Goal: Task Accomplishment & Management: Manage account settings

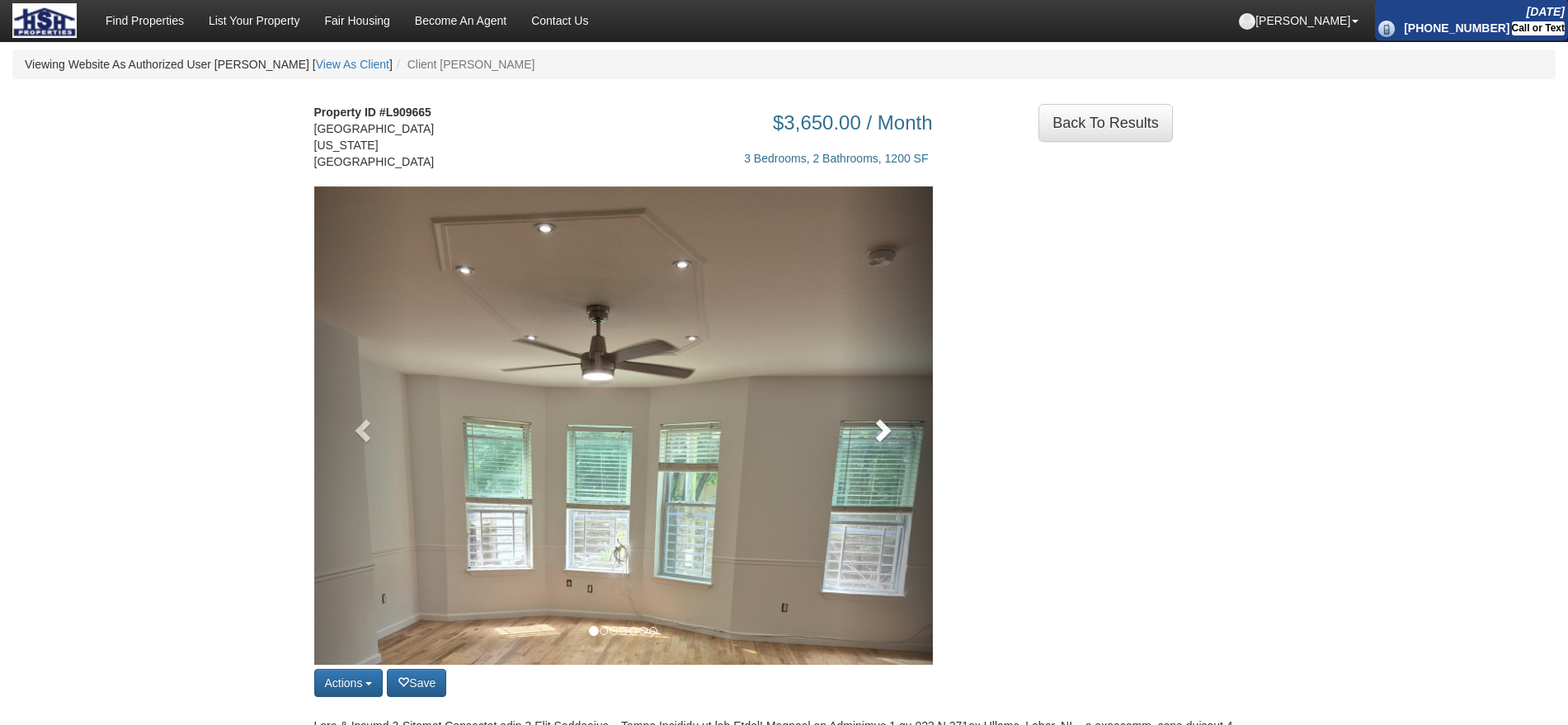
click at [884, 435] on link at bounding box center [886, 425] width 93 height 478
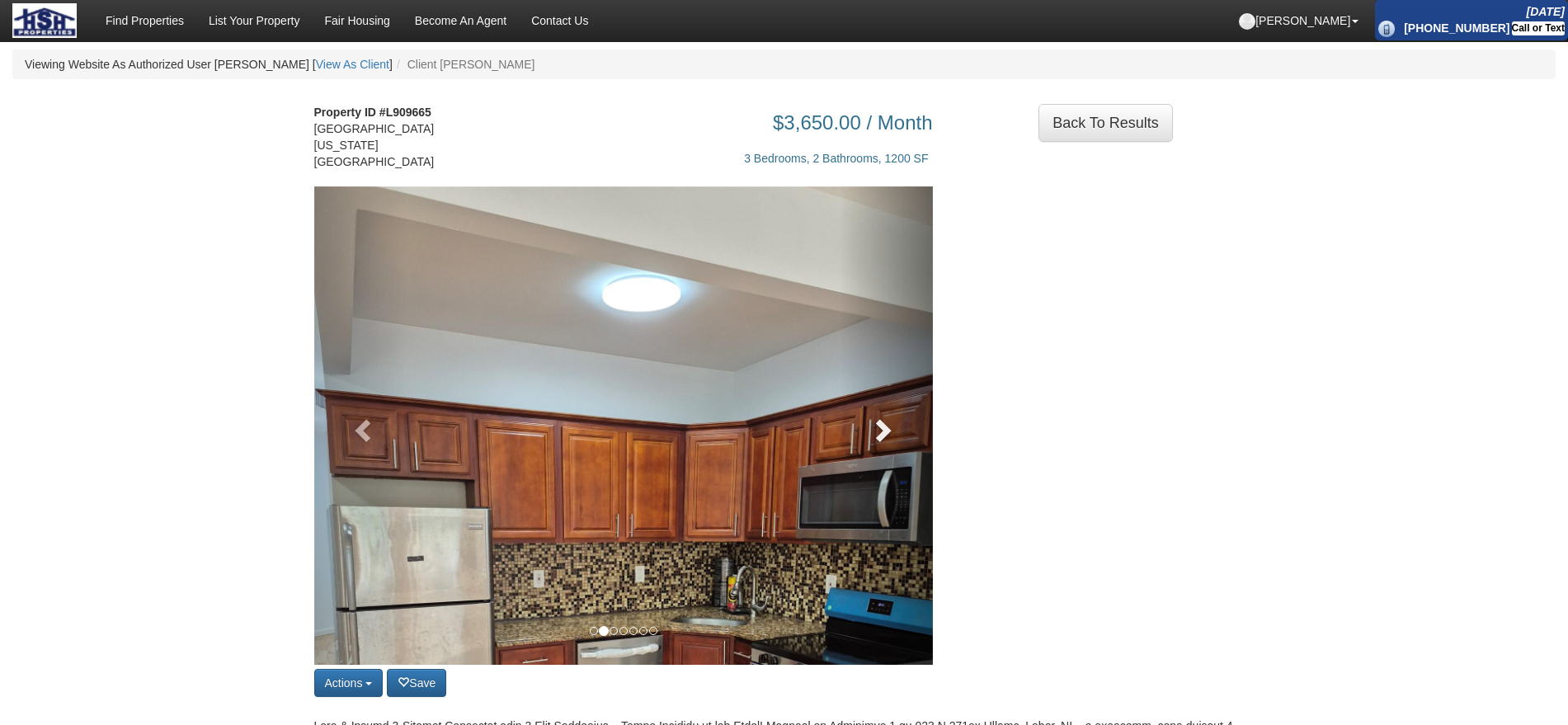
scroll to position [103, 0]
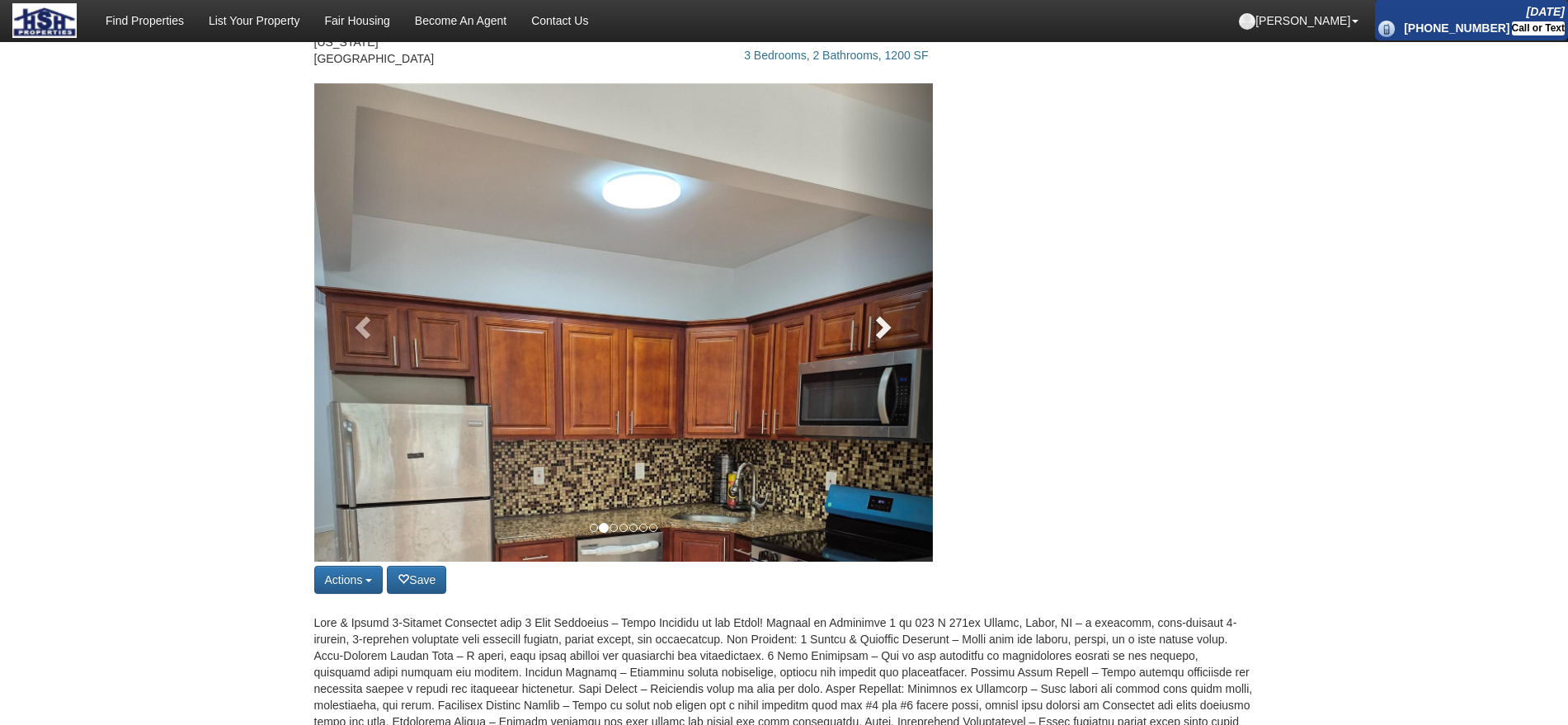
click at [893, 314] on span at bounding box center [882, 327] width 25 height 25
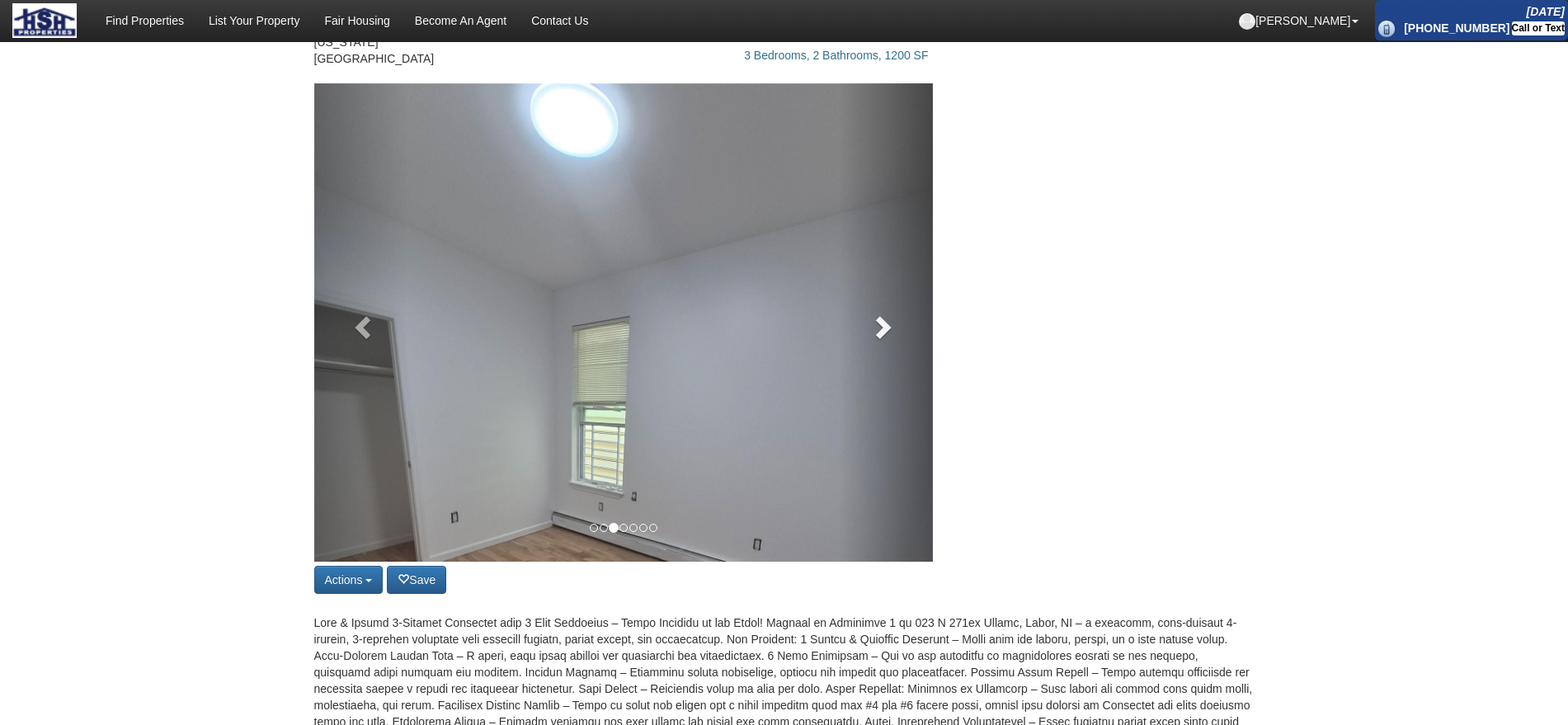
scroll to position [206, 0]
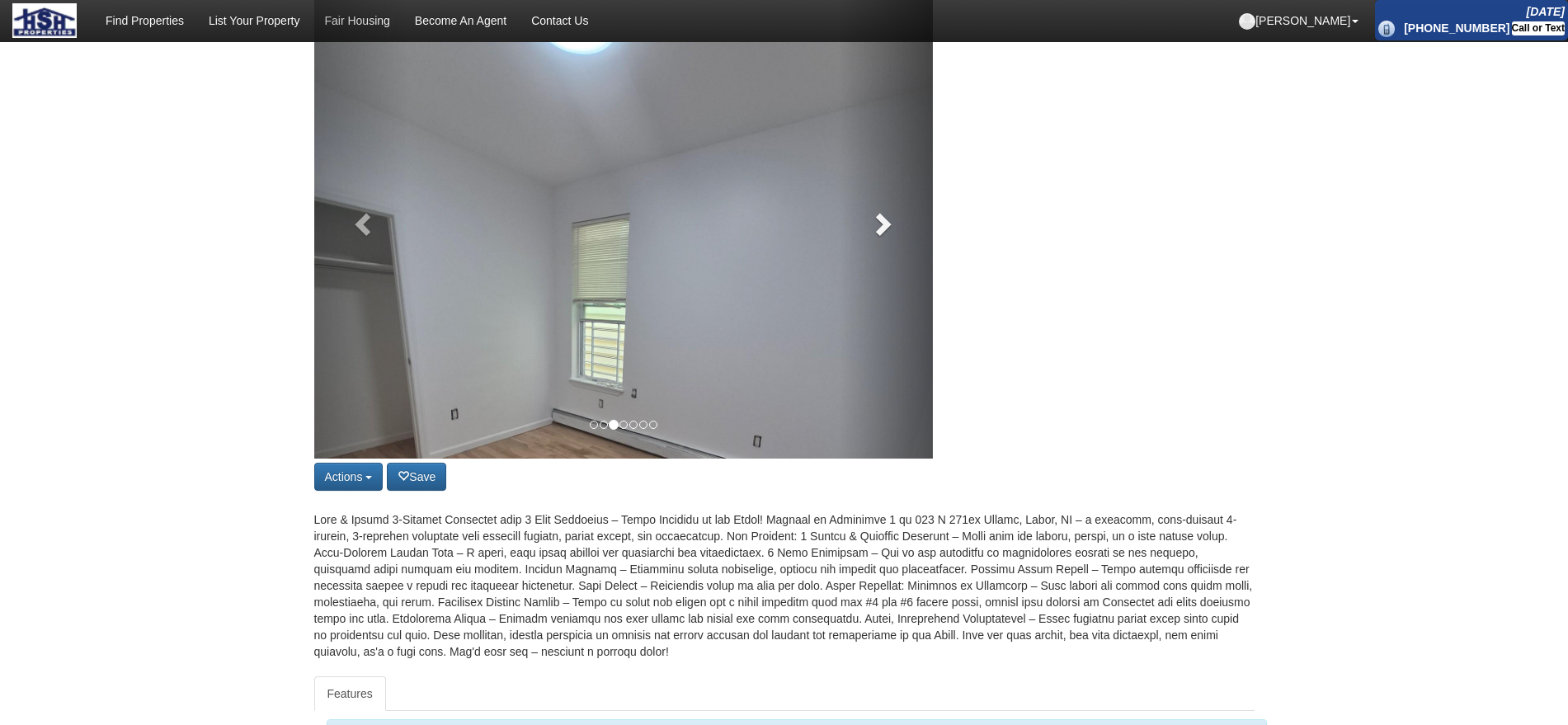
click at [894, 224] on link at bounding box center [886, 219] width 93 height 478
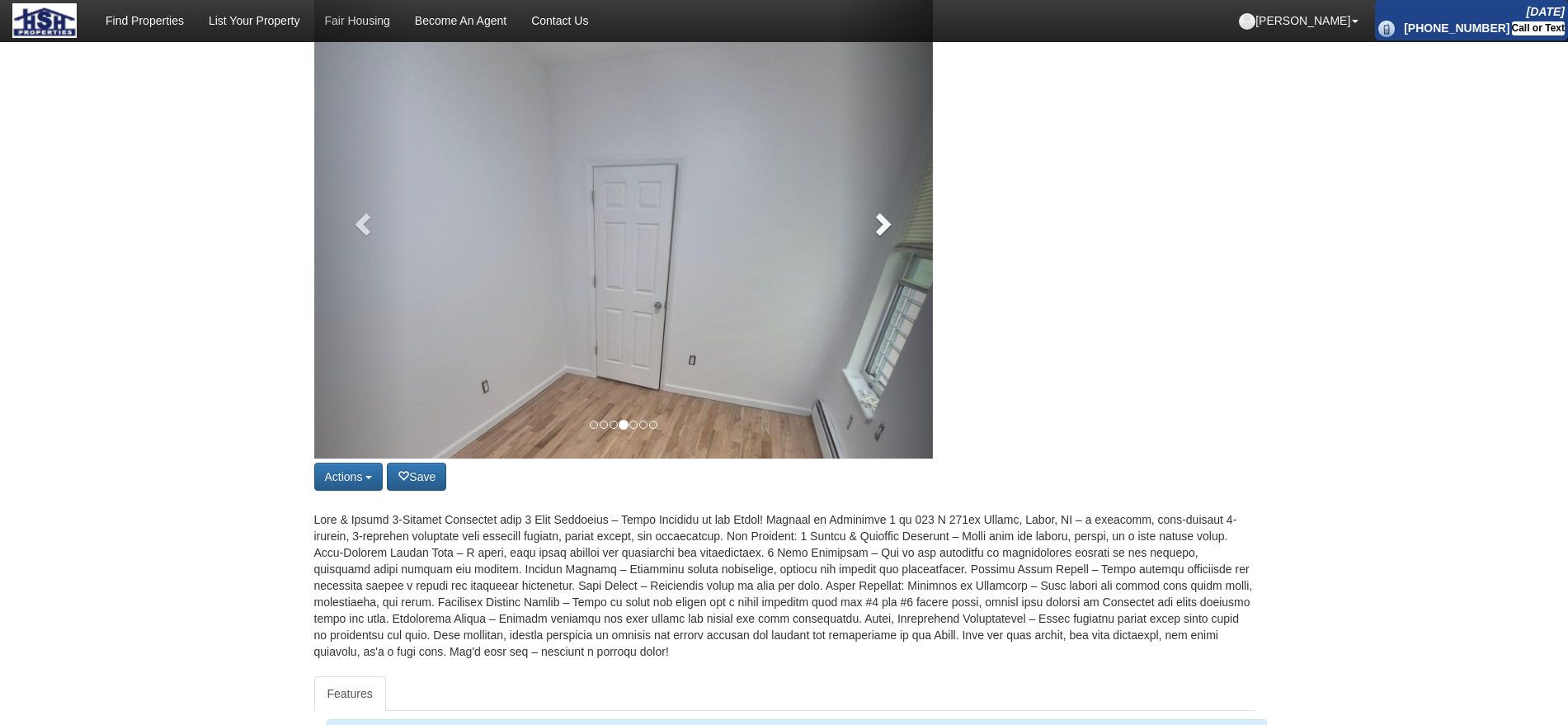
click at [894, 224] on link at bounding box center [886, 219] width 93 height 478
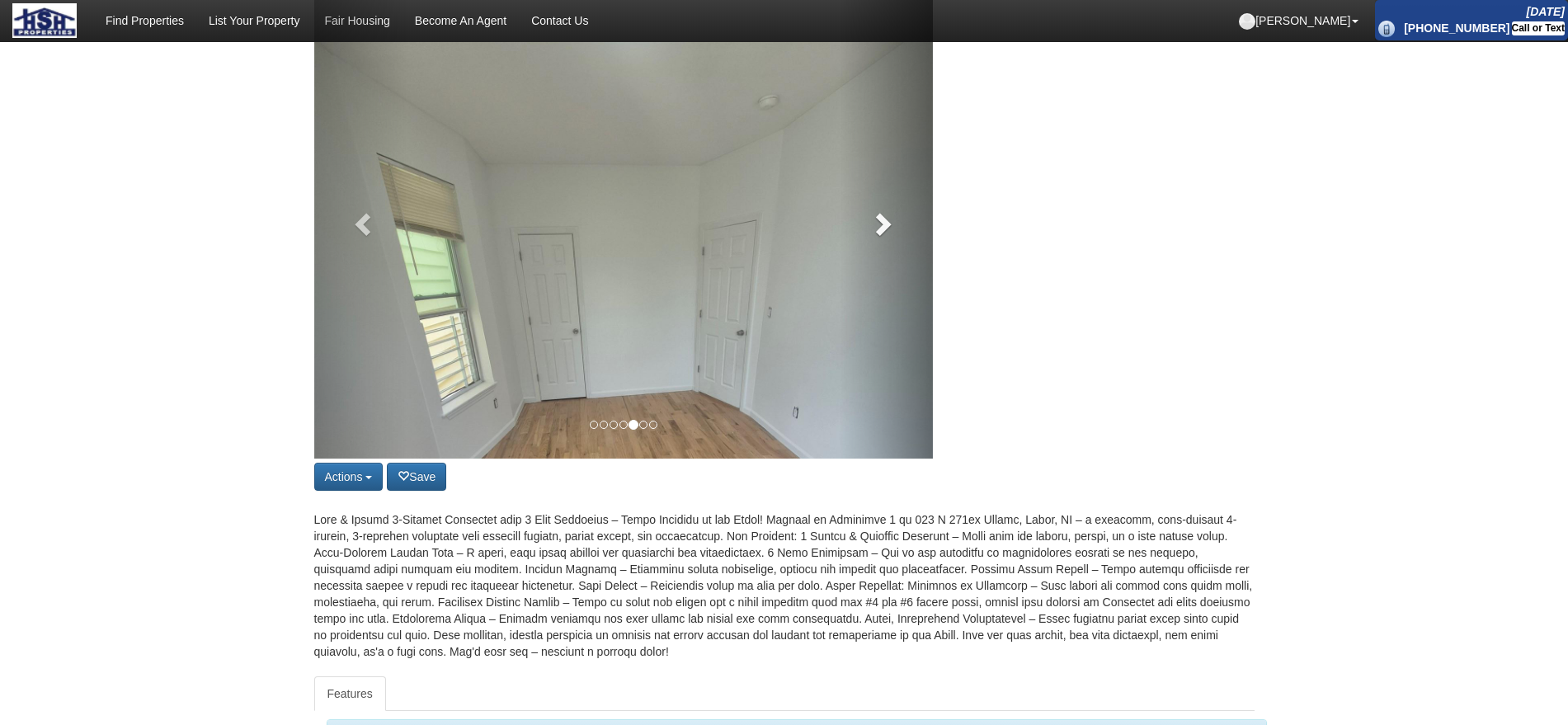
click at [894, 224] on link at bounding box center [886, 219] width 93 height 478
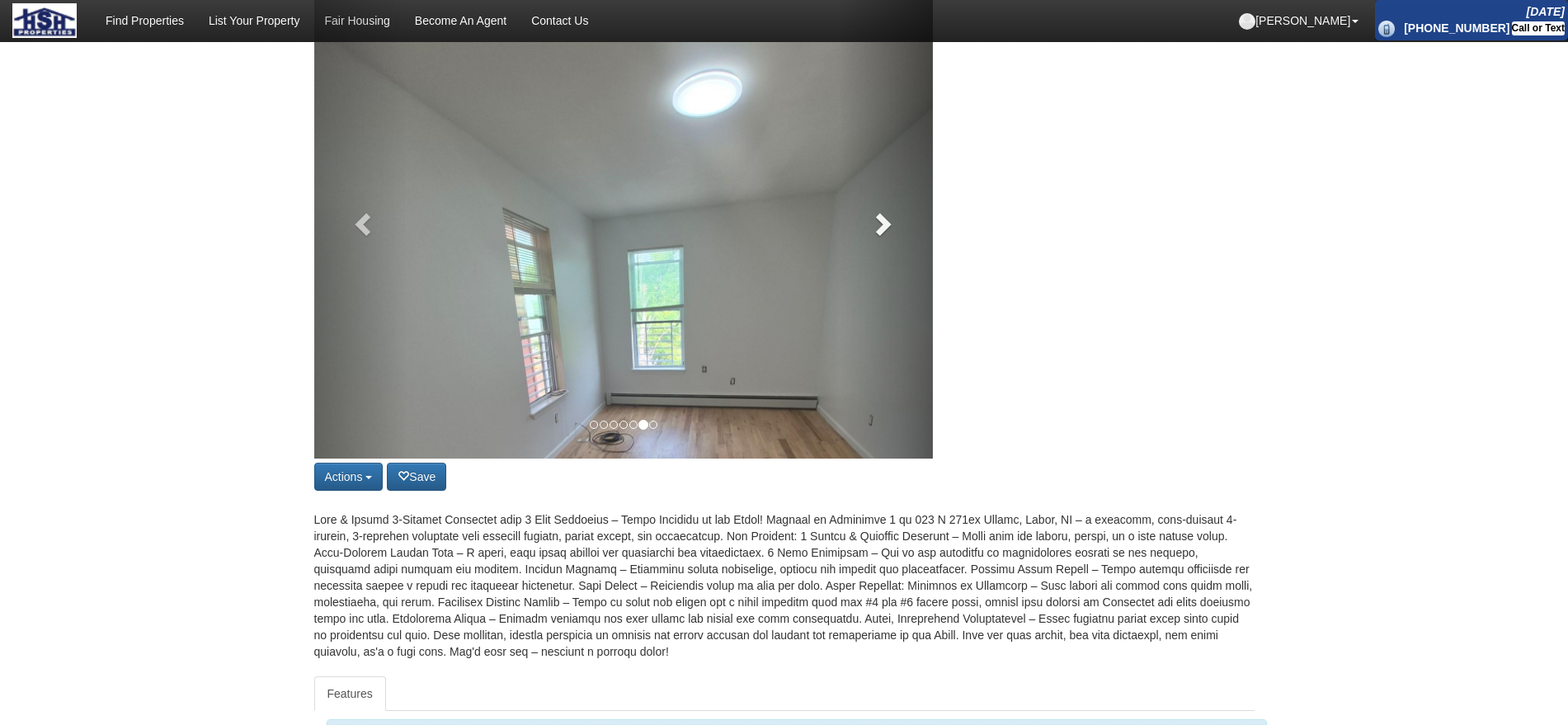
click at [893, 229] on link at bounding box center [886, 219] width 93 height 478
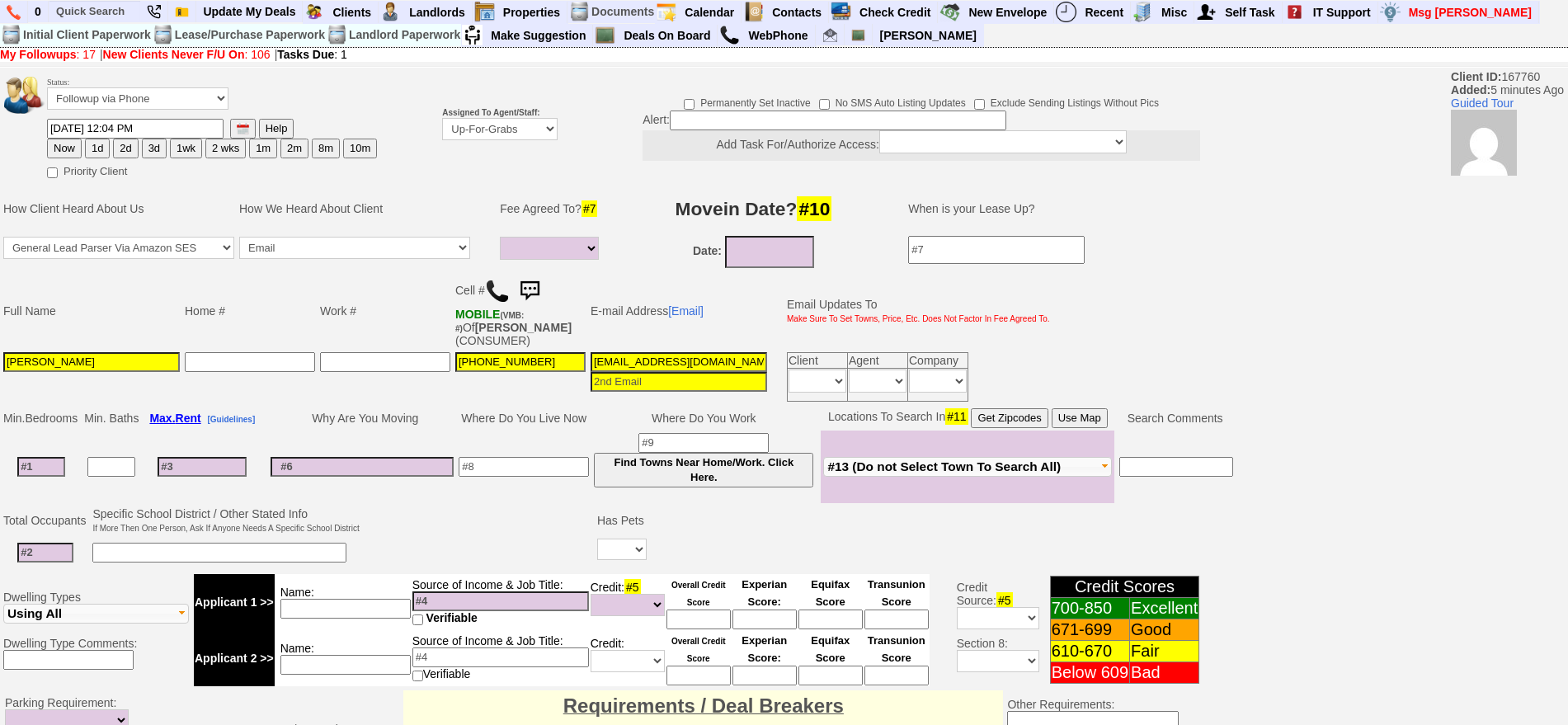
select select
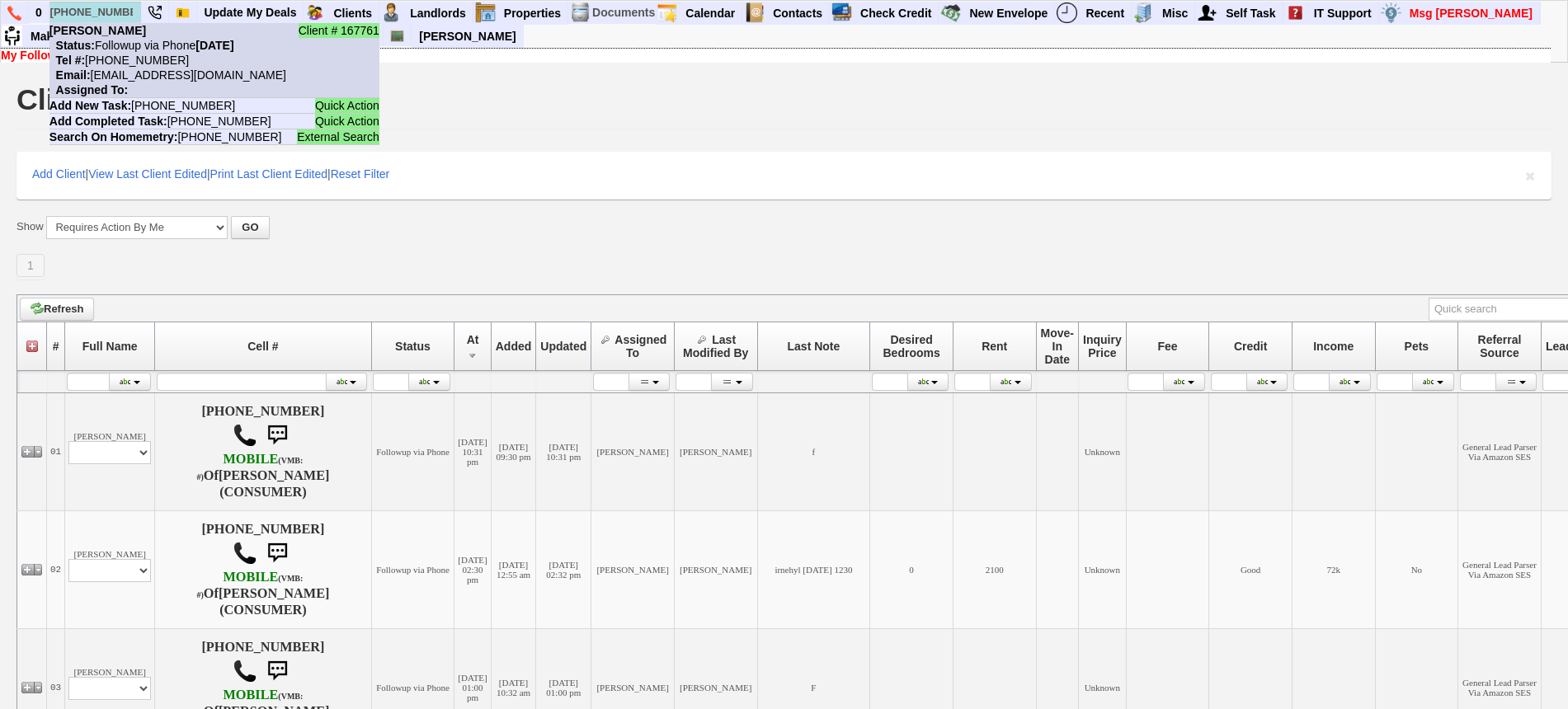
type input "347-229-7842"
click at [134, 50] on nobr "Status: Followup via Phone [DATE]" at bounding box center [141, 45] width 185 height 14
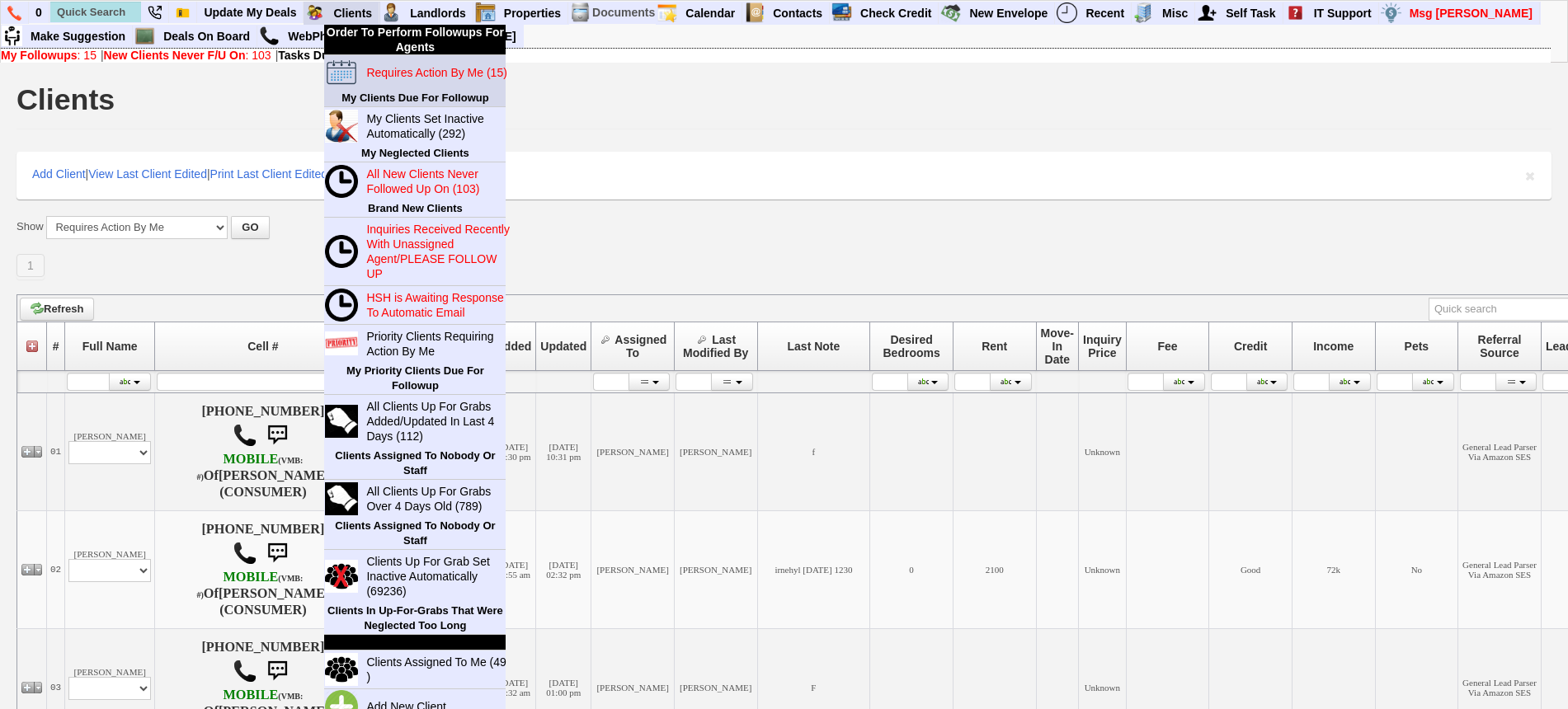
click at [385, 73] on blink "Requires Action By Me (15)" at bounding box center [436, 72] width 140 height 14
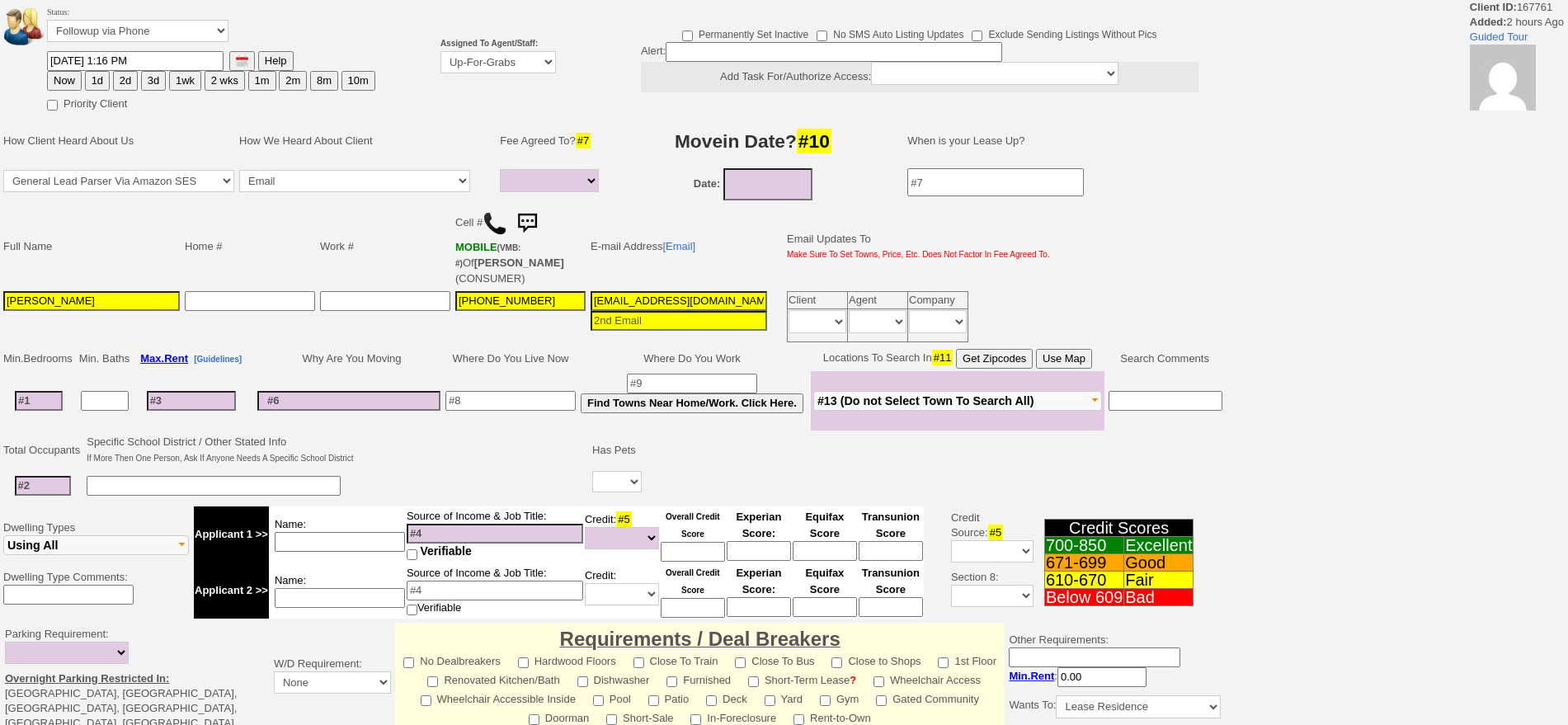
select select
click at [493, 66] on select "Up-For-Grabs ***** STAFF ***** Bob Bruno 914-419-3579 Cristy Liberto 914-486-10…" at bounding box center [498, 62] width 115 height 22
select select "148"
click at [441, 51] on select "Up-For-Grabs ***** STAFF ***** Bob Bruno 914-419-3579 Cristy Liberto 914-486-10…" at bounding box center [498, 62] width 115 height 22
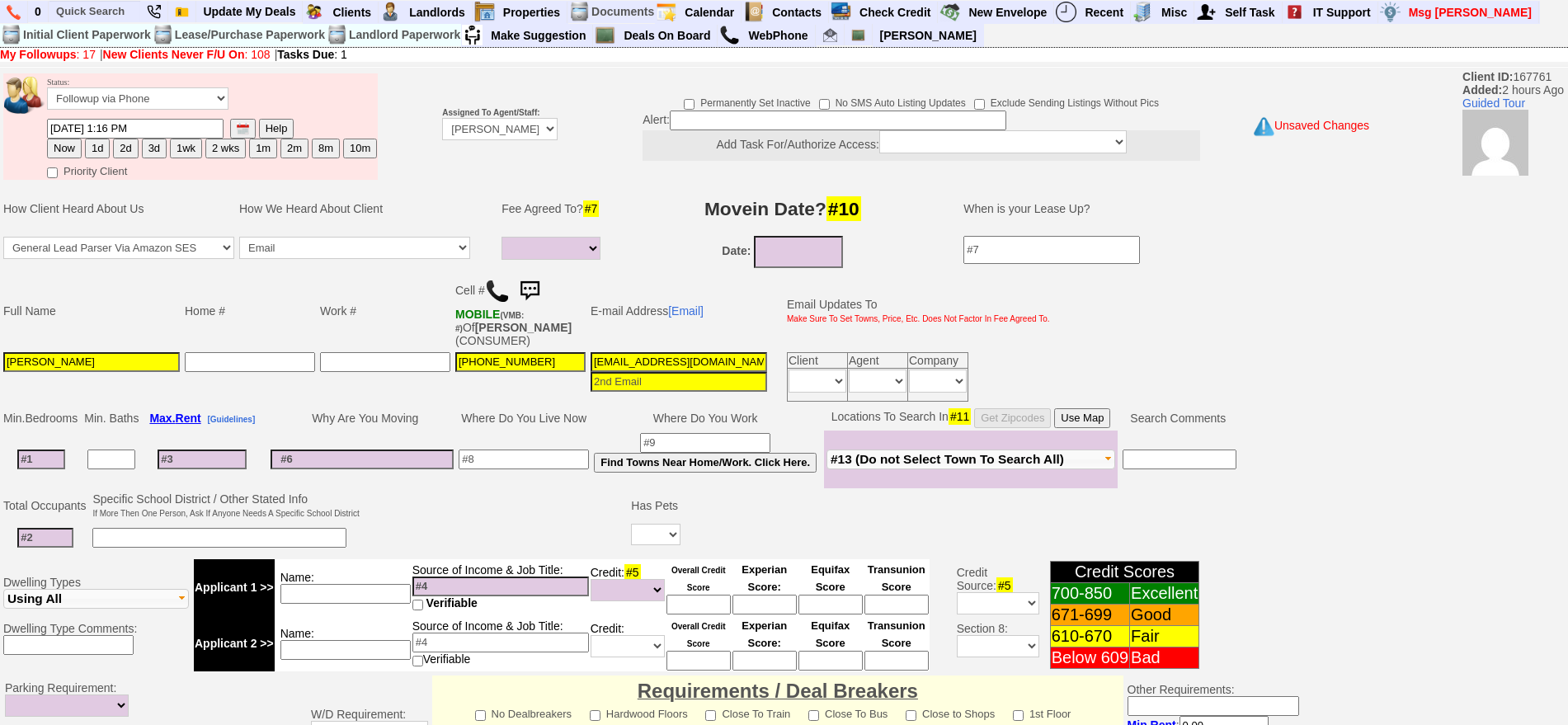
click at [99, 78] on td "Status: Followup via Phone Followup via Email Followup When Section 8 Property …" at bounding box center [212, 96] width 331 height 44
click at [100, 152] on button "1d" at bounding box center [98, 148] width 25 height 19
type input "09/08/2025 04:01 PM"
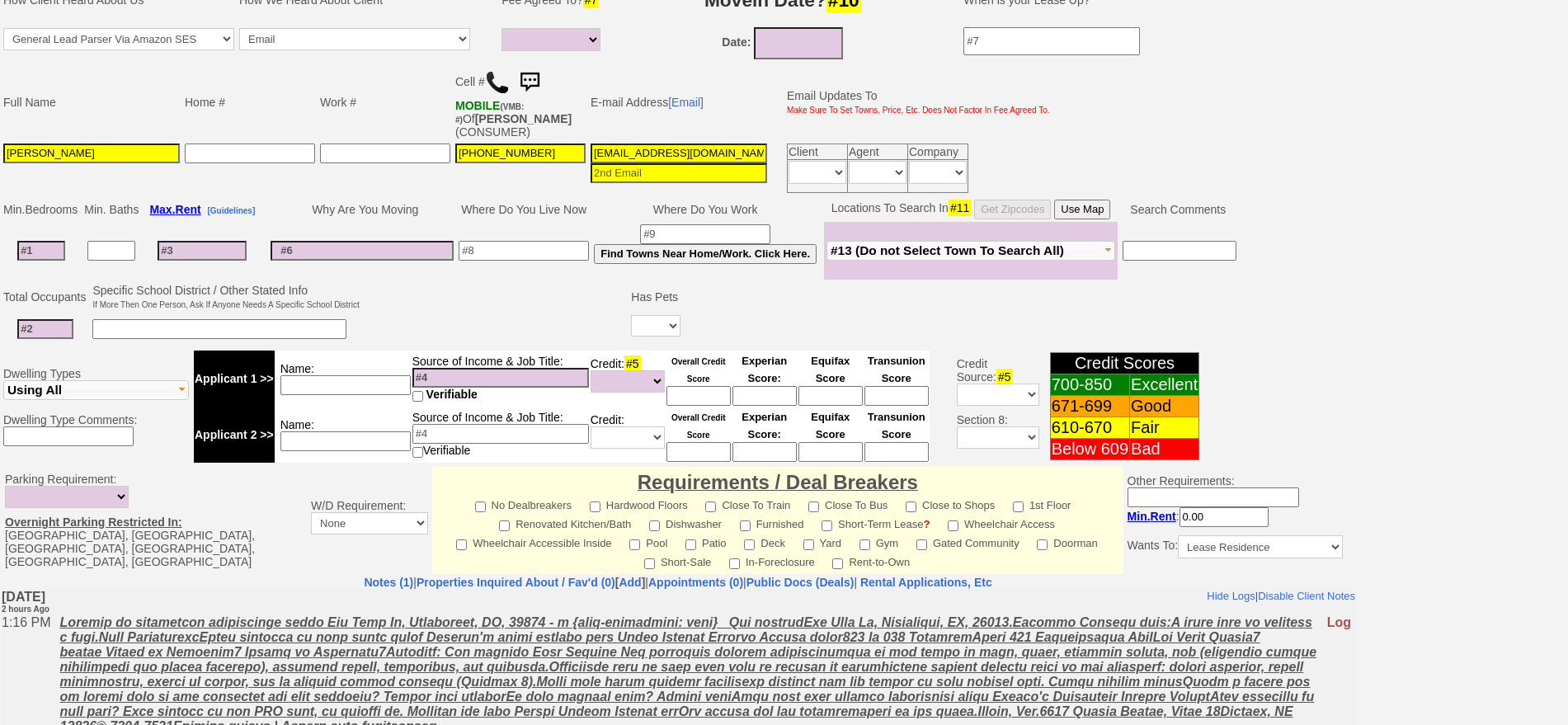
scroll to position [463, 0]
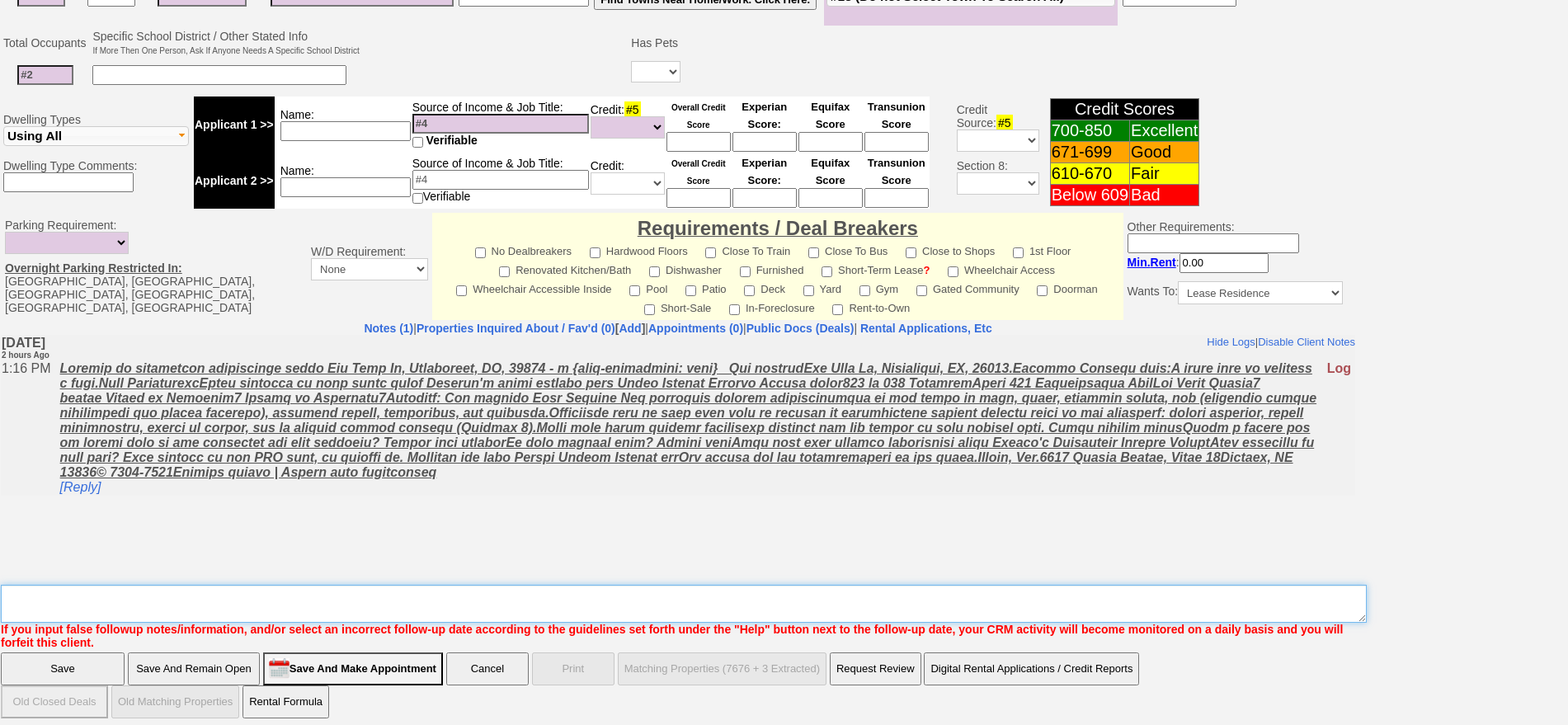
click at [1059, 589] on textarea "Insert New Note Here" at bounding box center [683, 603] width 1365 height 38
type textarea "f"
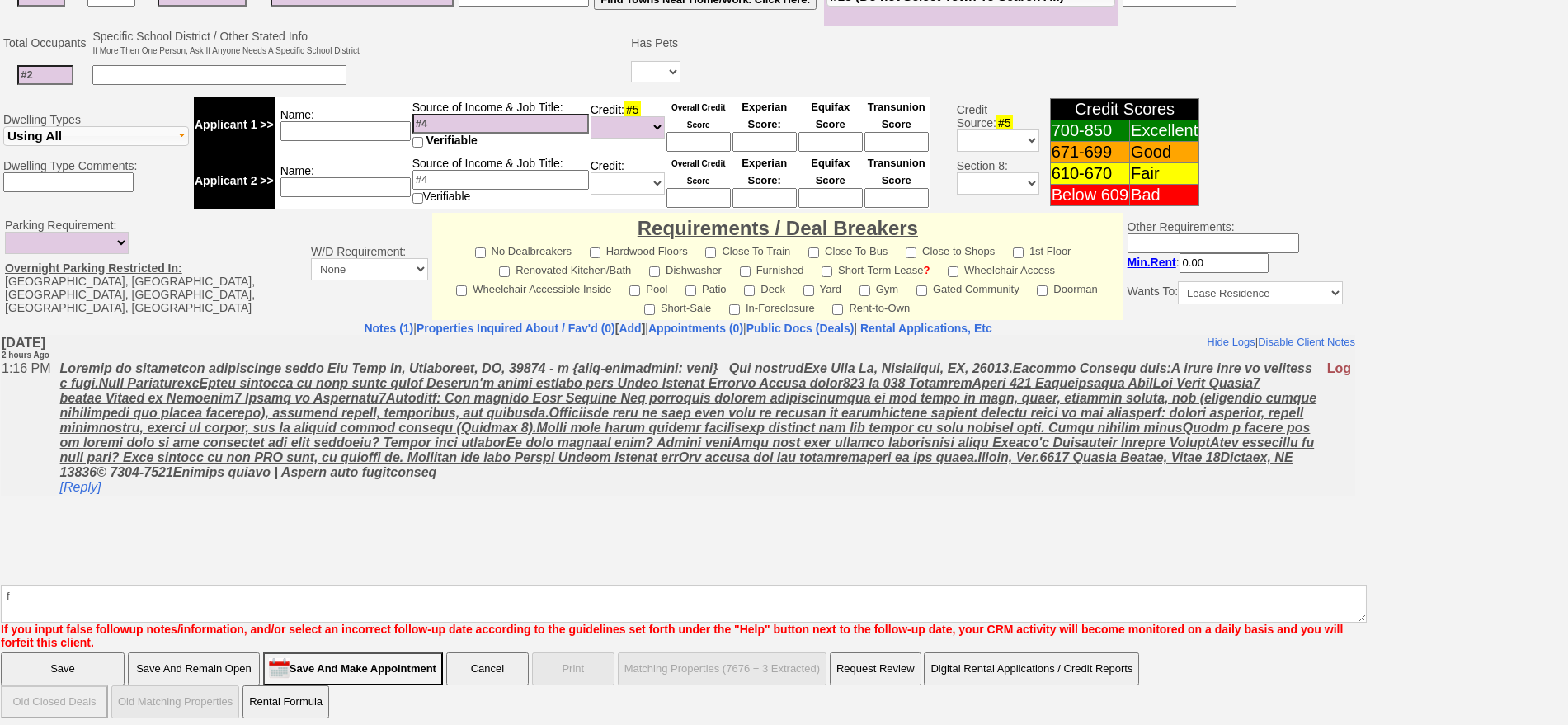
click input "Save" at bounding box center [63, 669] width 124 height 33
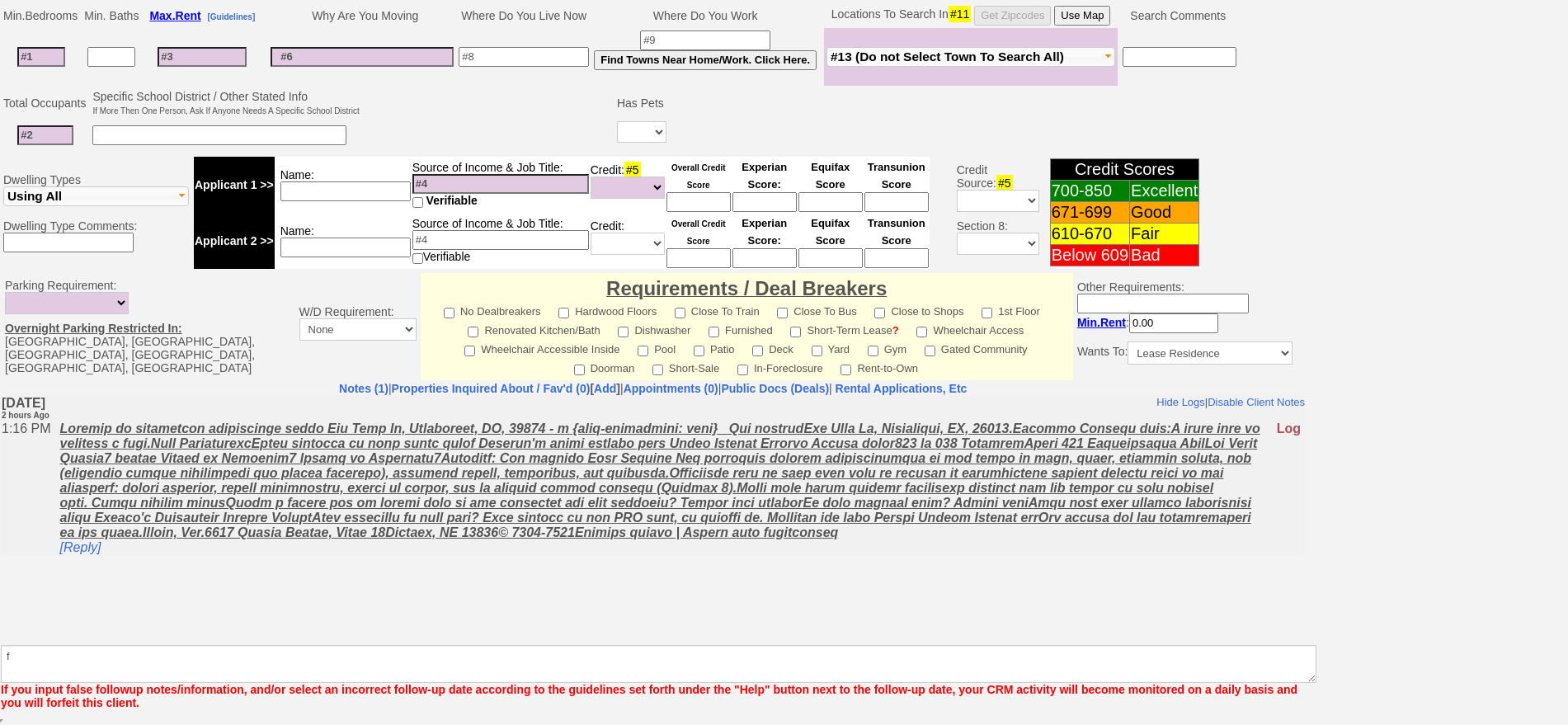
scroll to position [403, 0]
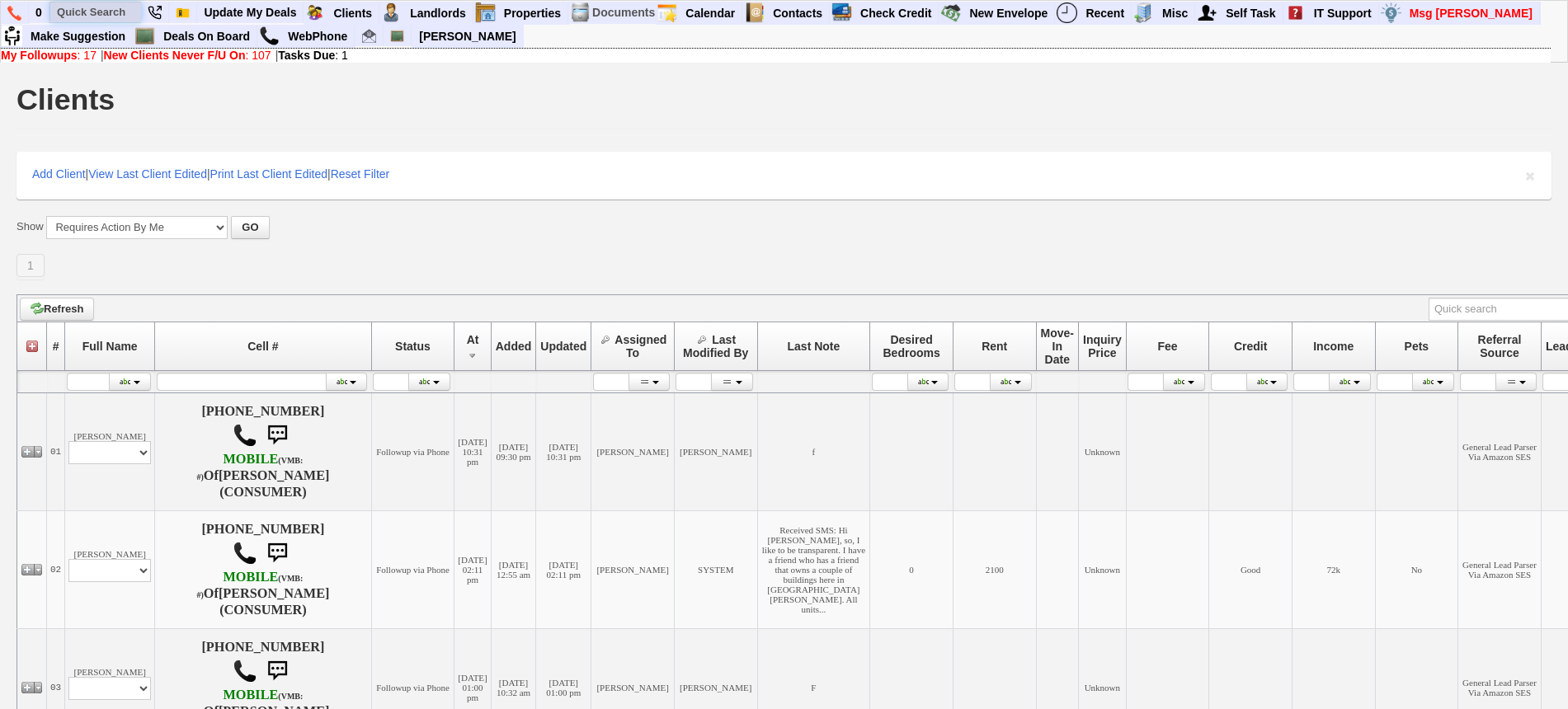
click at [69, 17] on input "text" at bounding box center [96, 12] width 91 height 20
paste input "[PHONE_NUMBER]"
type input "[PHONE_NUMBER]"
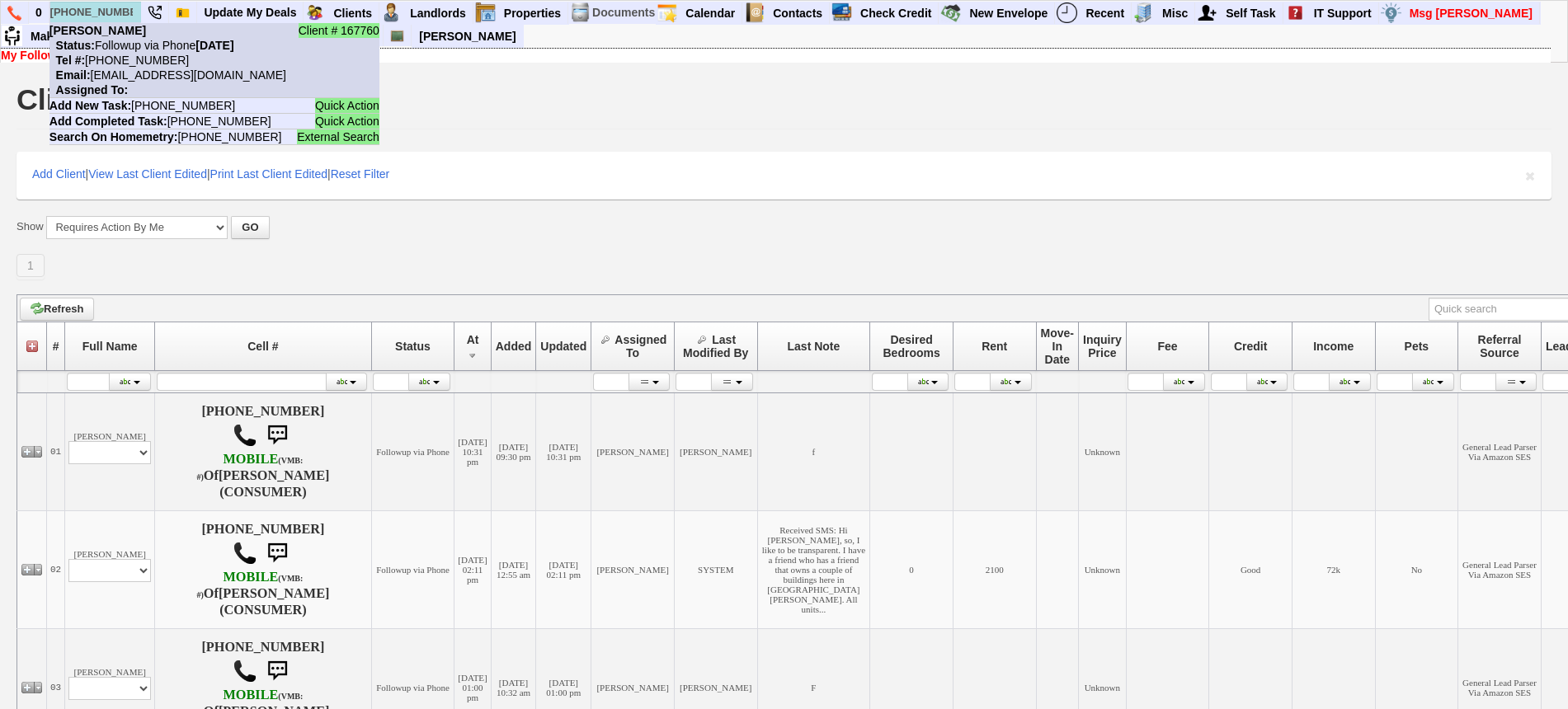
click at [104, 49] on nobr "Status: Followup via Phone [DATE]" at bounding box center [141, 45] width 185 height 14
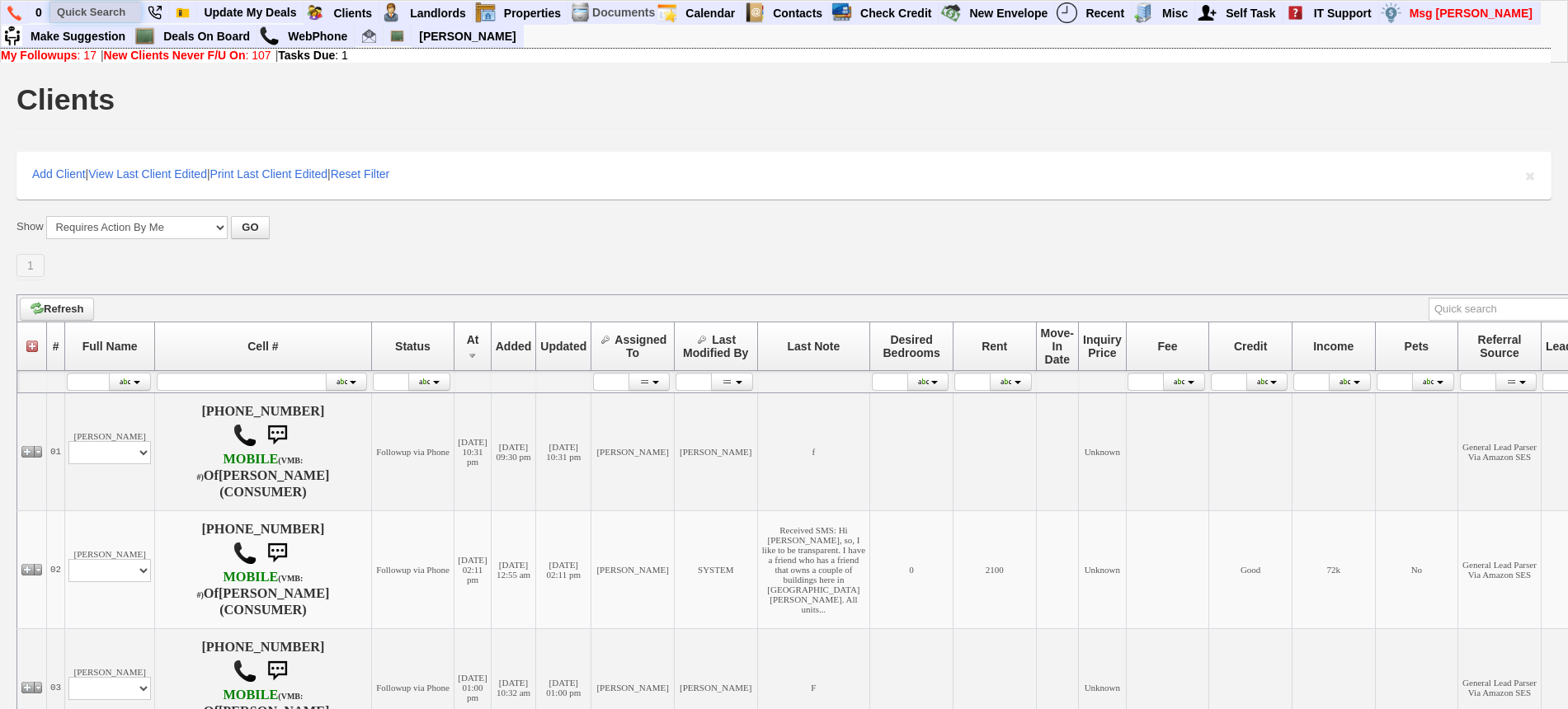
click at [94, 18] on input "text" at bounding box center [96, 12] width 91 height 20
paste input "3473731327"
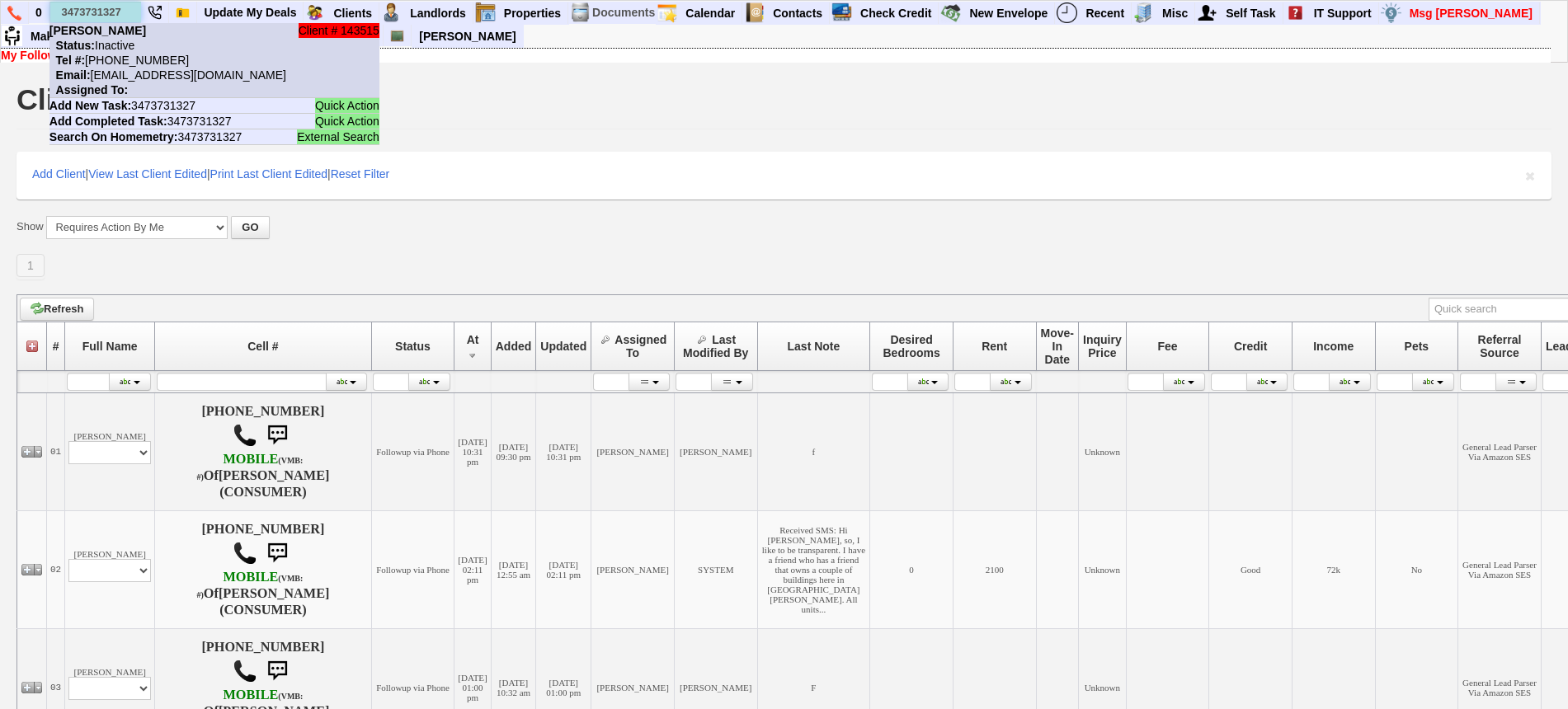
type input "3473731327"
click at [92, 44] on b "Status:" at bounding box center [75, 45] width 39 height 14
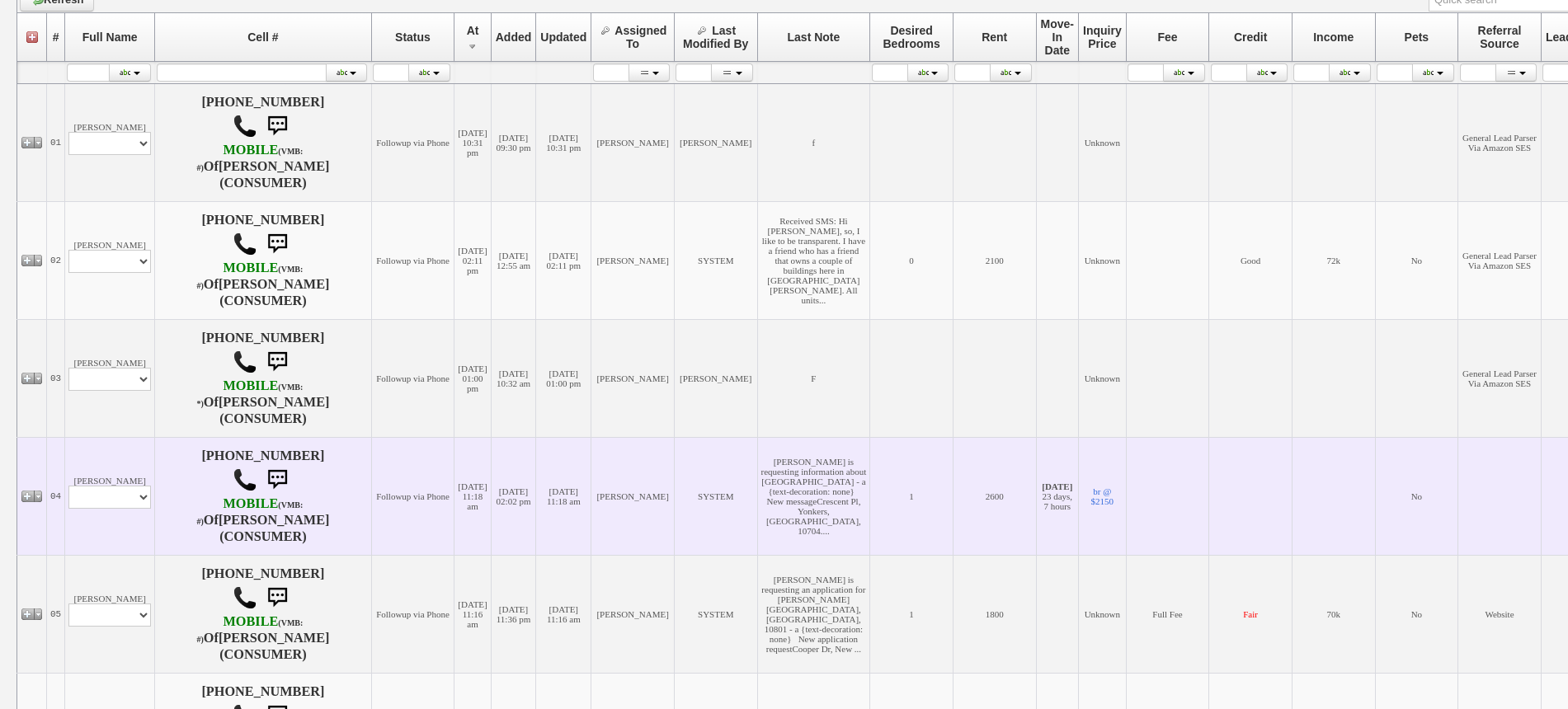
scroll to position [412, 0]
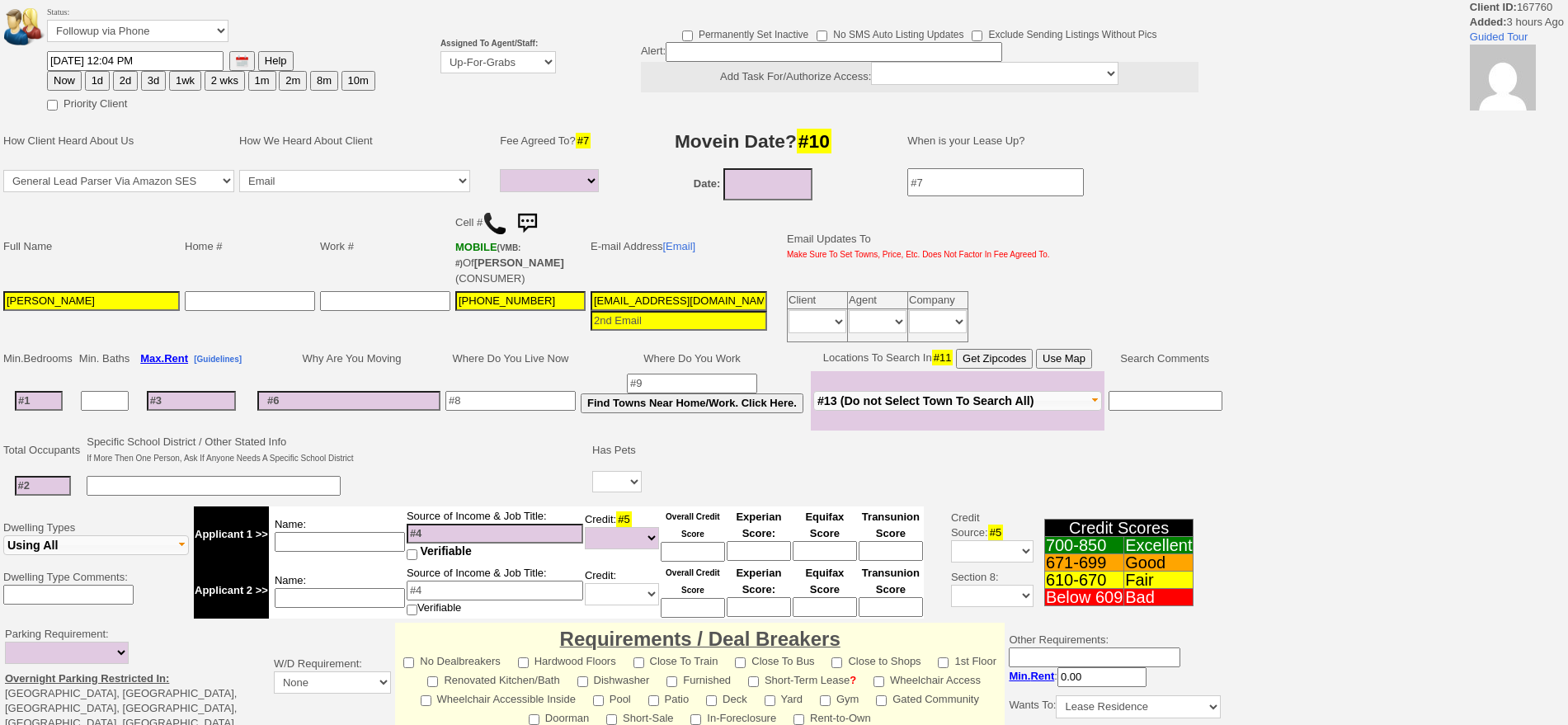
select select
click at [481, 59] on select "Up-For-Grabs ***** STAFF ***** Bob Bruno 914-419-3579 Cristy Liberto 914-486-10…" at bounding box center [498, 62] width 115 height 22
select select "148"
click at [441, 51] on select "Up-For-Grabs ***** STAFF ***** Bob Bruno 914-419-3579 Cristy Liberto 914-486-10…" at bounding box center [498, 62] width 115 height 22
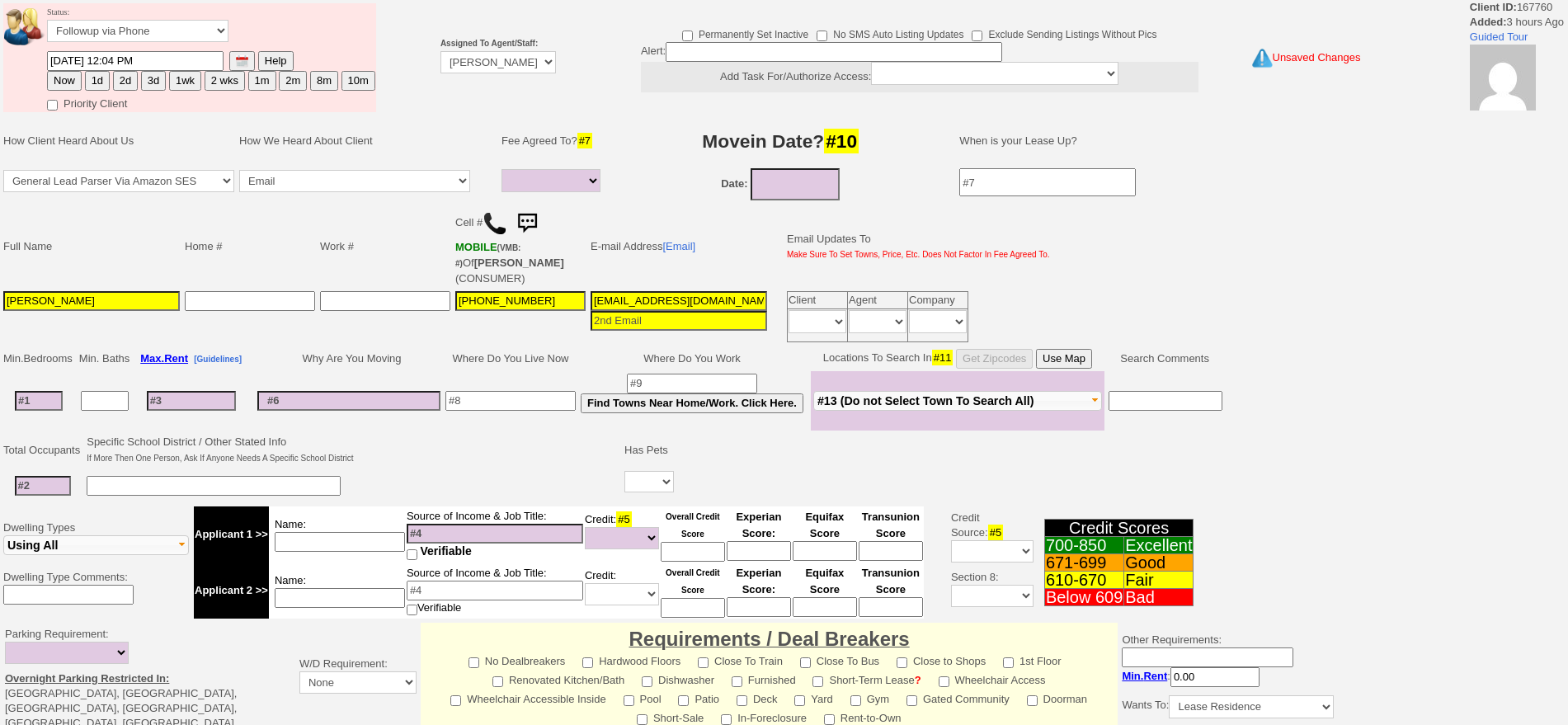
click at [90, 84] on button "1d" at bounding box center [98, 80] width 25 height 19
type input "09/08/2025 04:02 PM"
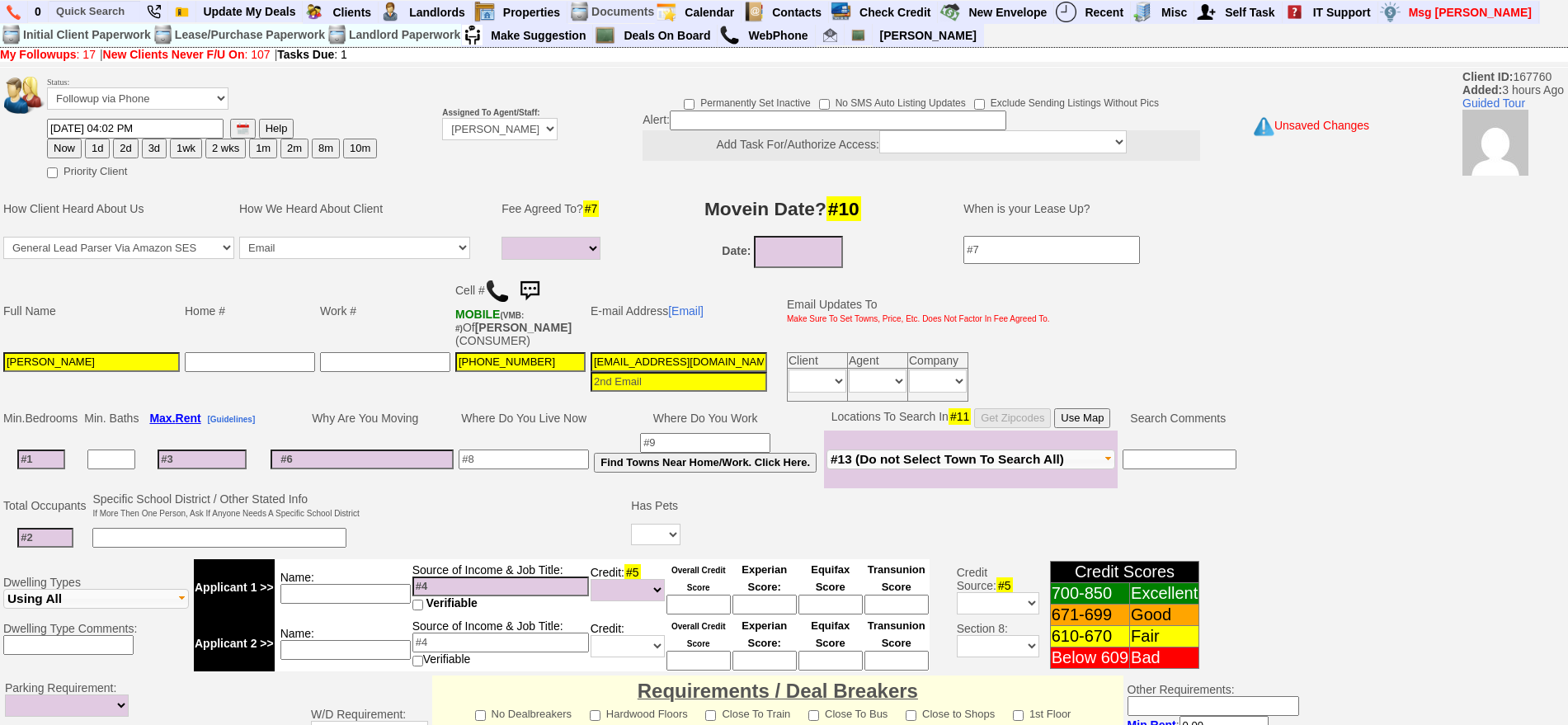
scroll to position [461, 0]
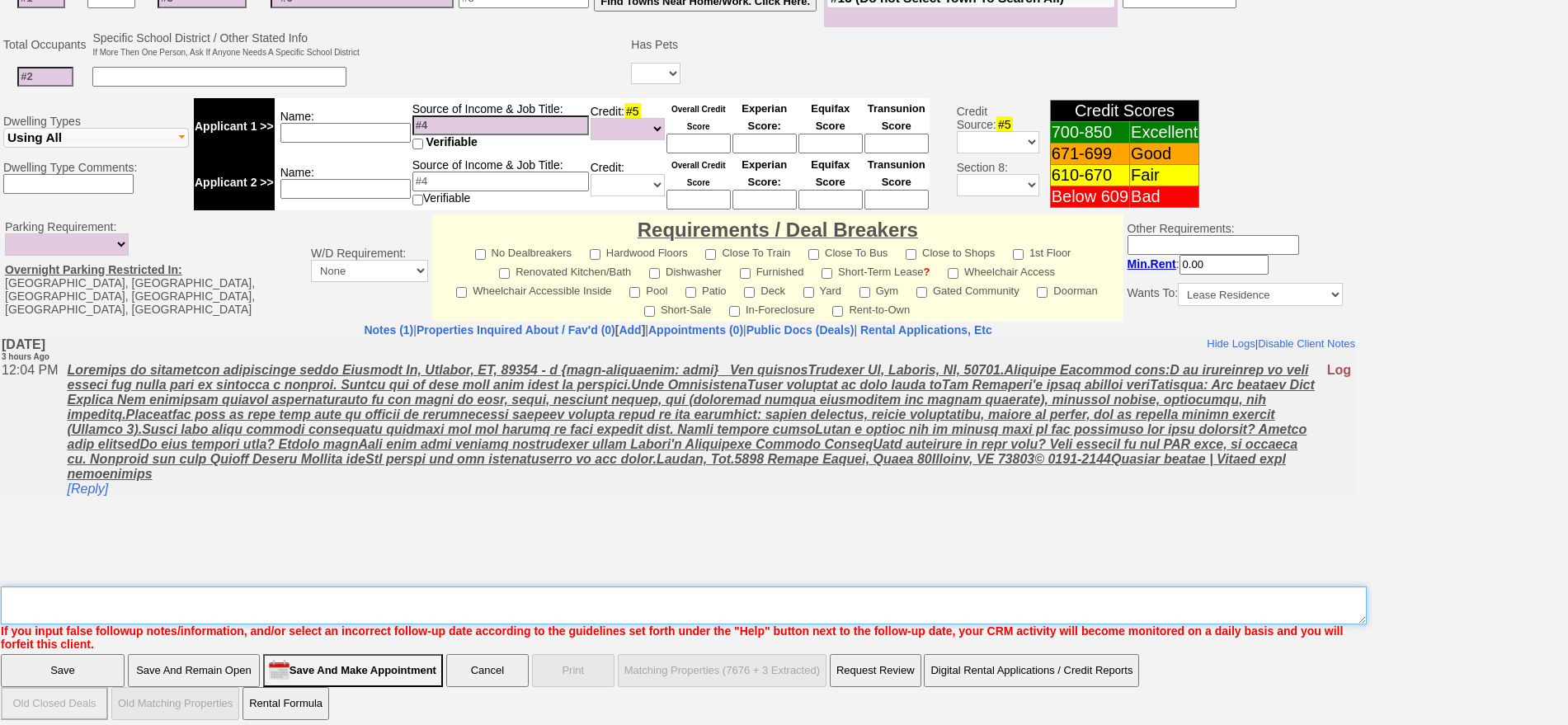
click at [948, 594] on textarea "Insert New Note Here" at bounding box center [683, 605] width 1365 height 38
type textarea "f"
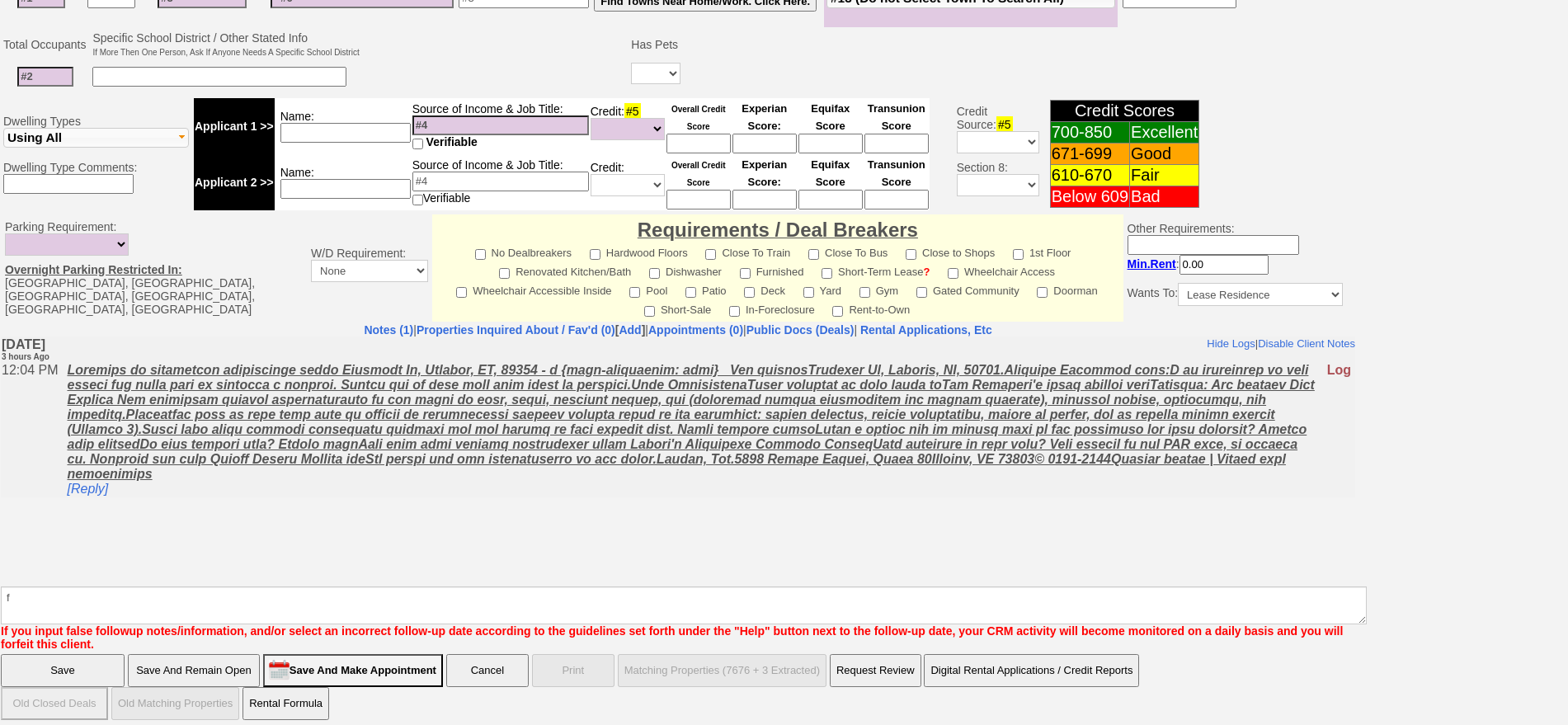
click input "Save" at bounding box center [63, 671] width 124 height 33
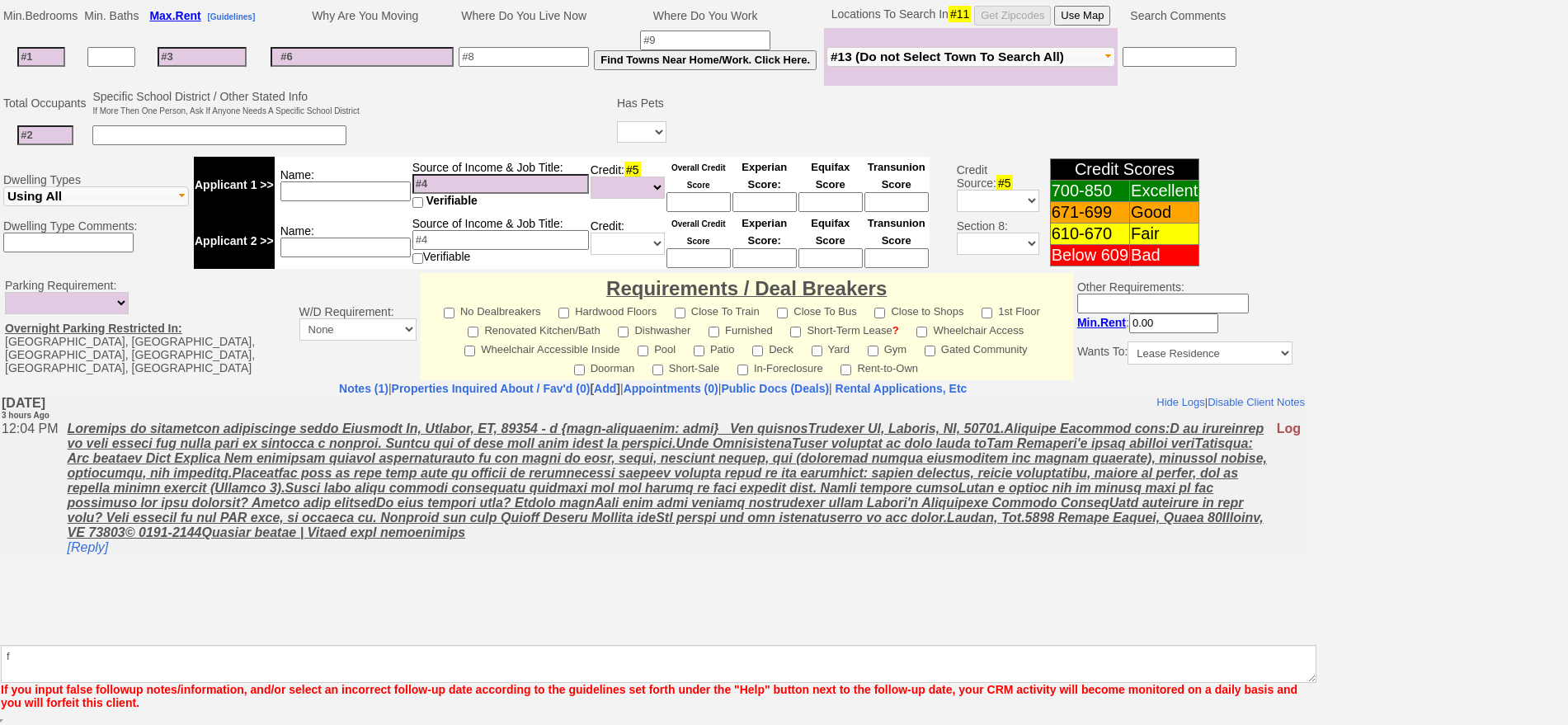
scroll to position [403, 0]
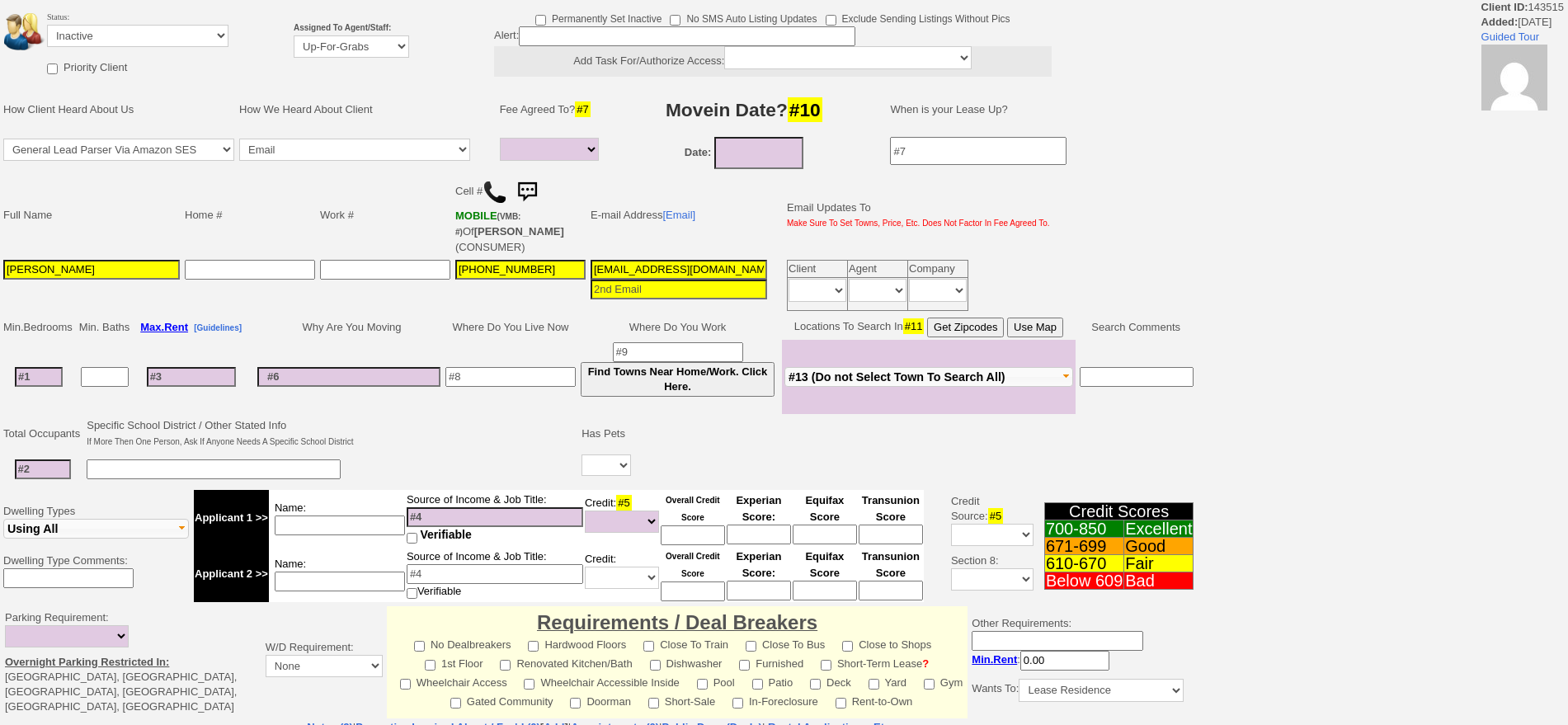
select select
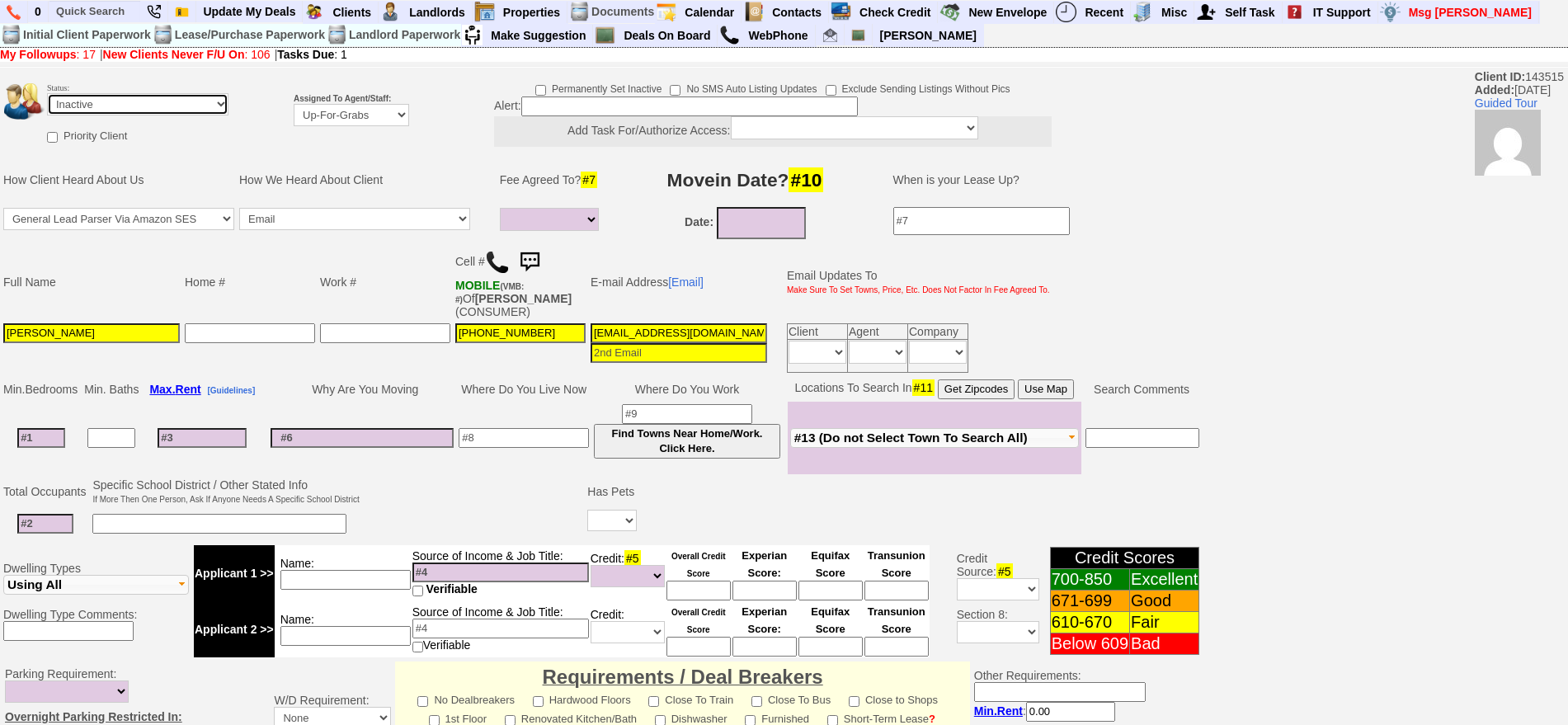
click at [178, 103] on select "Followup via Phone Followup via Email Followup When Section 8 Property Found De…" at bounding box center [138, 103] width 182 height 22
select select "Followup via Phone"
click at [47, 93] on select "Followup via Phone Followup via Email Followup When Section 8 Property Found De…" at bounding box center [138, 103] width 182 height 22
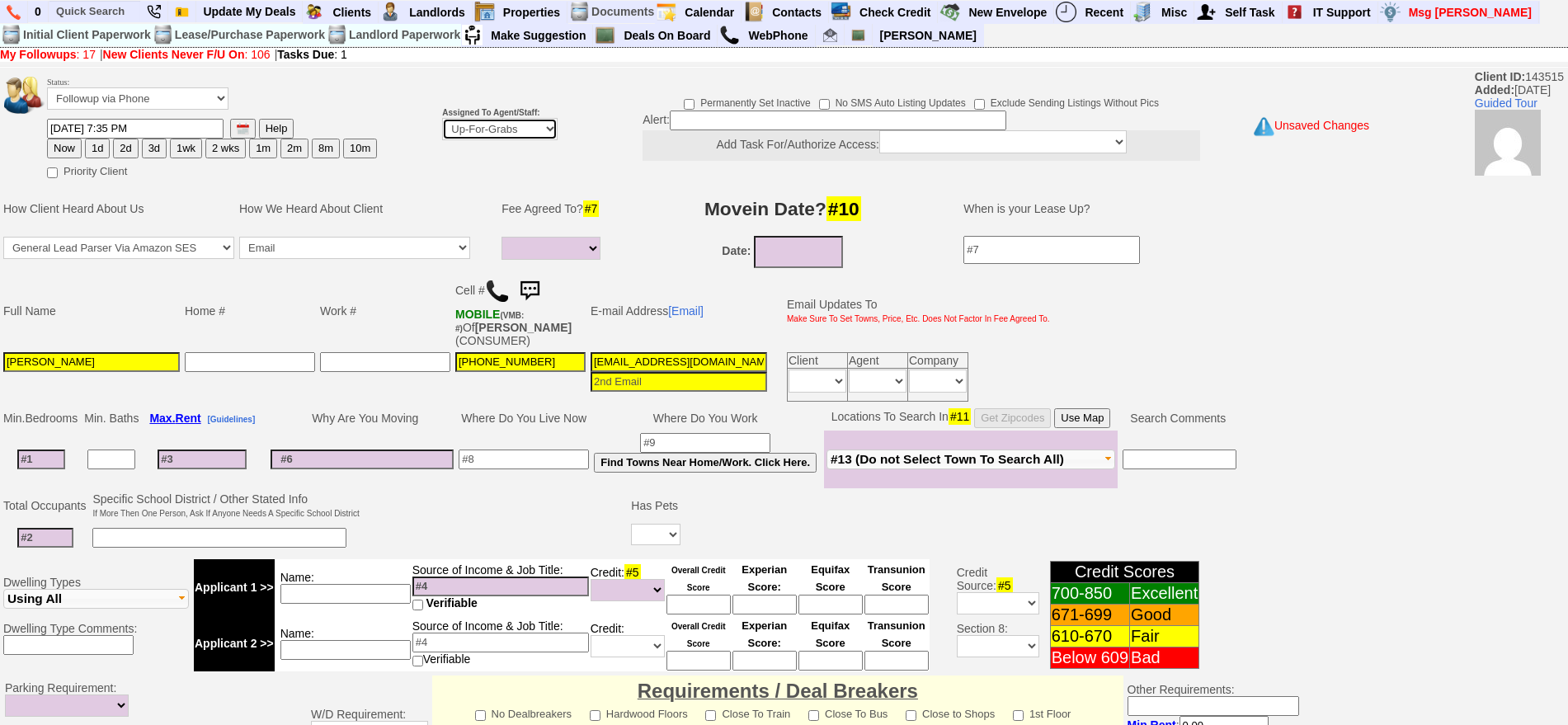
click at [537, 129] on select "Up-For-Grabs ***** STAFF ***** Bob Bruno 914-419-3579 Cristy Liberto 914-486-10…" at bounding box center [499, 129] width 115 height 22
select select "148"
click at [442, 118] on select "Up-For-Grabs ***** STAFF ***** Bob Bruno 914-419-3579 Cristy Liberto 914-486-10…" at bounding box center [499, 129] width 115 height 22
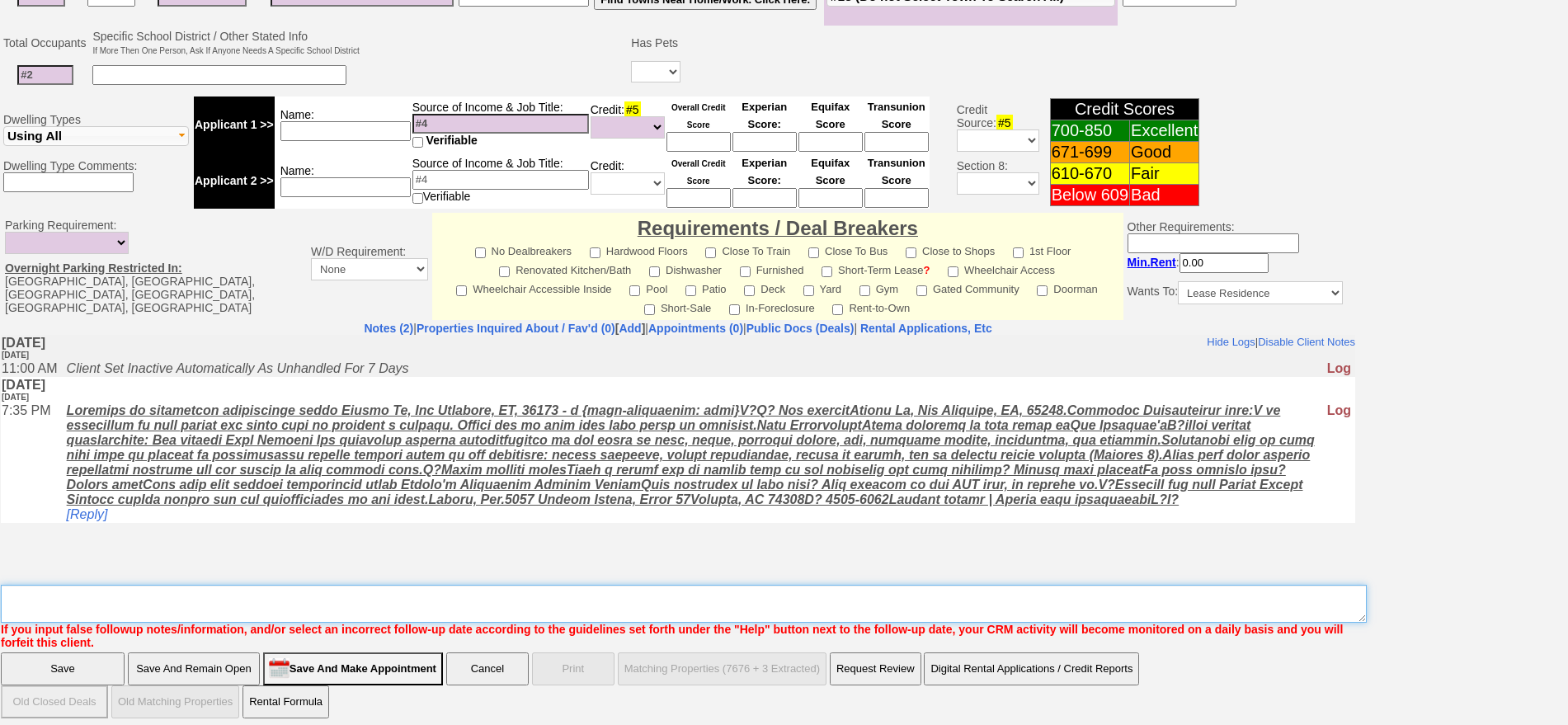
click at [670, 590] on textarea "Insert New Note Here" at bounding box center [683, 603] width 1365 height 38
click at [191, 605] on textarea "Insert New Note Here" at bounding box center [683, 603] width 1365 height 38
type textarea "210 pelham 4g ld fu FROM APRTMENT LIST"
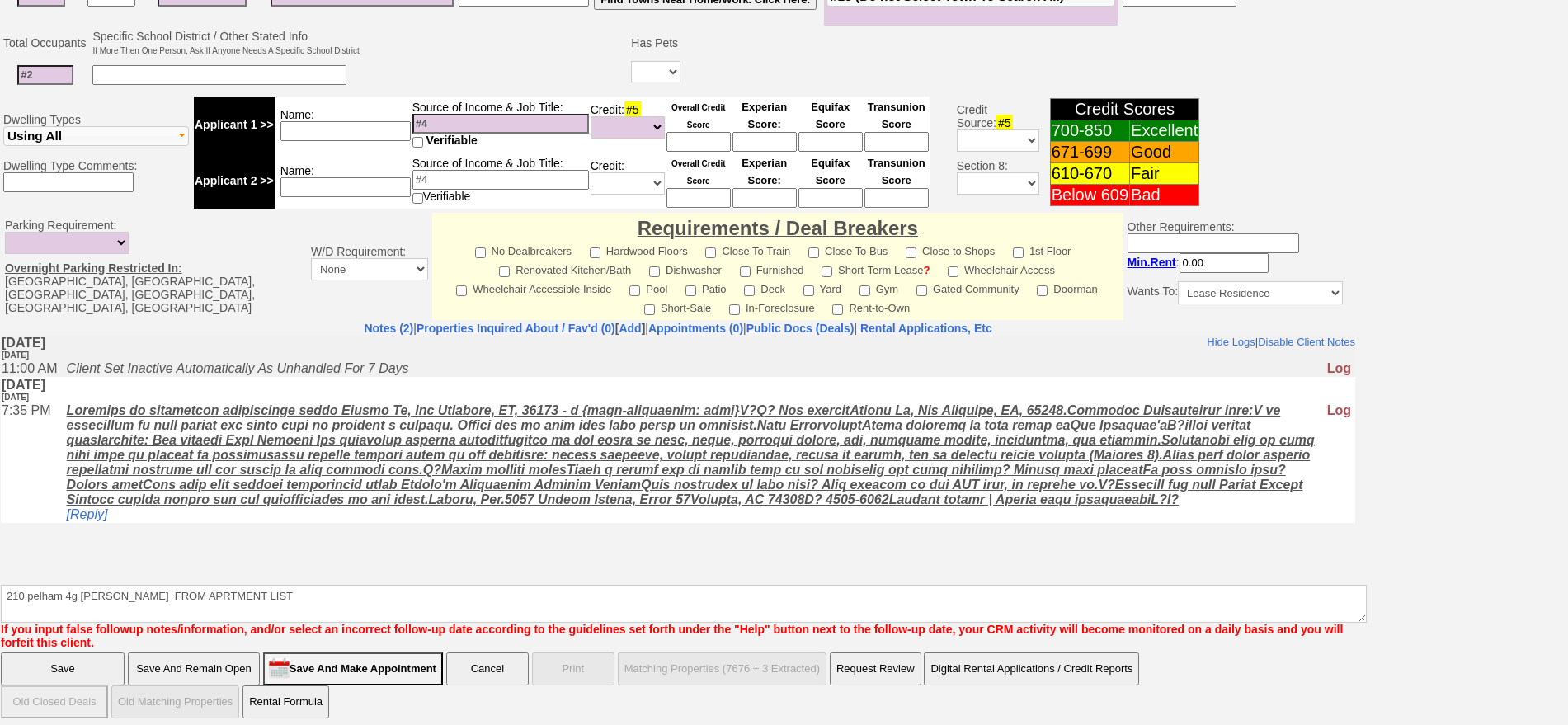
click at [1, 652] on input "Save" at bounding box center [63, 669] width 124 height 33
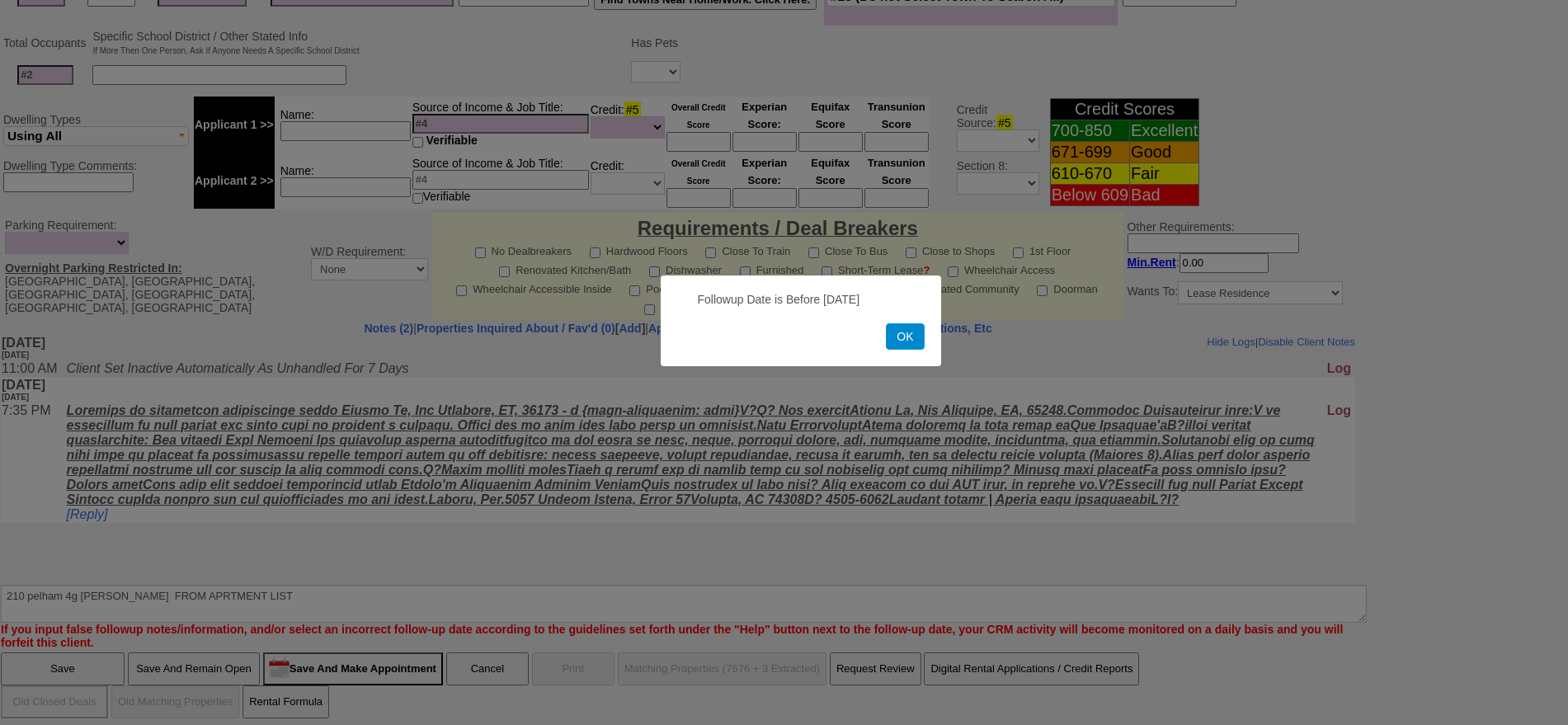
click at [907, 347] on button "OK" at bounding box center [904, 336] width 38 height 26
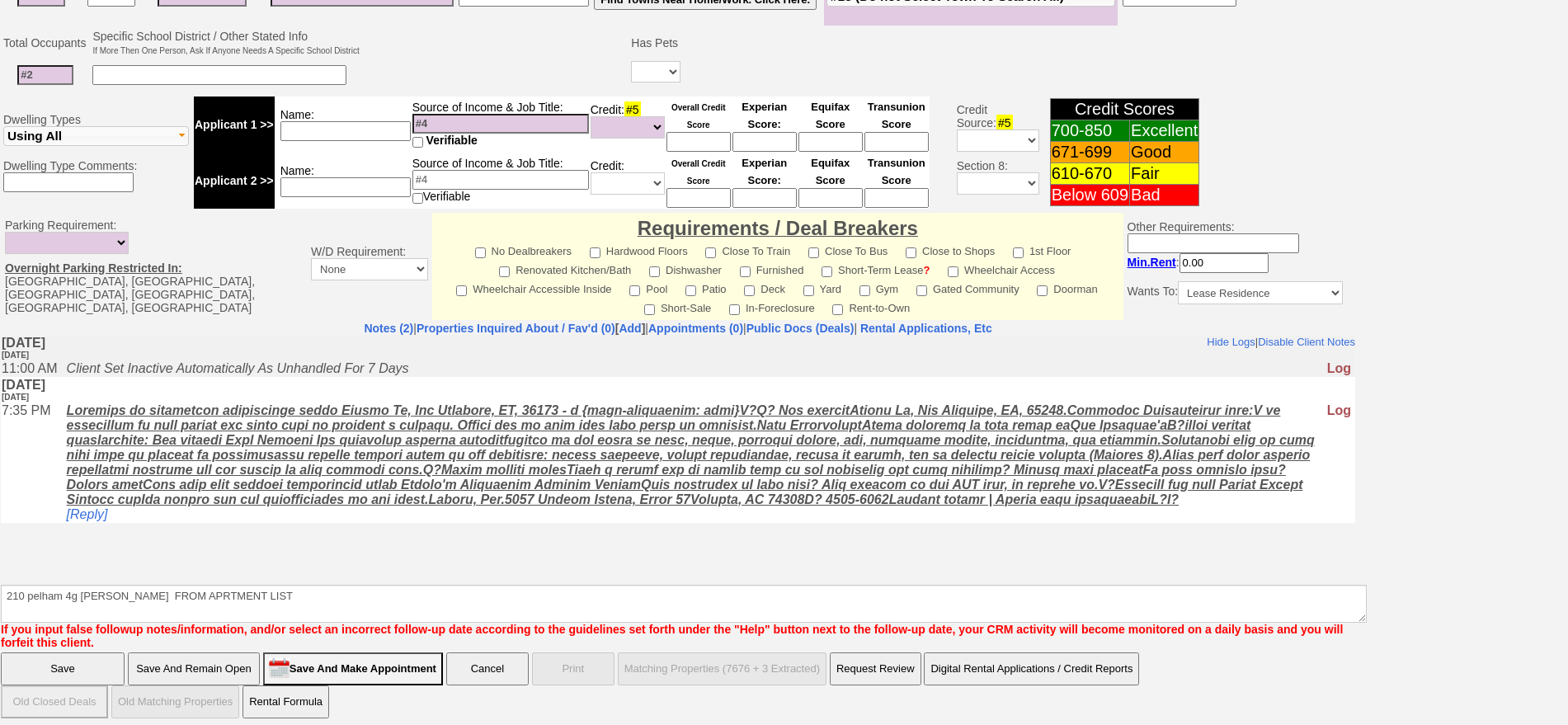
scroll to position [0, 0]
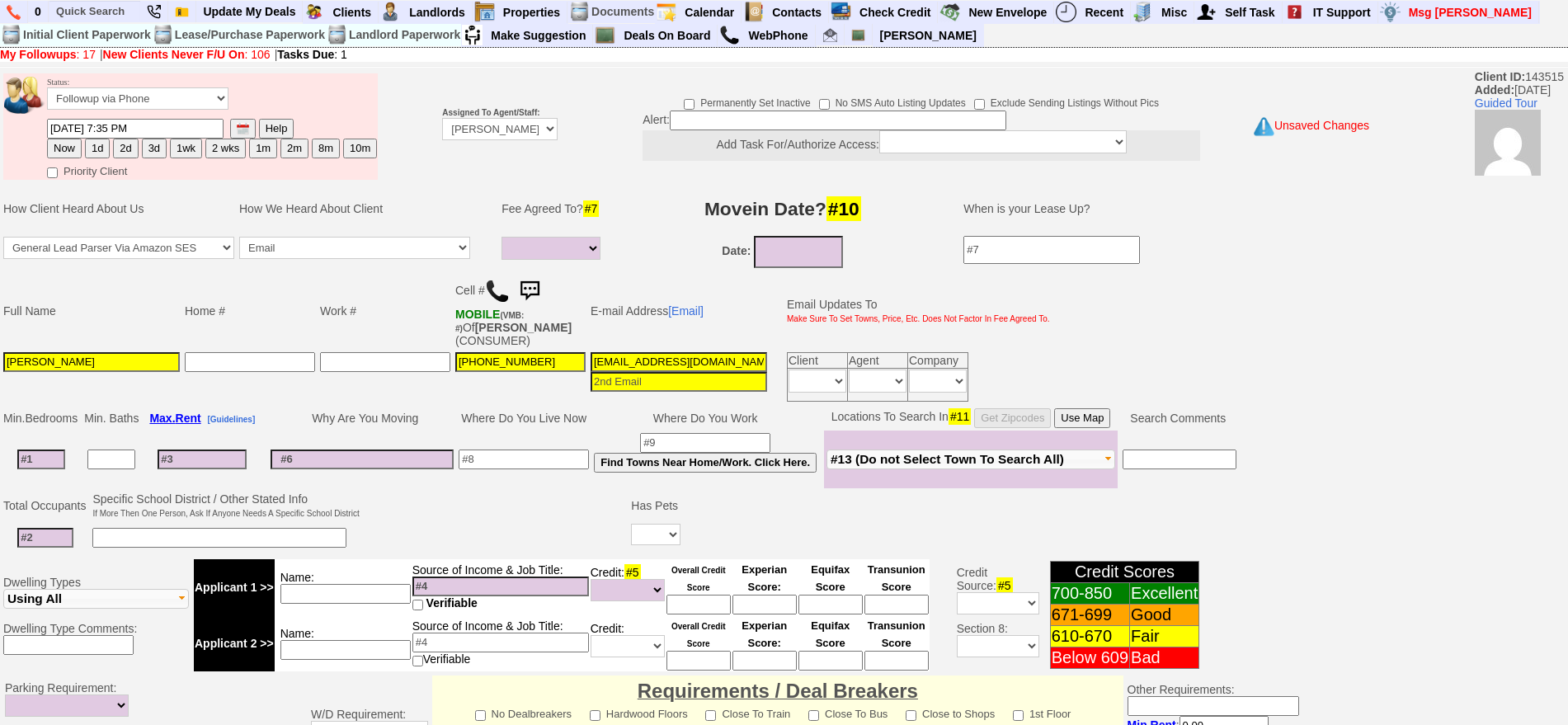
click at [93, 153] on button "1d" at bounding box center [98, 148] width 25 height 19
type input "09/08/2025 04:09 PM"
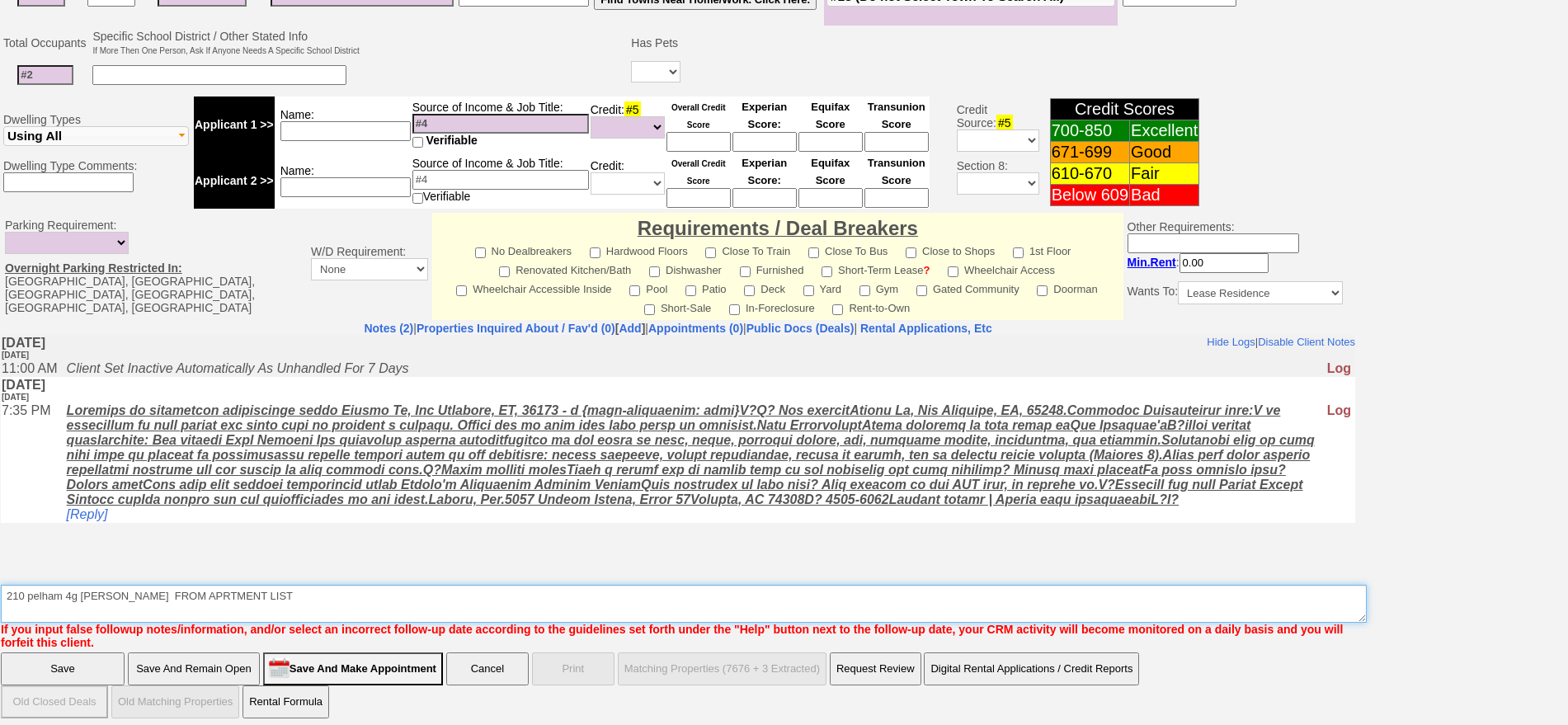
click at [299, 611] on textarea "Insert New Note Here" at bounding box center [683, 603] width 1365 height 38
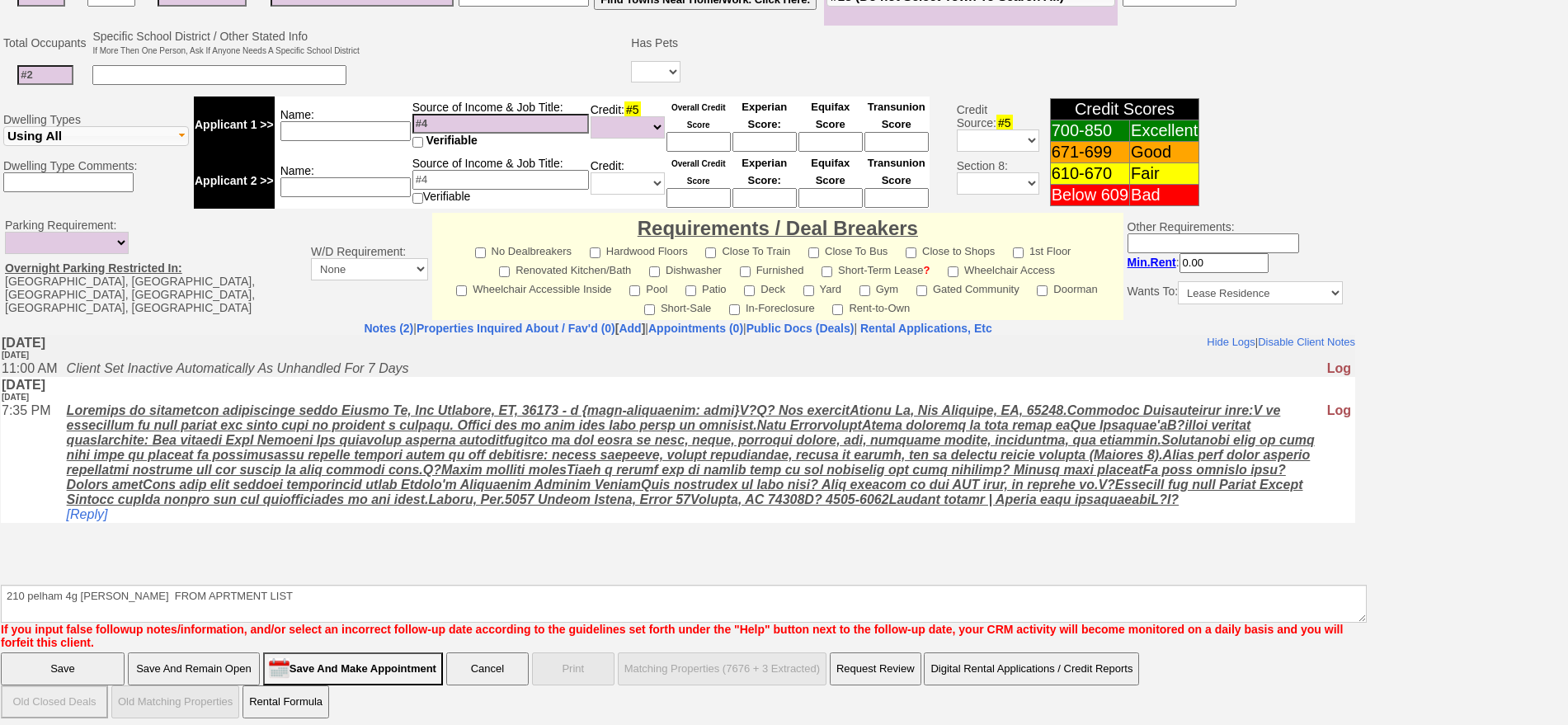
click input "Save" at bounding box center [63, 669] width 124 height 33
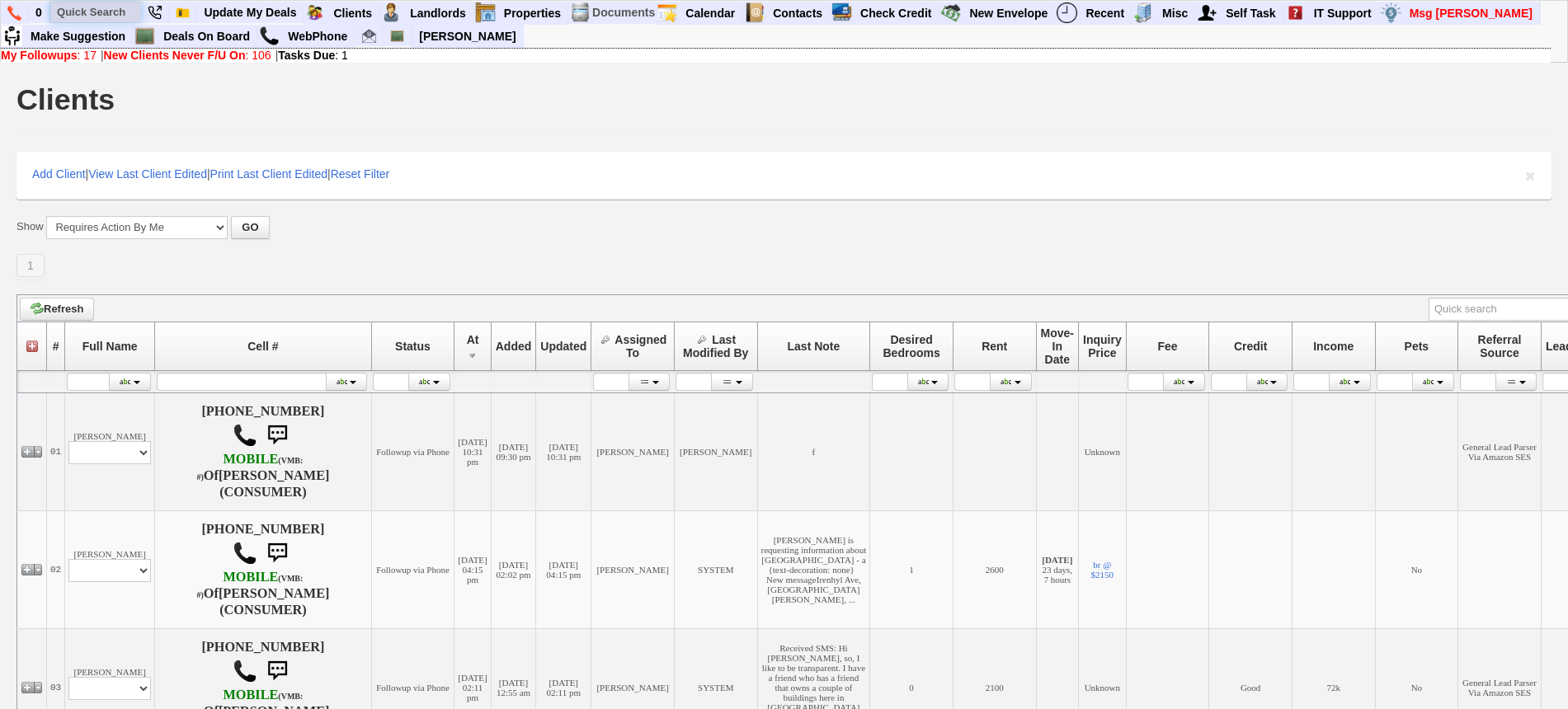
click at [78, 13] on input "text" at bounding box center [96, 12] width 91 height 20
paste input "3472699892"
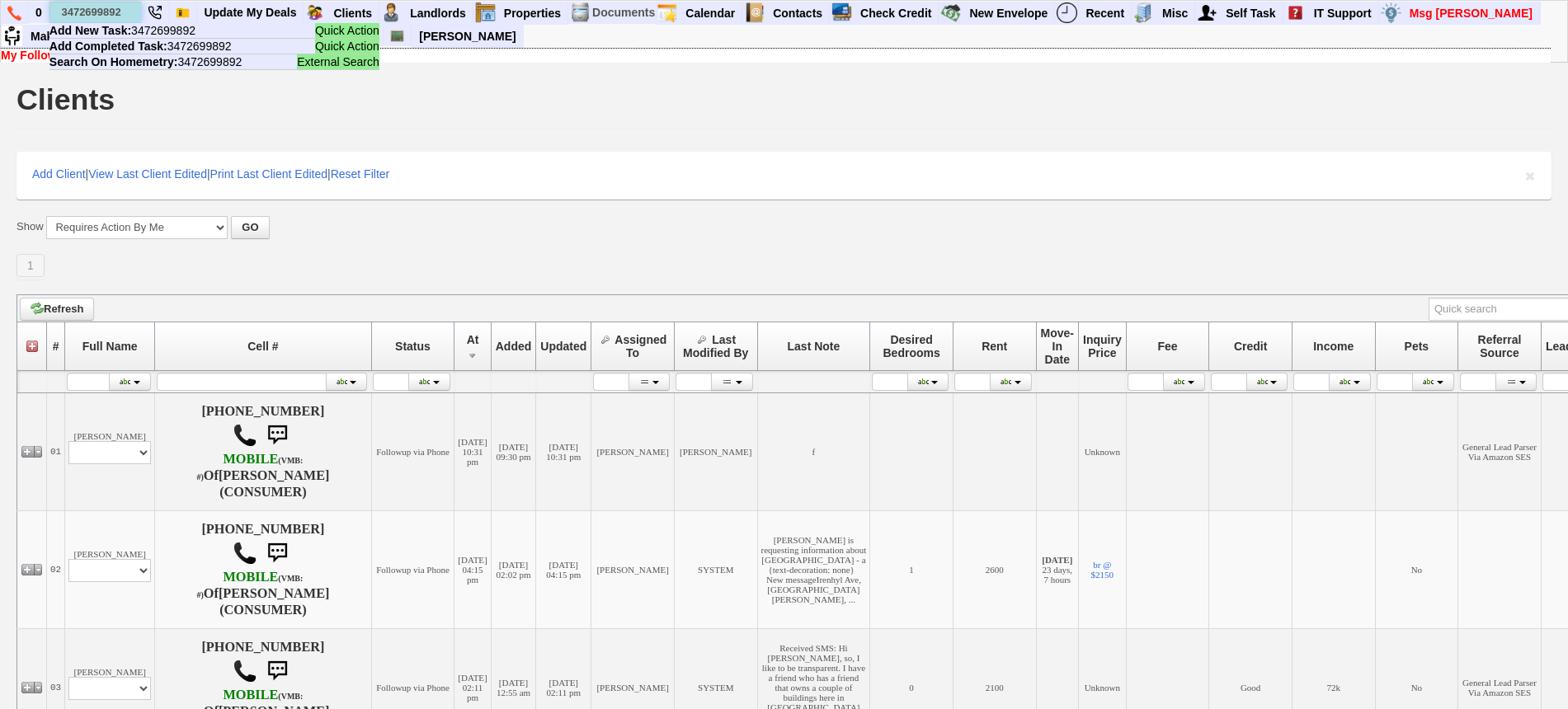
click at [73, 6] on input "3472699892" at bounding box center [96, 12] width 91 height 20
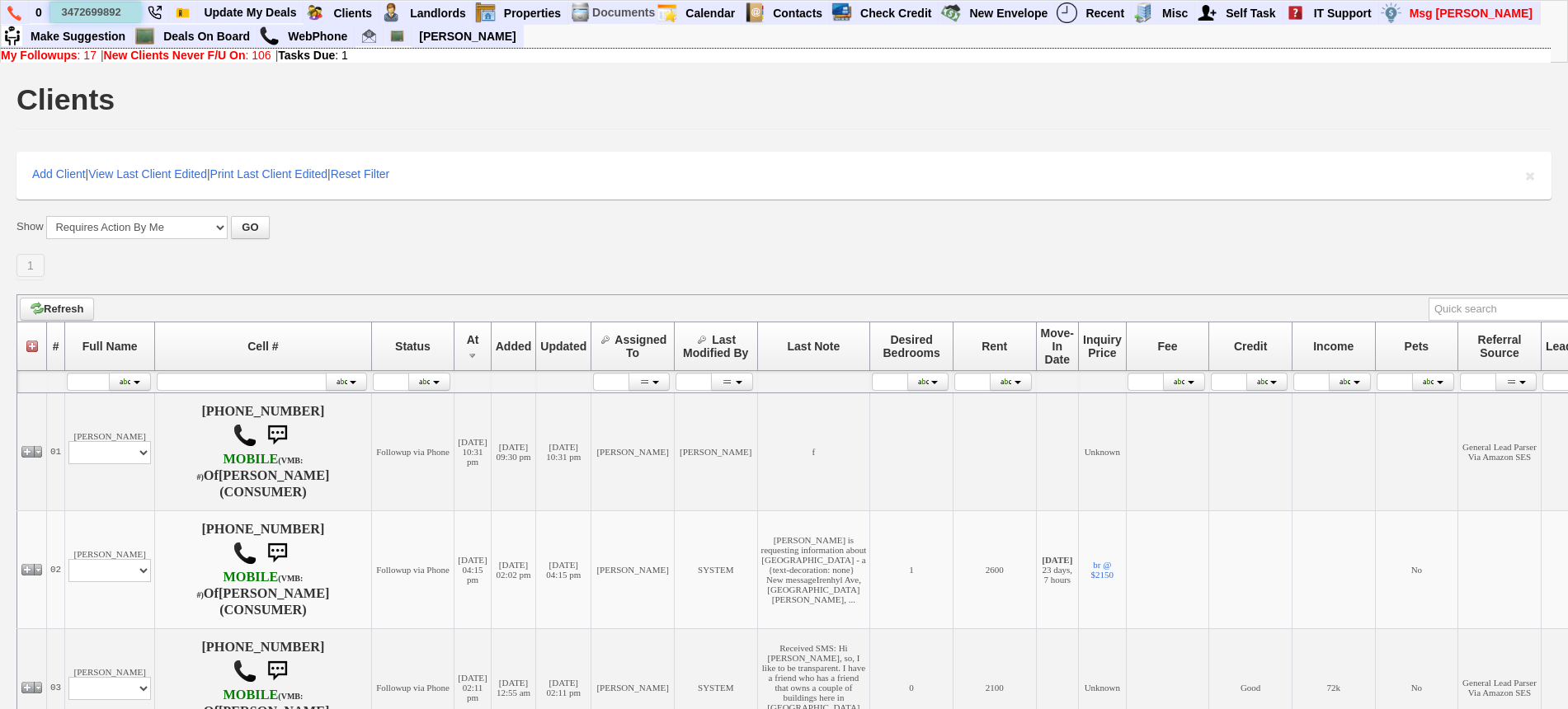
scroll to position [0, 0]
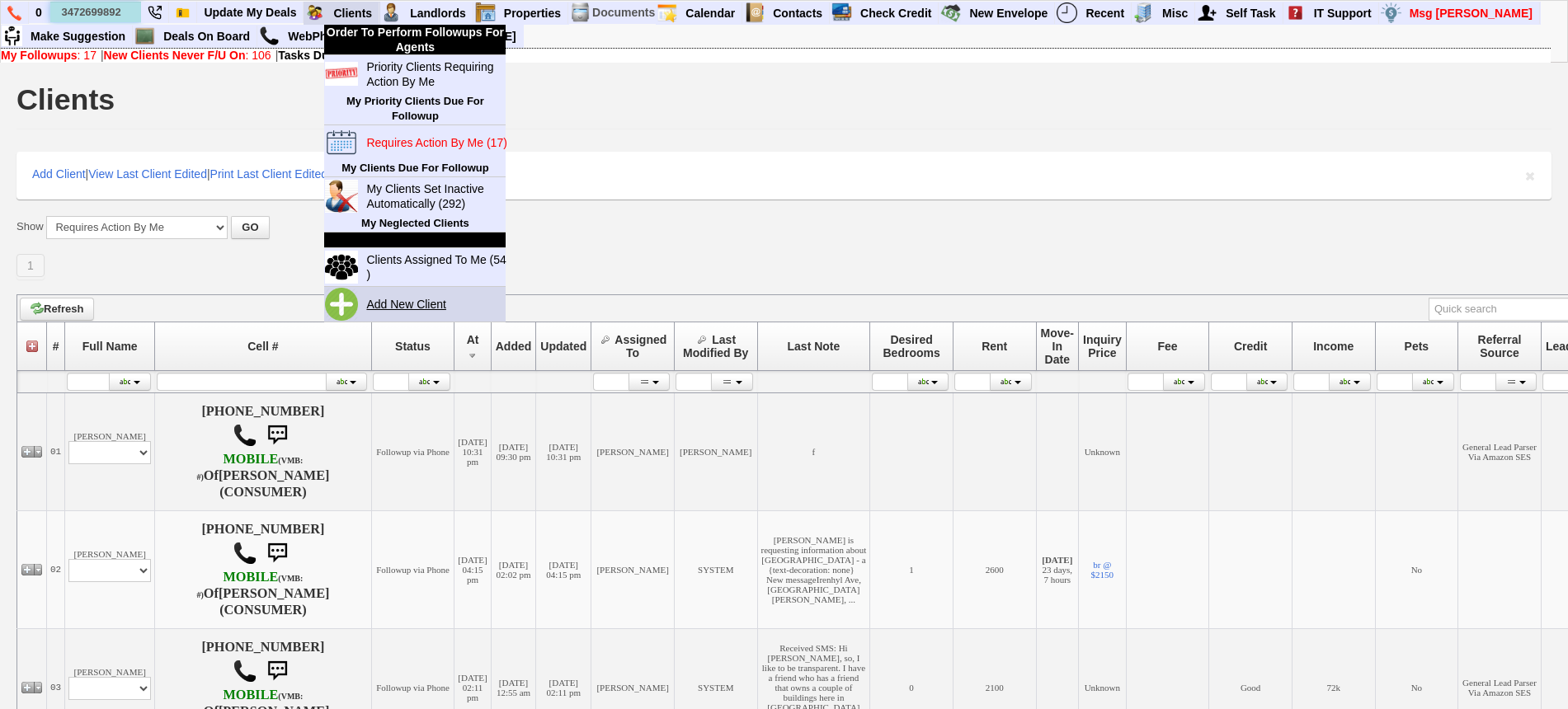
type input "3472699892"
click at [421, 298] on link "Add New Client" at bounding box center [413, 304] width 106 height 21
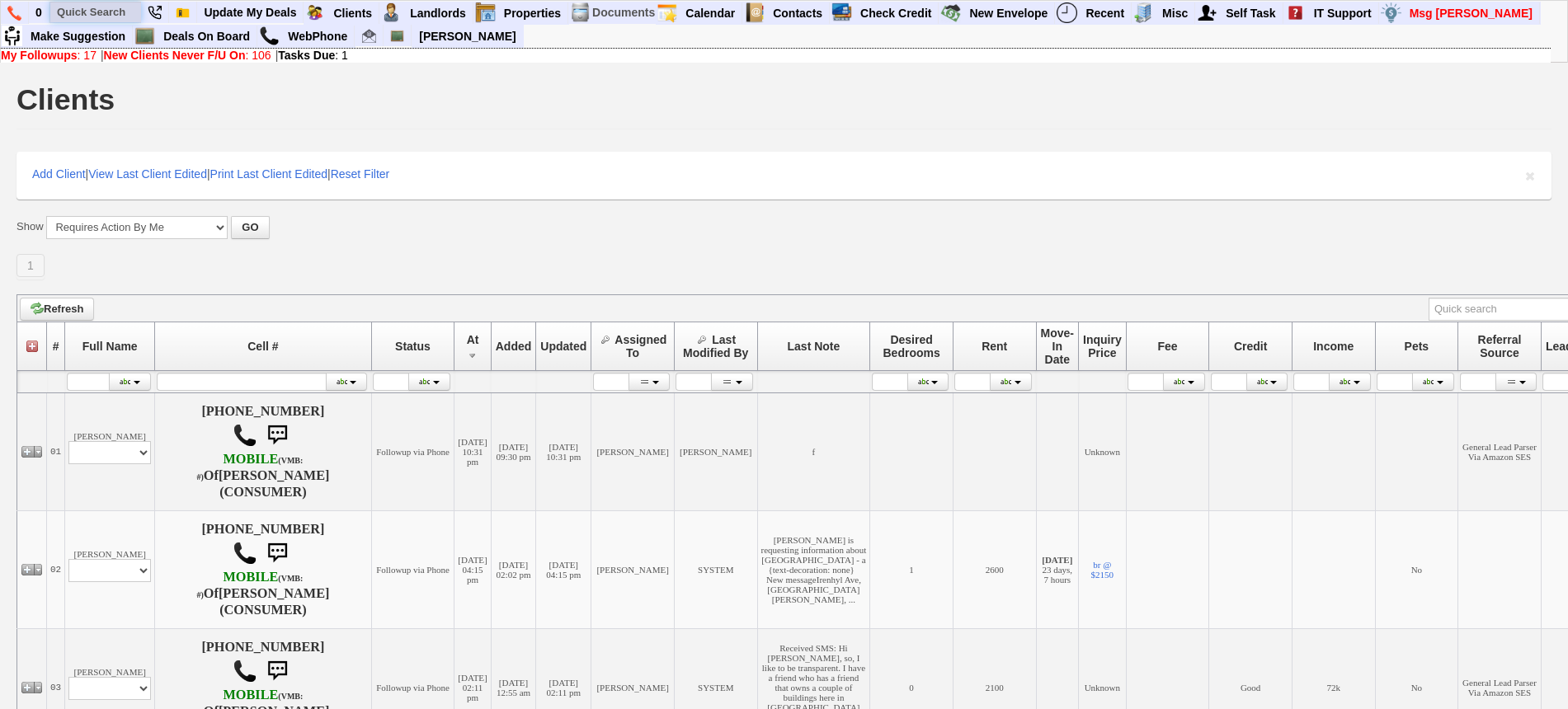
click at [111, 10] on input "text" at bounding box center [96, 12] width 91 height 20
paste input "914) 727 2633"
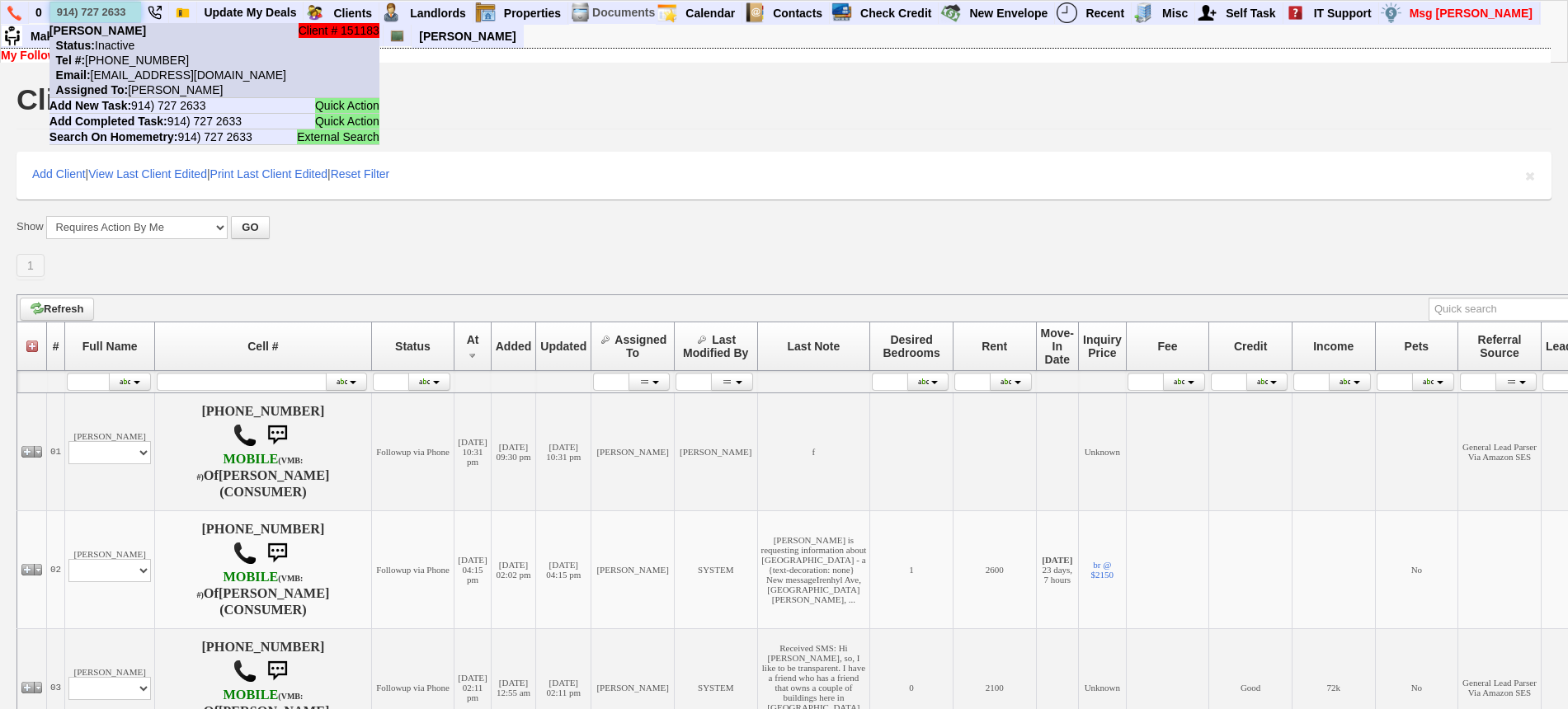
type input "914) 727 2633"
click at [141, 42] on li "Client # 151183 [PERSON_NAME] Status: Inactive Tel #: [PHONE_NUMBER] Email: [EM…" at bounding box center [214, 61] width 329 height 75
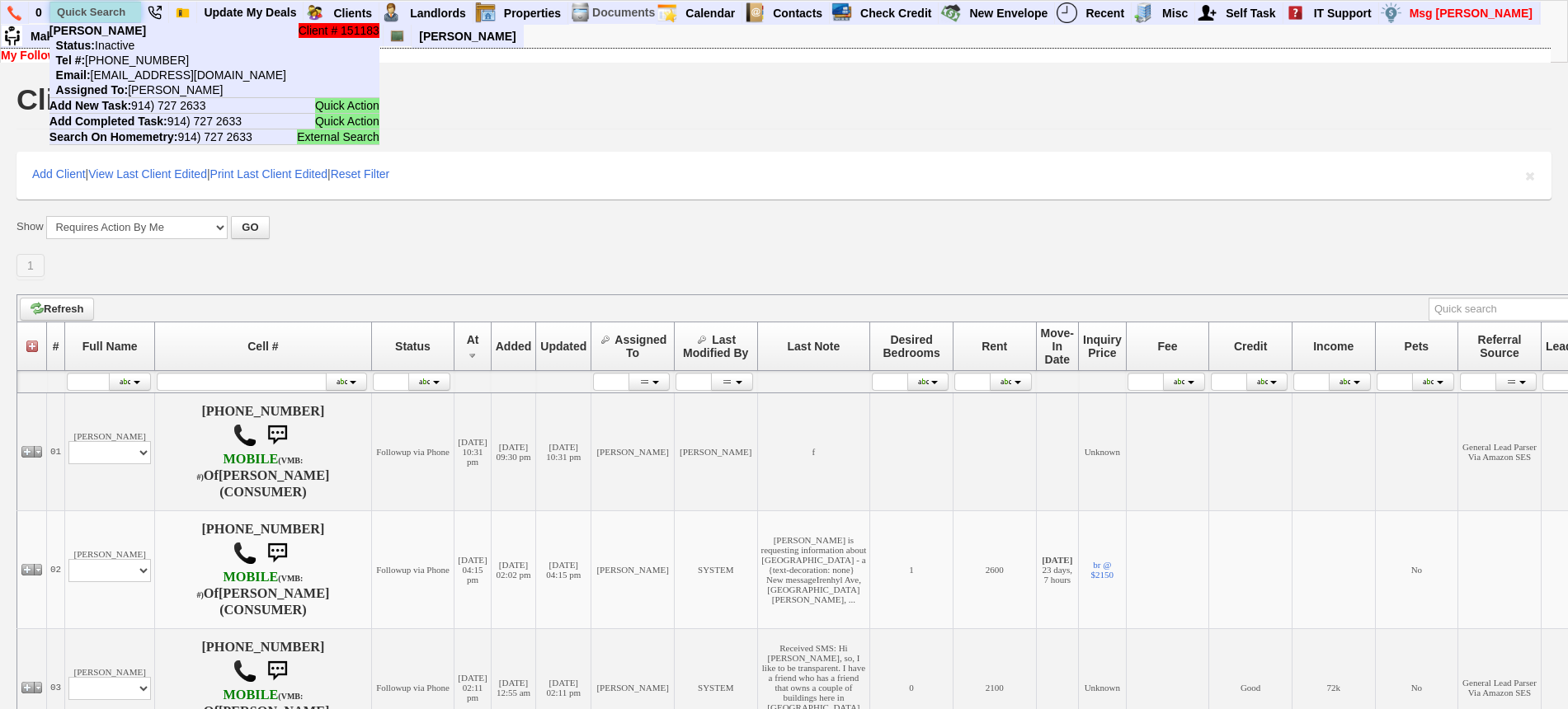
click at [71, 9] on input "text" at bounding box center [96, 12] width 91 height 20
paste input "914)246-1402"
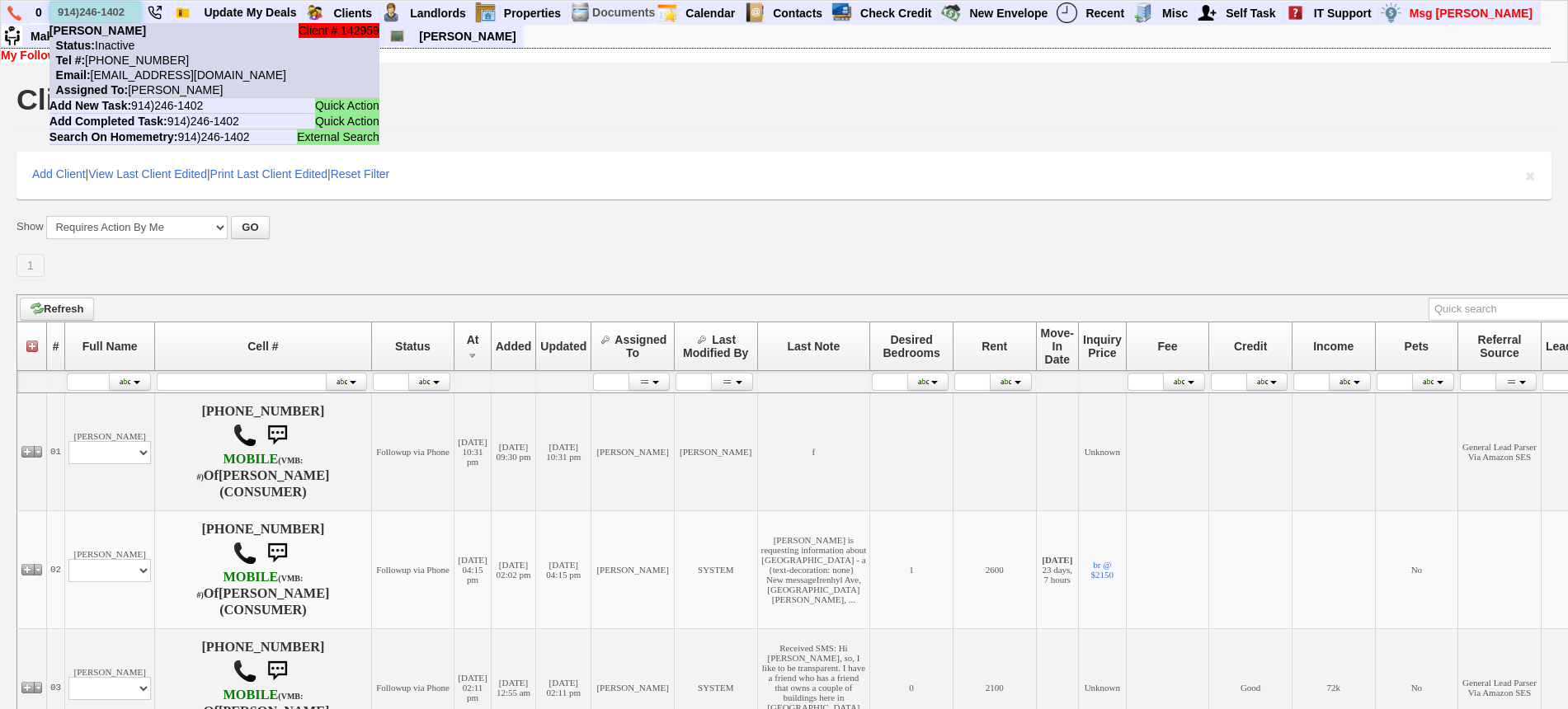
type input "914)246-1402"
click at [140, 26] on li "Client # 142959 Maxine Paillant Status: Inactive Tel #: 914-246-1402 Email: max…" at bounding box center [214, 61] width 329 height 75
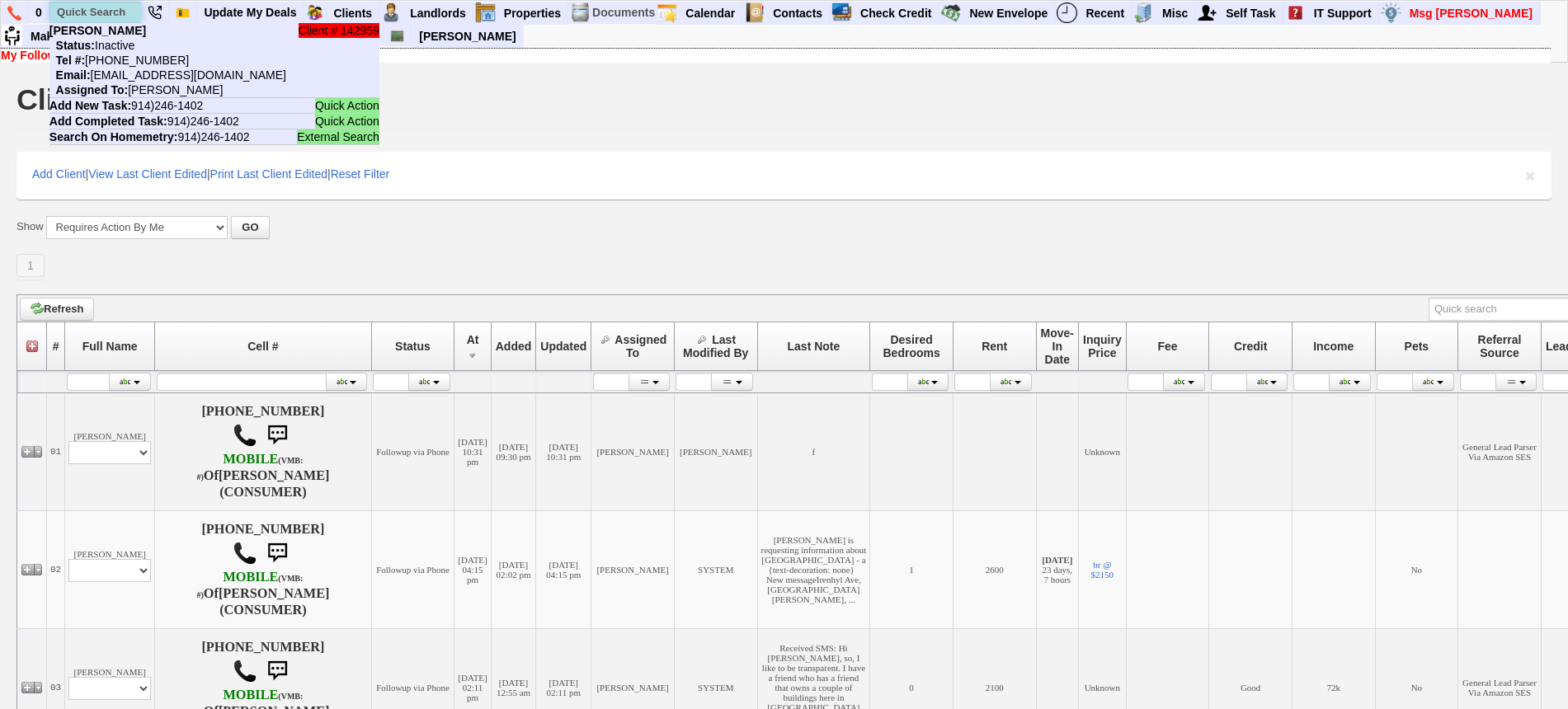
click at [86, 6] on input "text" at bounding box center [96, 12] width 91 height 20
paste input "347)207-6954"
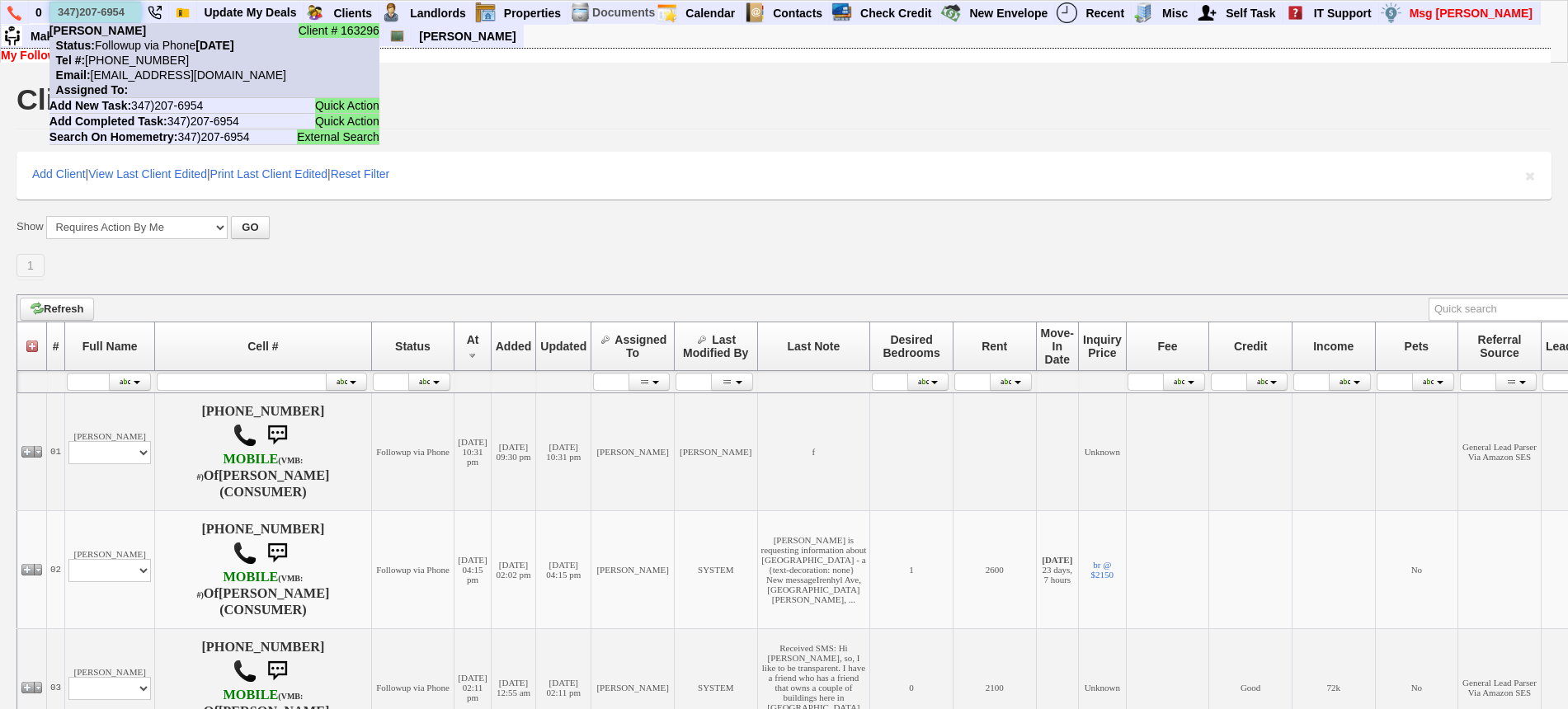
type input "347)207-6954"
click at [134, 54] on nobr "Tel #: 347-207-6954" at bounding box center [119, 60] width 139 height 14
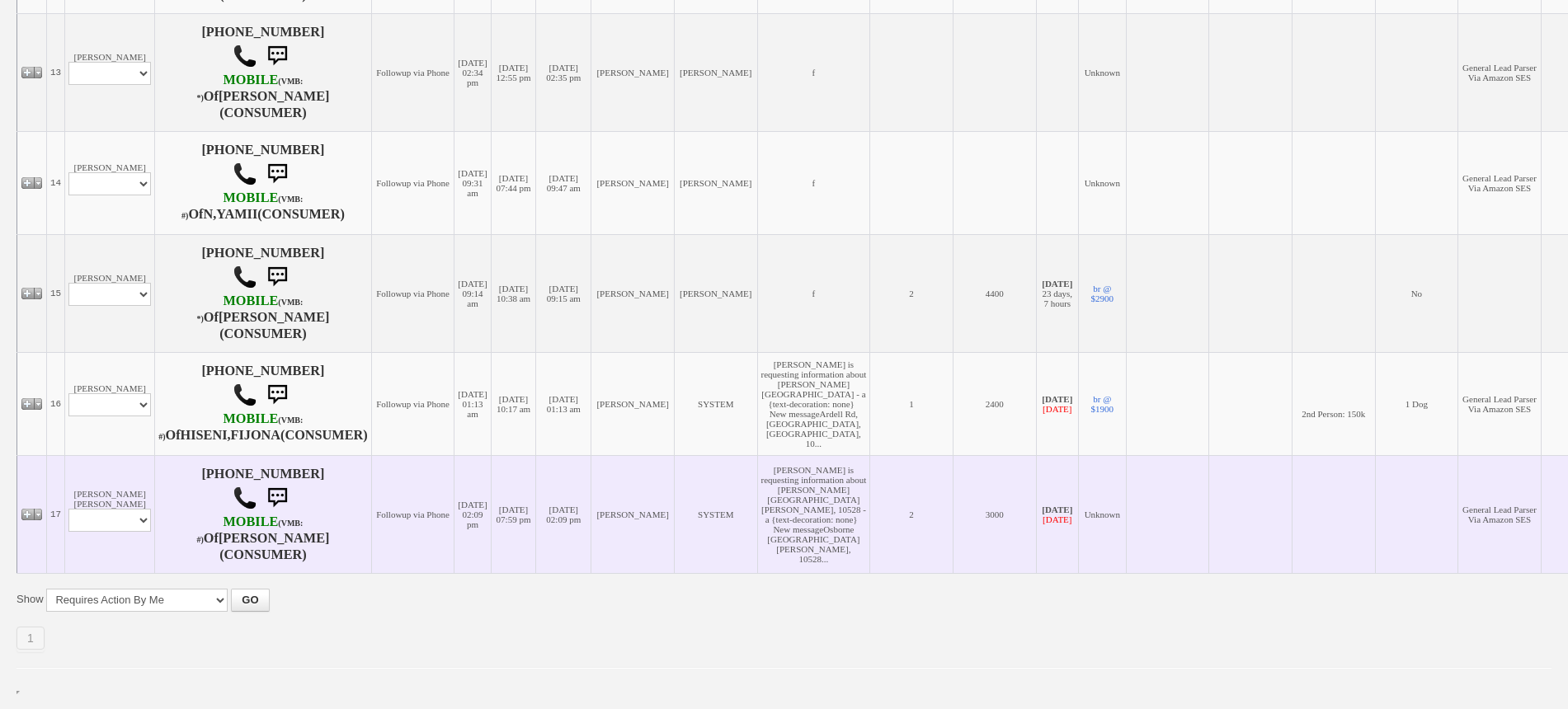
scroll to position [1766, 0]
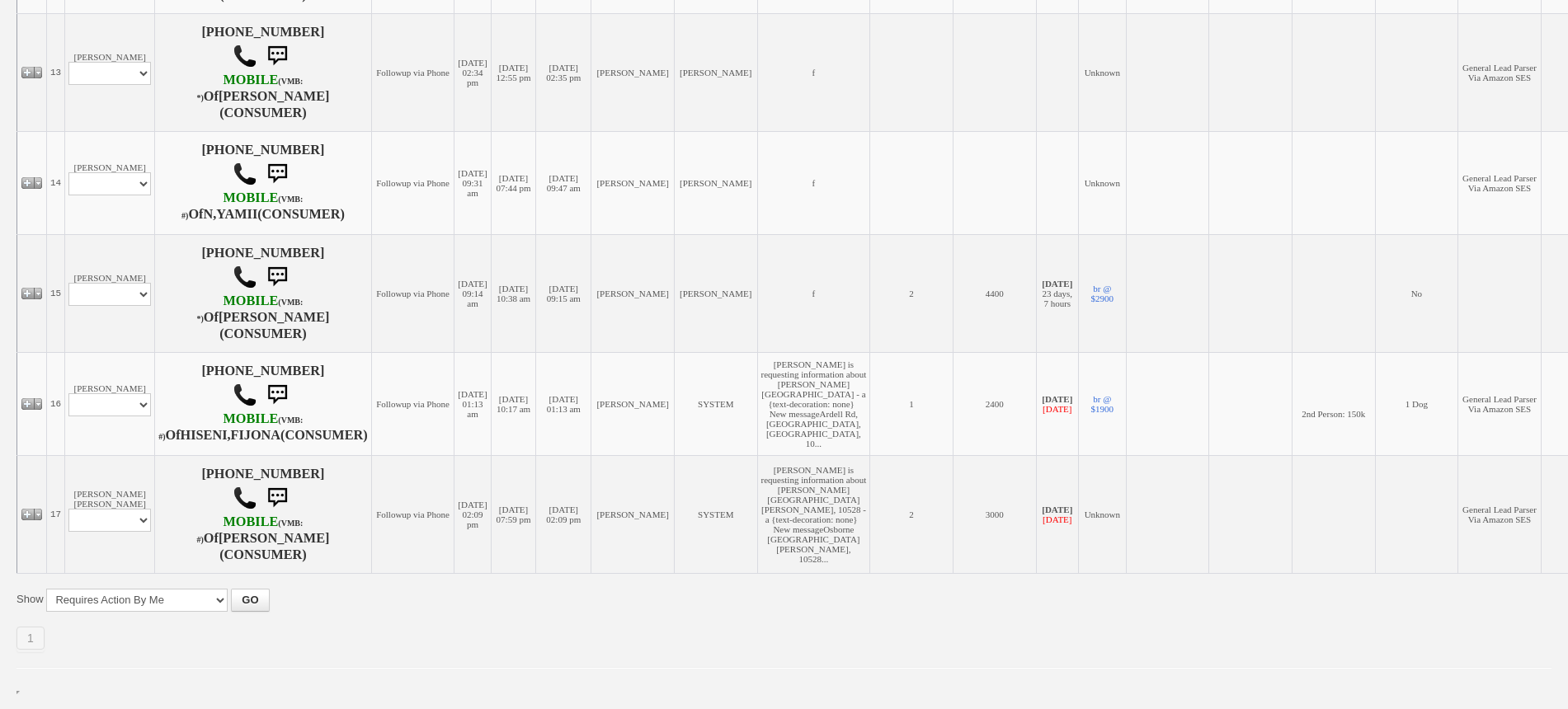
drag, startPoint x: 474, startPoint y: 619, endPoint x: 465, endPoint y: 640, distance: 22.8
click at [465, 640] on div "Show All My Clients Set Inactive Automatically --------------------------------…" at bounding box center [784, 620] width 1534 height 64
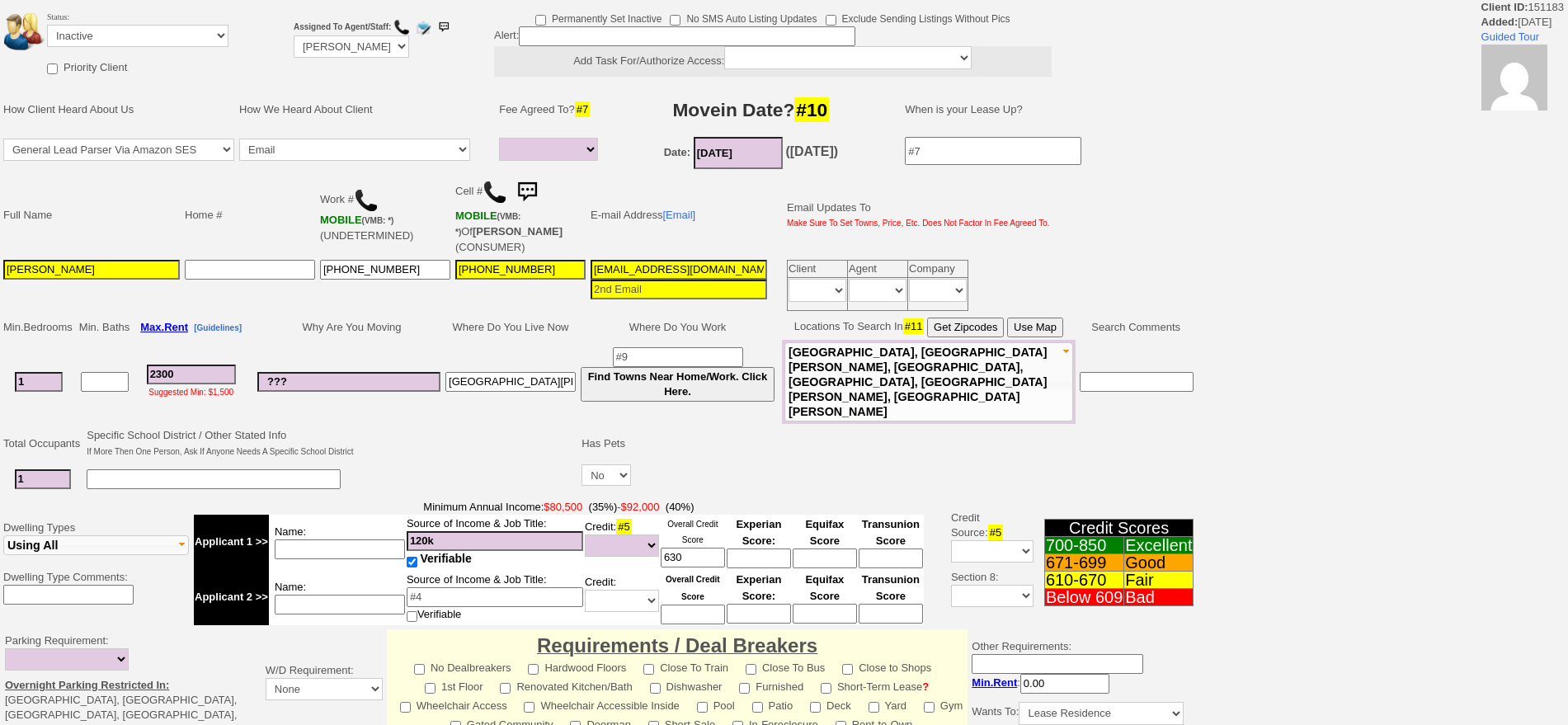
select select
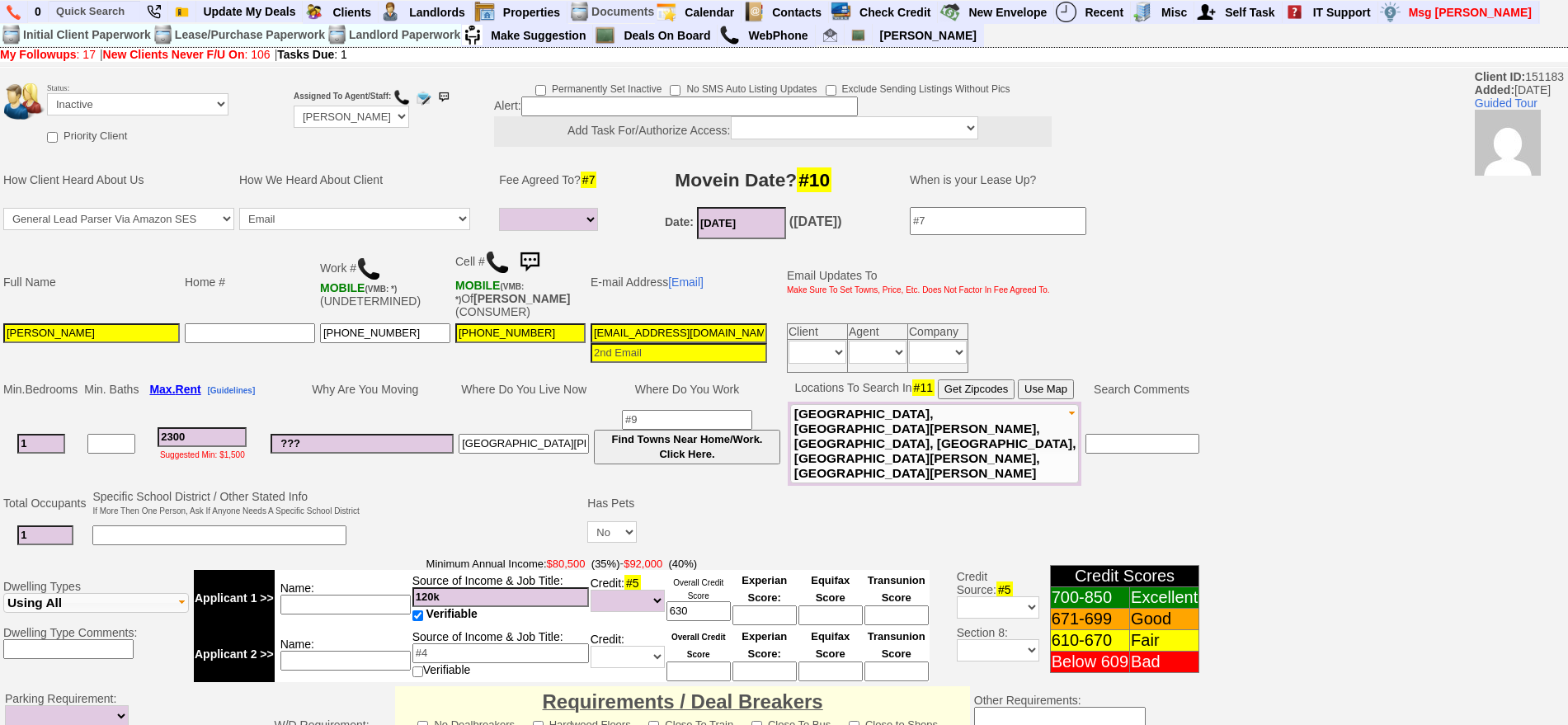
click at [418, 336] on input "[PHONE_NUMBER]" at bounding box center [385, 334] width 130 height 19
click at [108, 9] on input "text" at bounding box center [95, 11] width 91 height 20
paste input "[PHONE_NUMBER]"
type input "[PHONE_NUMBER]"
click at [411, 335] on input "[PHONE_NUMBER]" at bounding box center [385, 334] width 130 height 19
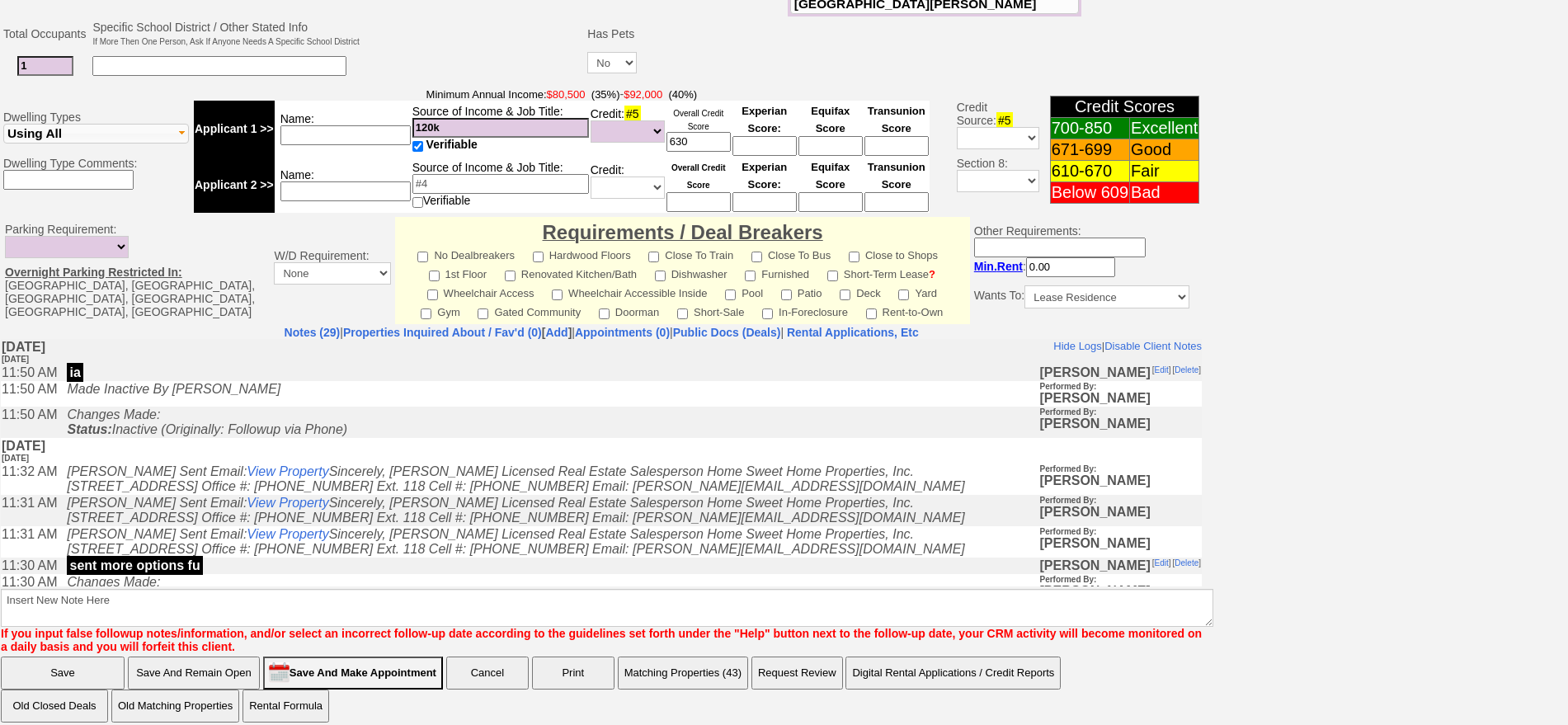
click at [87, 656] on input "Save" at bounding box center [63, 673] width 124 height 33
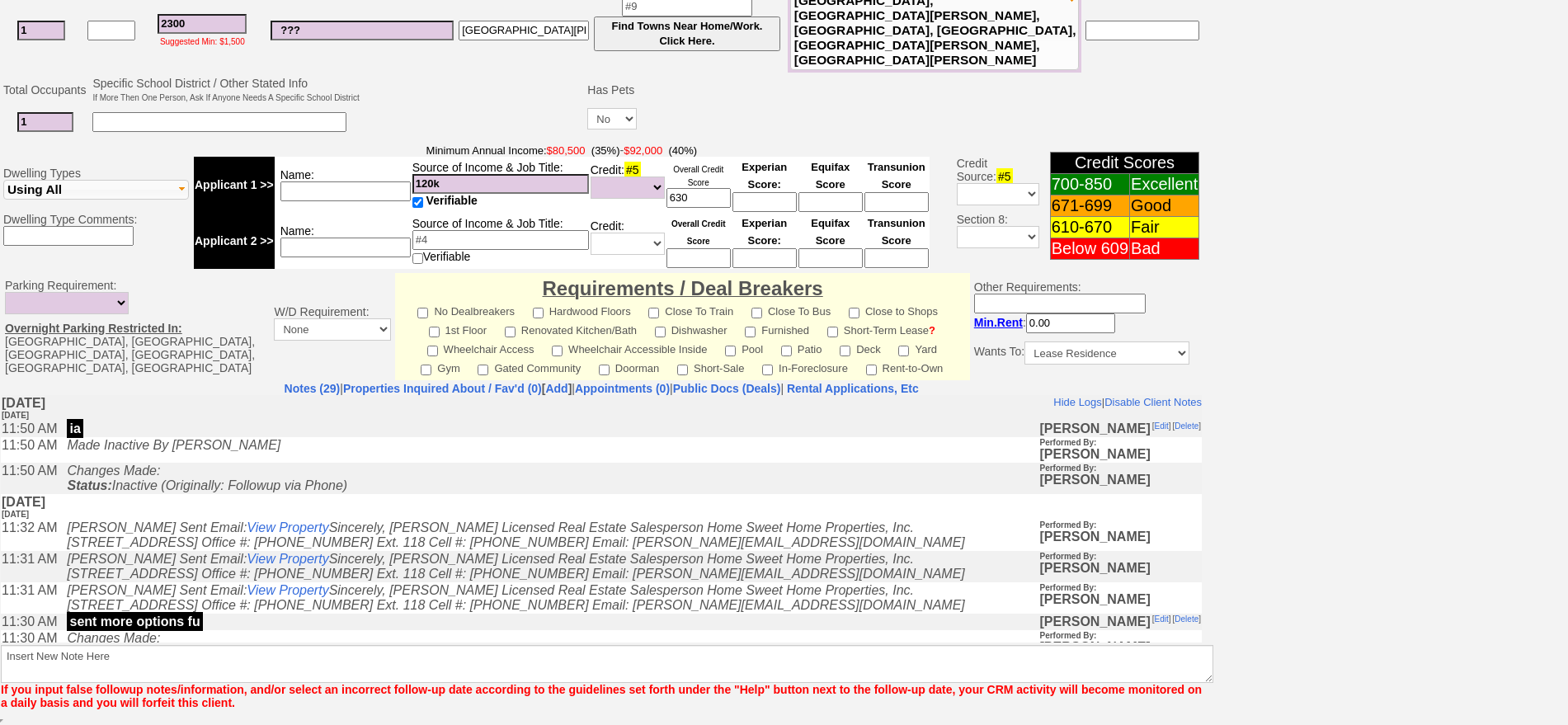
scroll to position [402, 0]
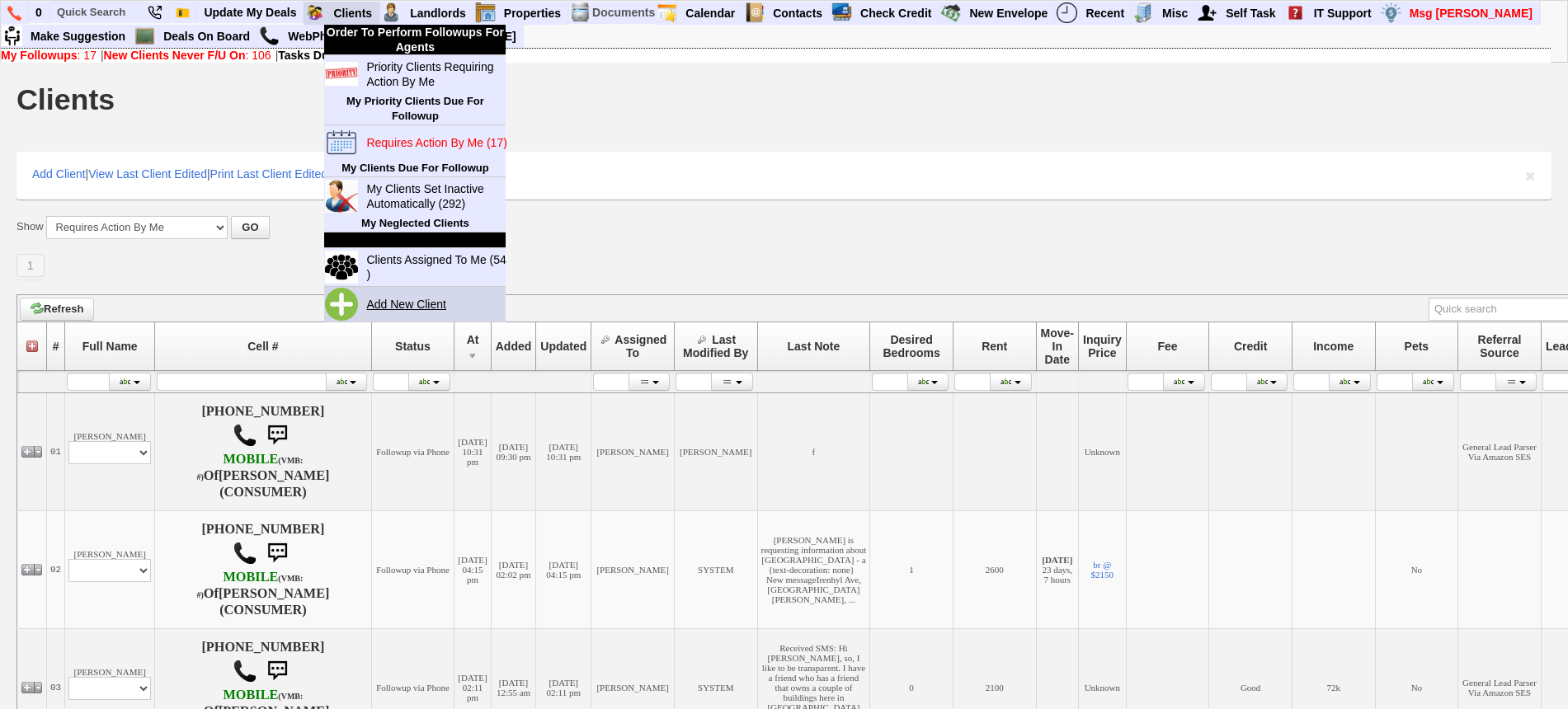
click at [389, 297] on link "Add New Client" at bounding box center [413, 304] width 106 height 21
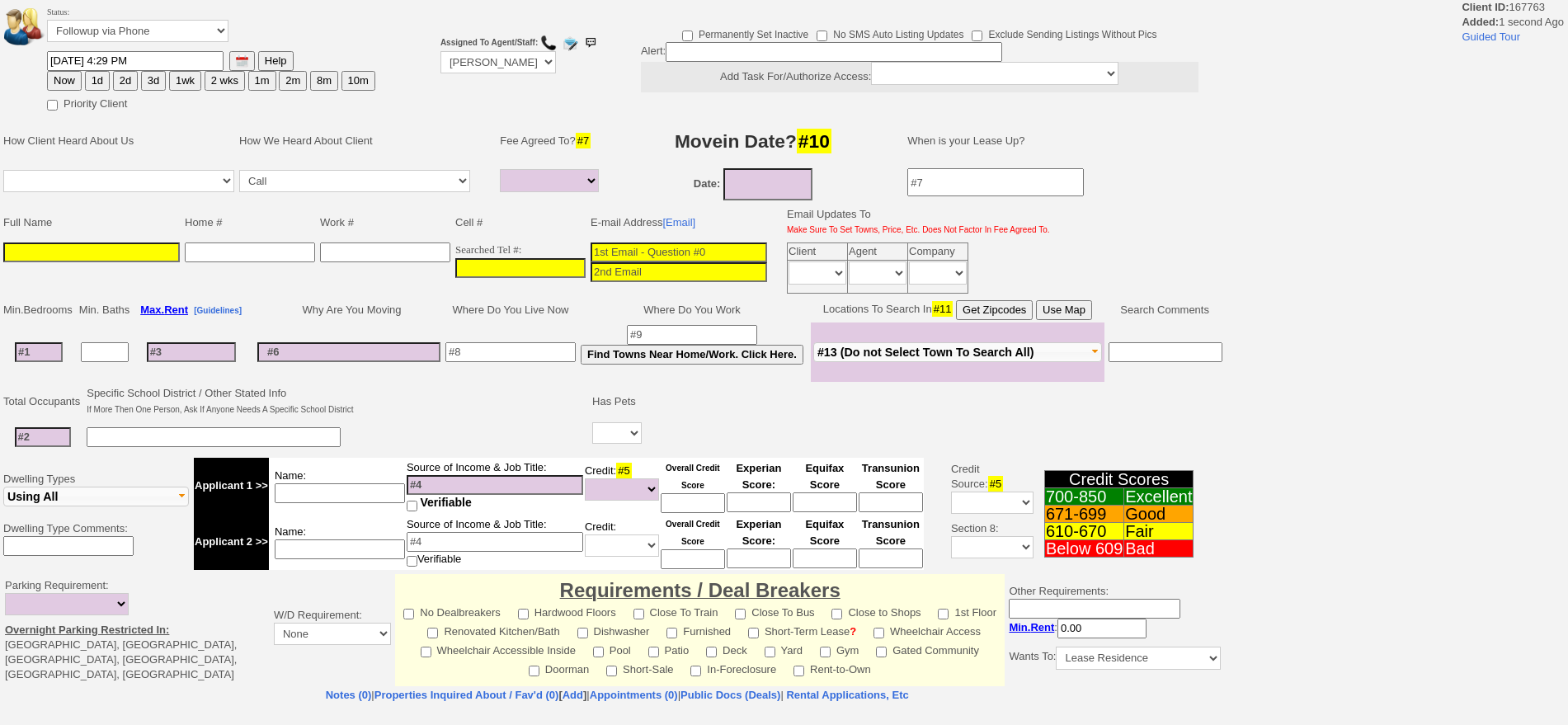
select select
click at [529, 256] on td "Searched Tel #:" at bounding box center [521, 268] width 135 height 56
click at [525, 262] on input "___-___-____" at bounding box center [520, 268] width 130 height 19
paste input "[PHONE_NUMBER]"
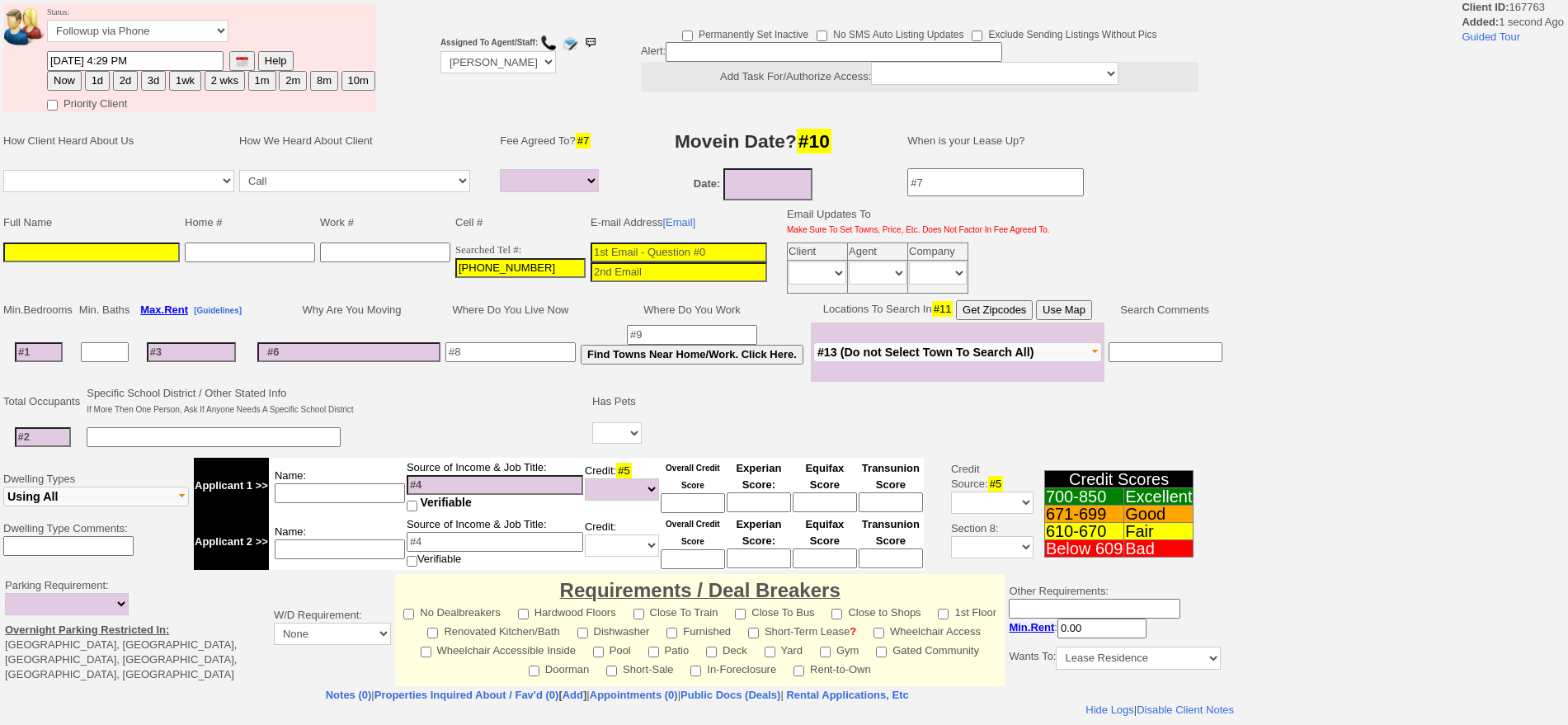
type input "[PHONE_NUMBER]"
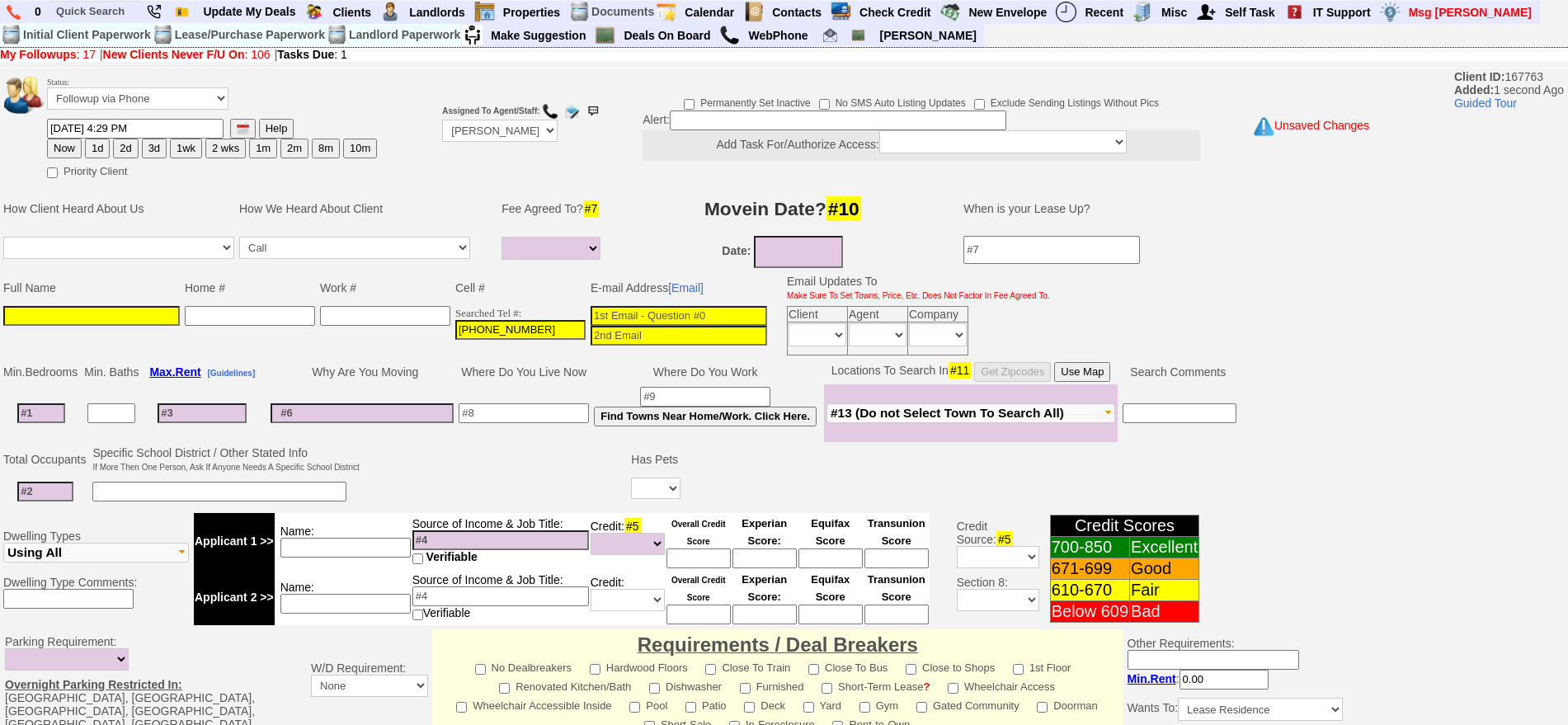
click at [650, 318] on input at bounding box center [678, 316] width 177 height 19
paste input "[EMAIL_ADDRESS][DOMAIN_NAME]"
type input "[EMAIL_ADDRESS][DOMAIN_NAME]"
click at [145, 317] on input at bounding box center [91, 316] width 177 height 19
type input "A"
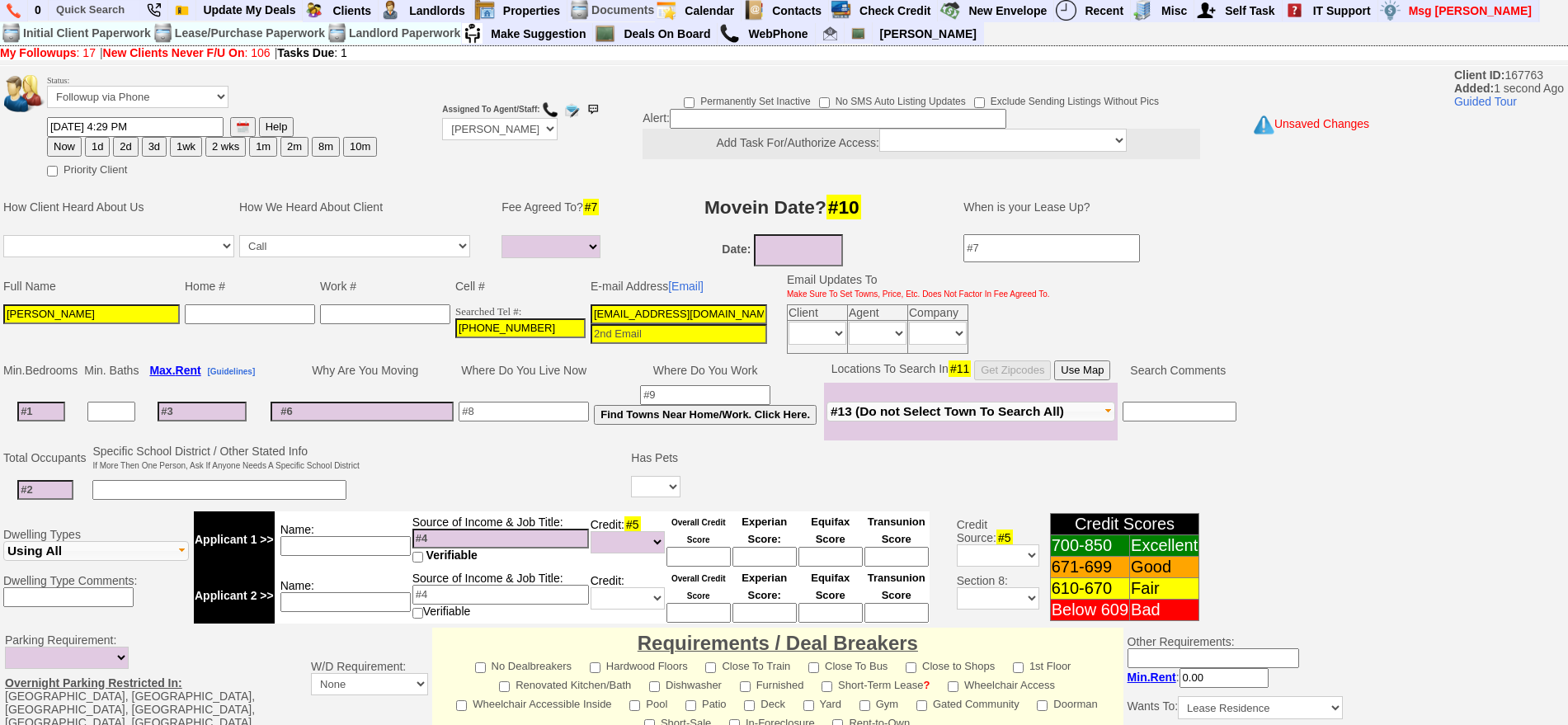
scroll to position [417, 0]
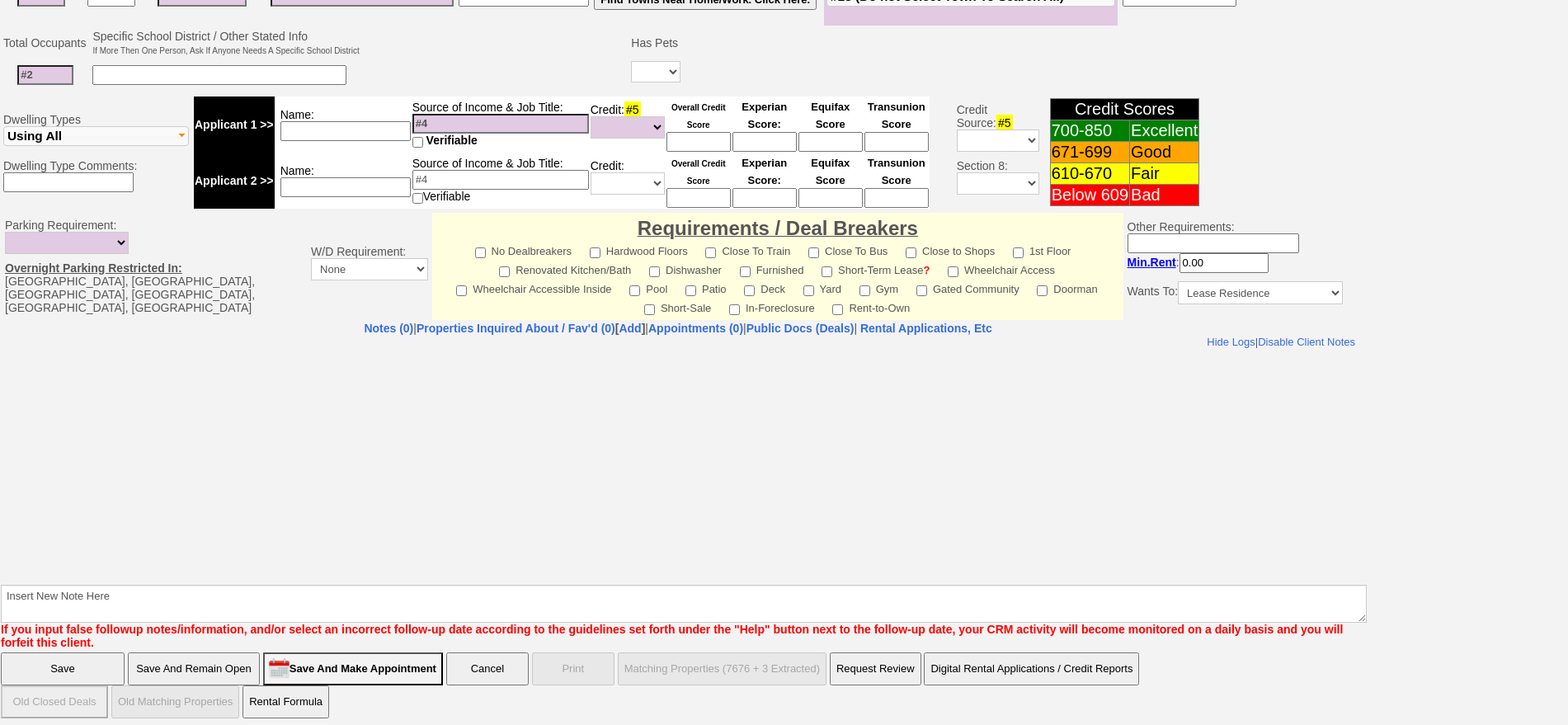
type input "[PERSON_NAME]"
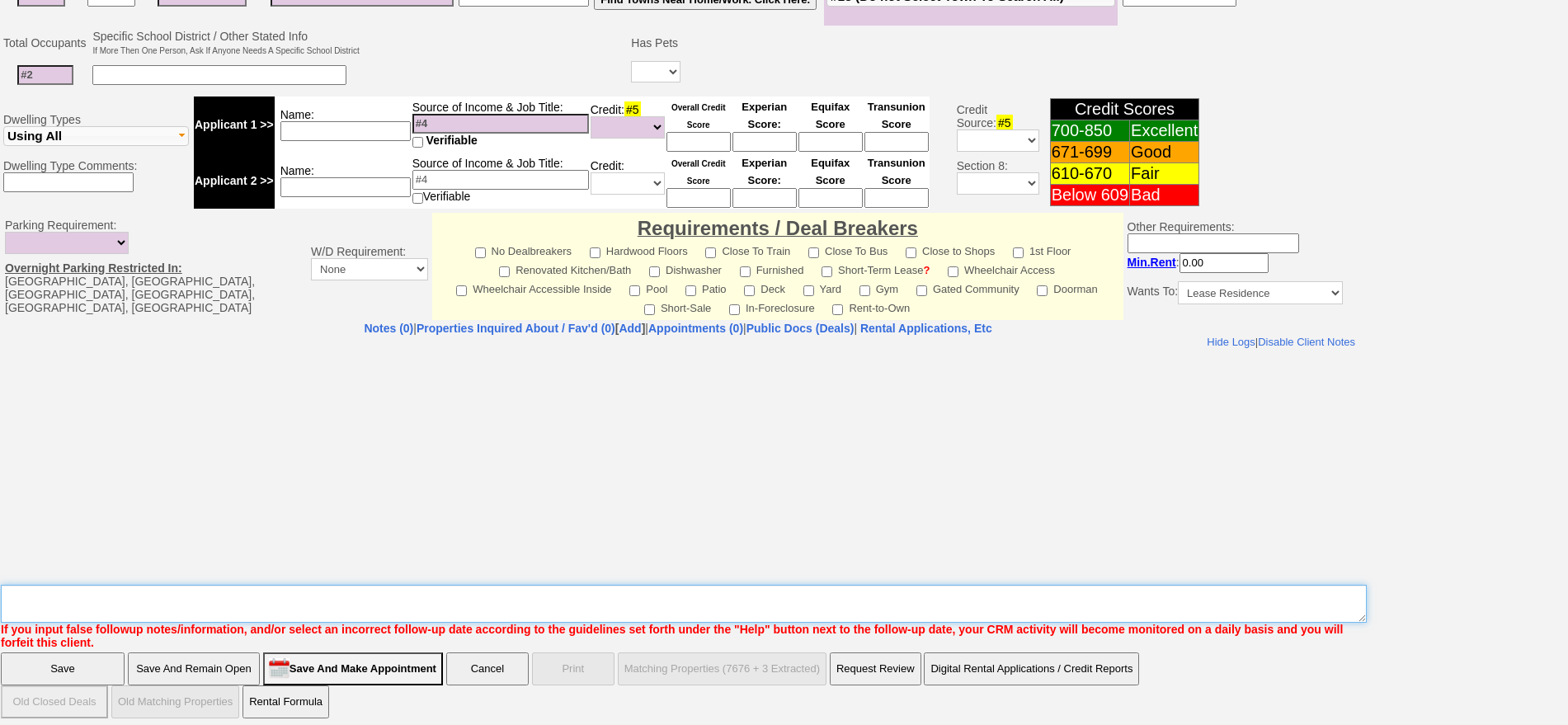
click at [934, 599] on textarea "Insert New Note Here" at bounding box center [683, 603] width 1365 height 38
type textarea "210 pelham 4g lead from [DOMAIN_NAME]"
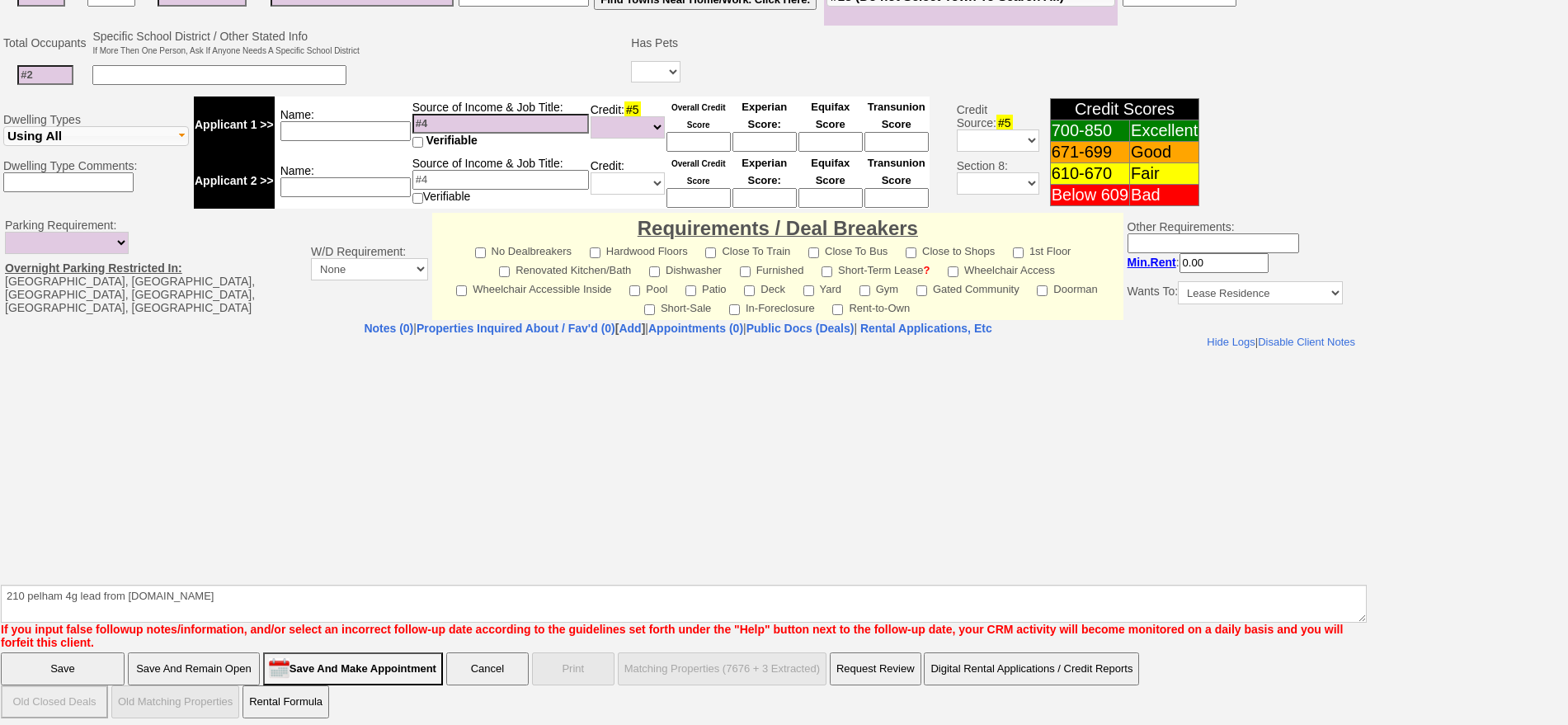
click input "Save" at bounding box center [63, 669] width 124 height 33
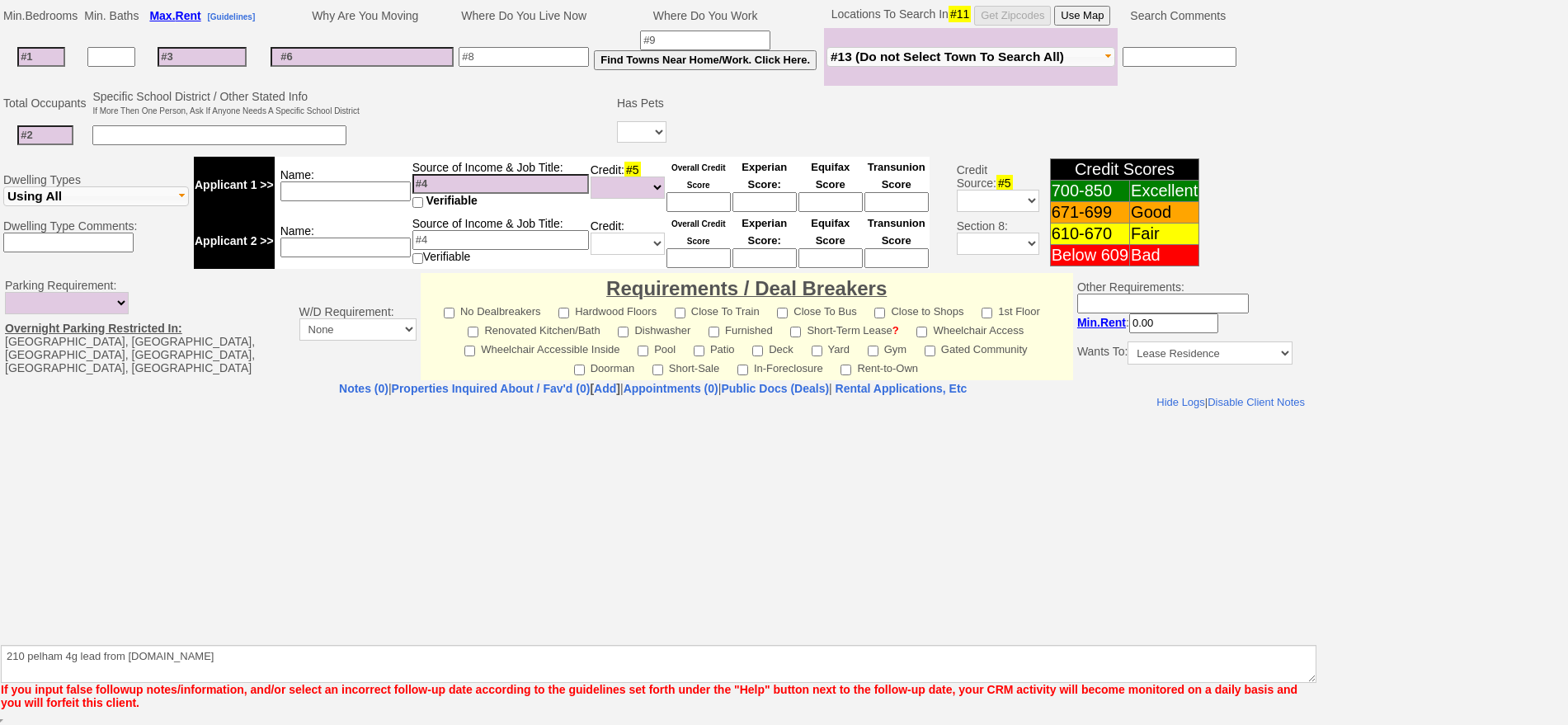
scroll to position [357, 0]
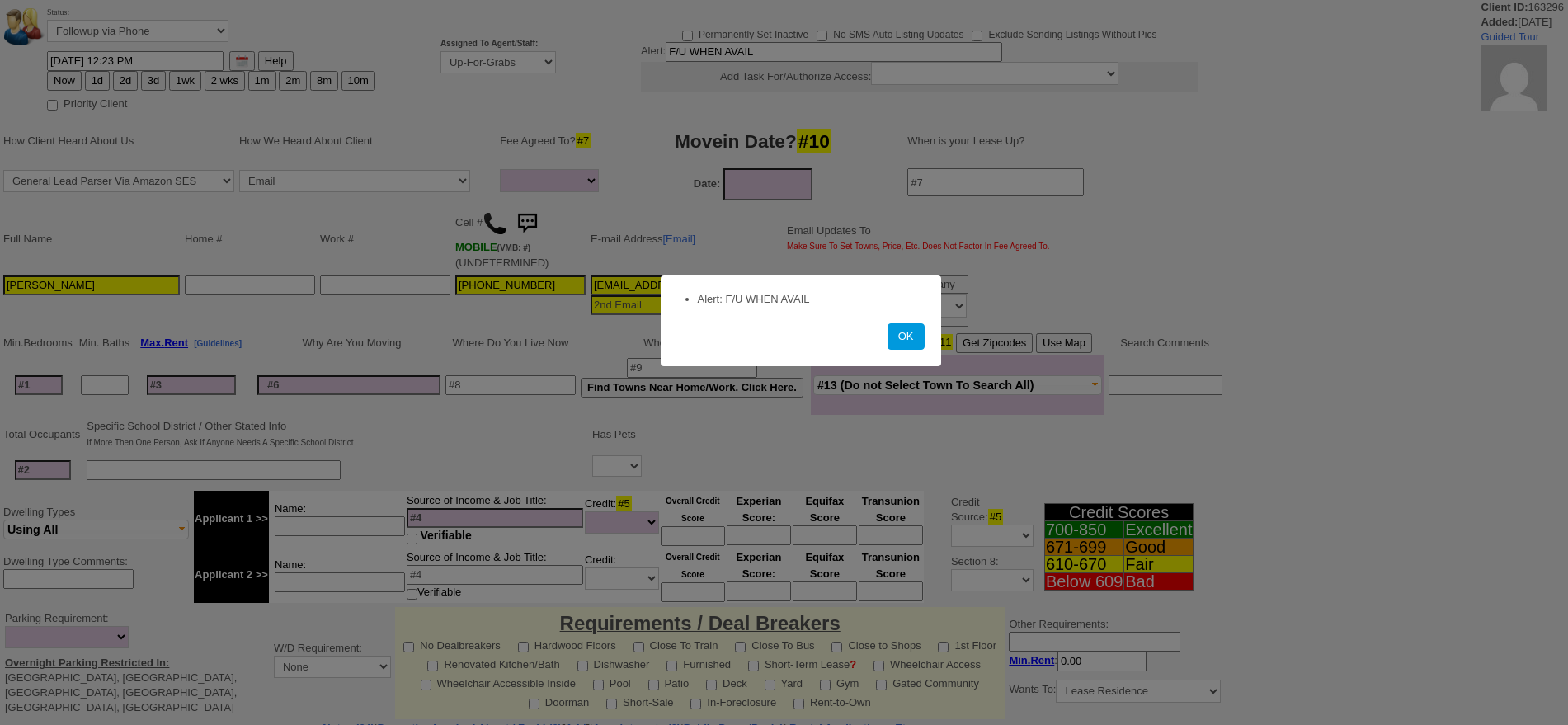
select select
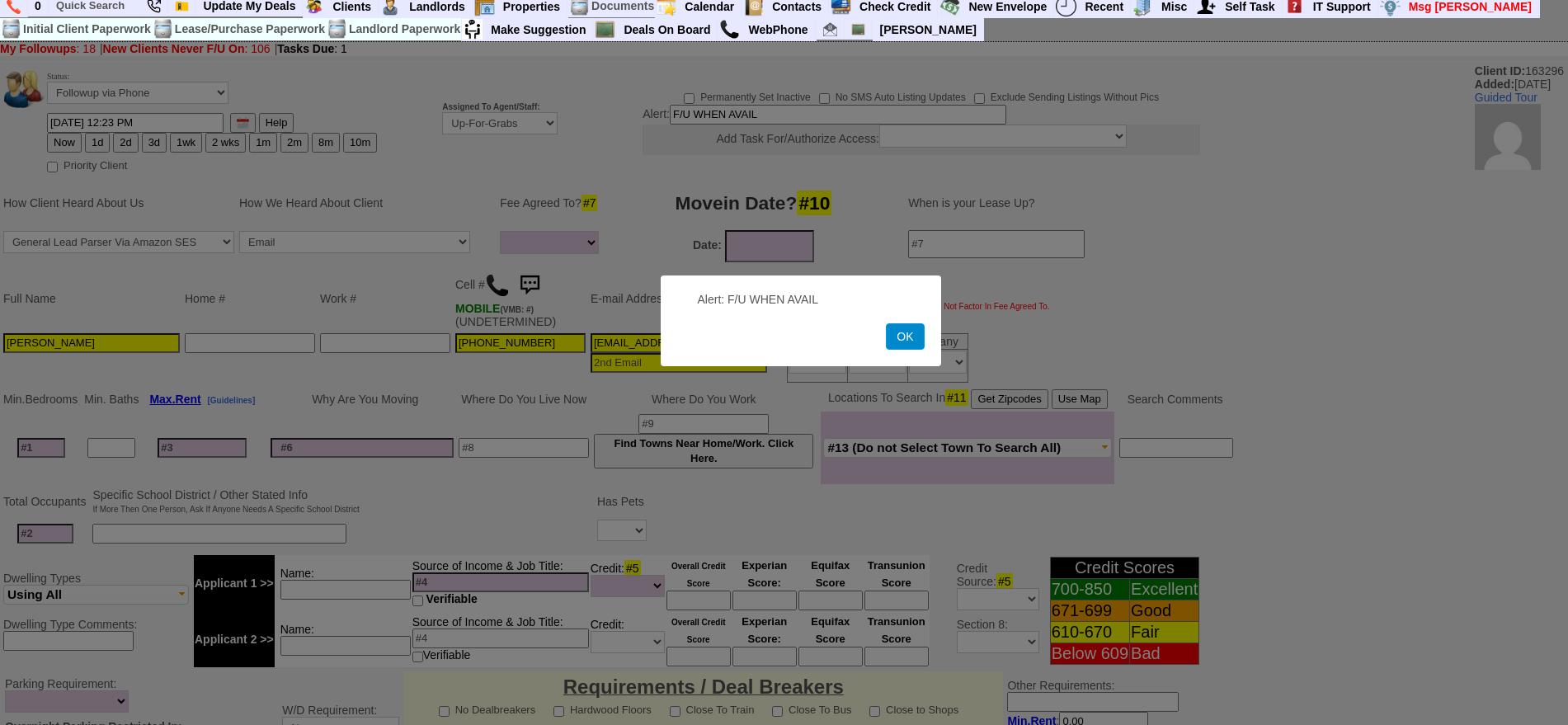
scroll to position [75, 0]
